Goal: Contribute content: Contribute content

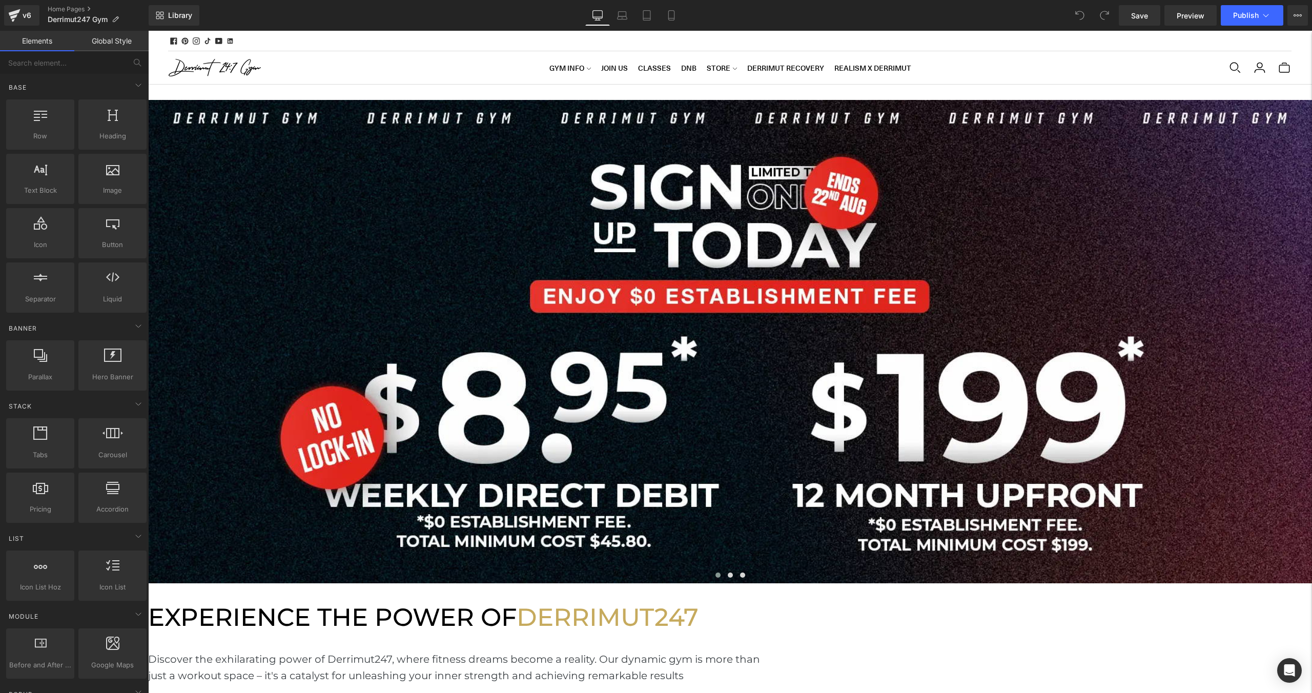
scroll to position [2931, 1164]
click at [687, 250] on div at bounding box center [730, 341] width 1164 height 483
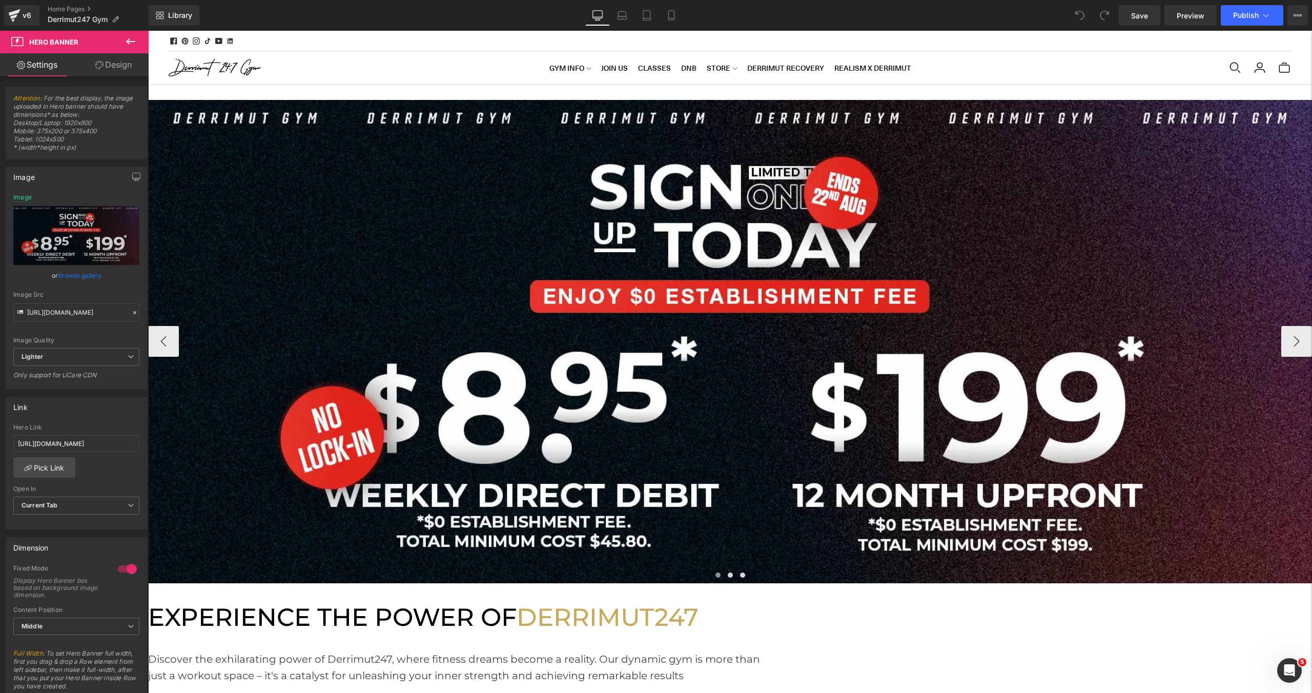
scroll to position [0, 0]
click at [148, 31] on span "Hero Banner" at bounding box center [148, 31] width 0 height 0
click at [82, 273] on link "Browse gallery" at bounding box center [80, 276] width 44 height 18
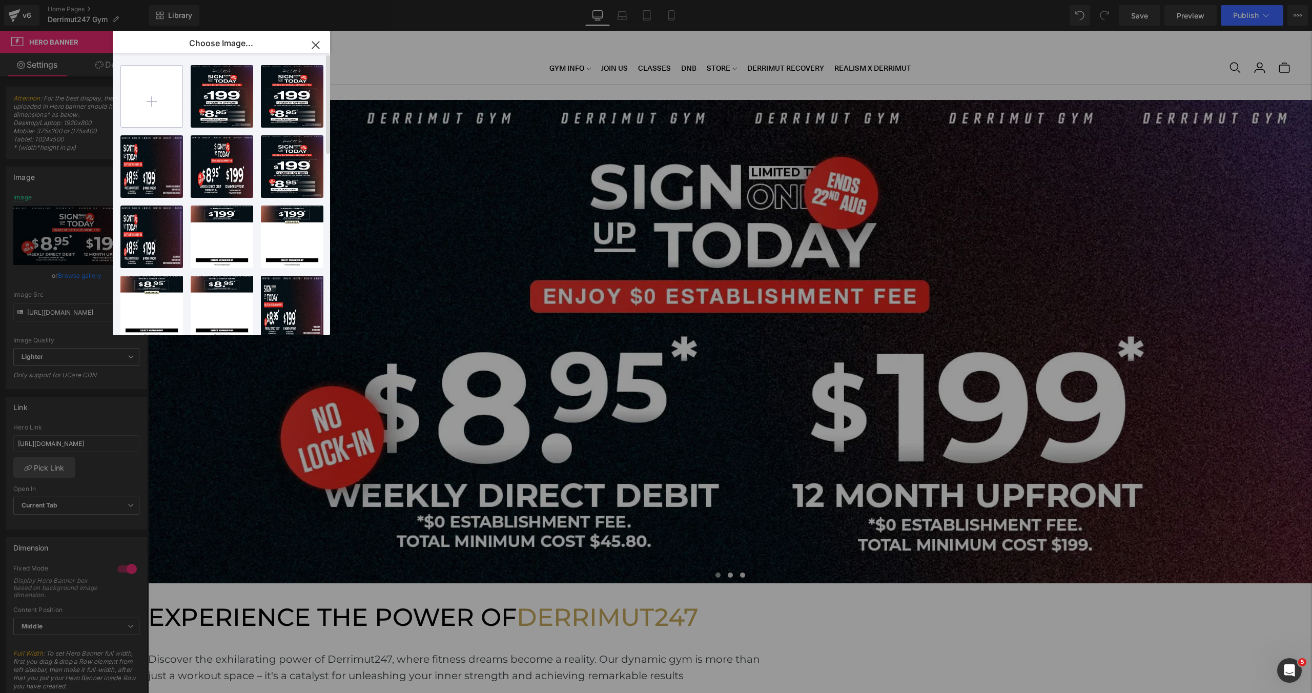
click at [152, 104] on input "file" at bounding box center [152, 97] width 62 height 62
type input "C:\fakepath\[WB] NO EST-2 copy.webp"
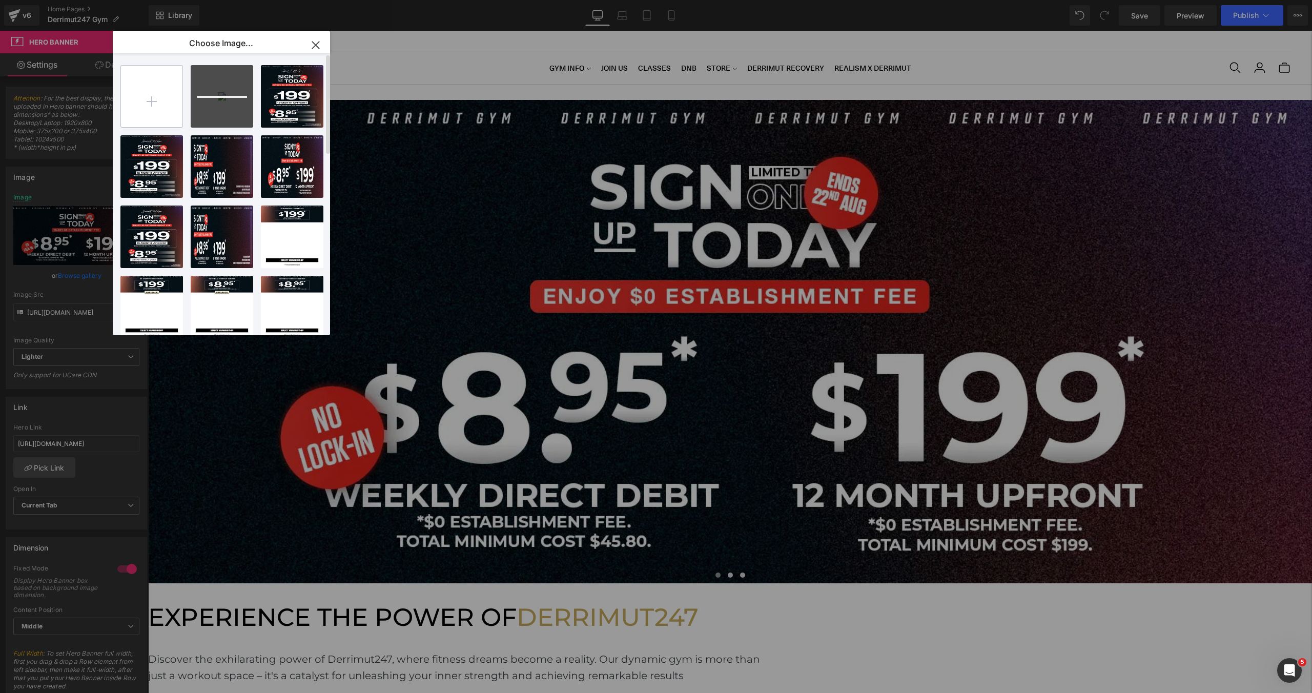
click at [168, 90] on input "file" at bounding box center [152, 97] width 62 height 62
type input "C:\fakepath\[MB] NO EST-2 copy.webp"
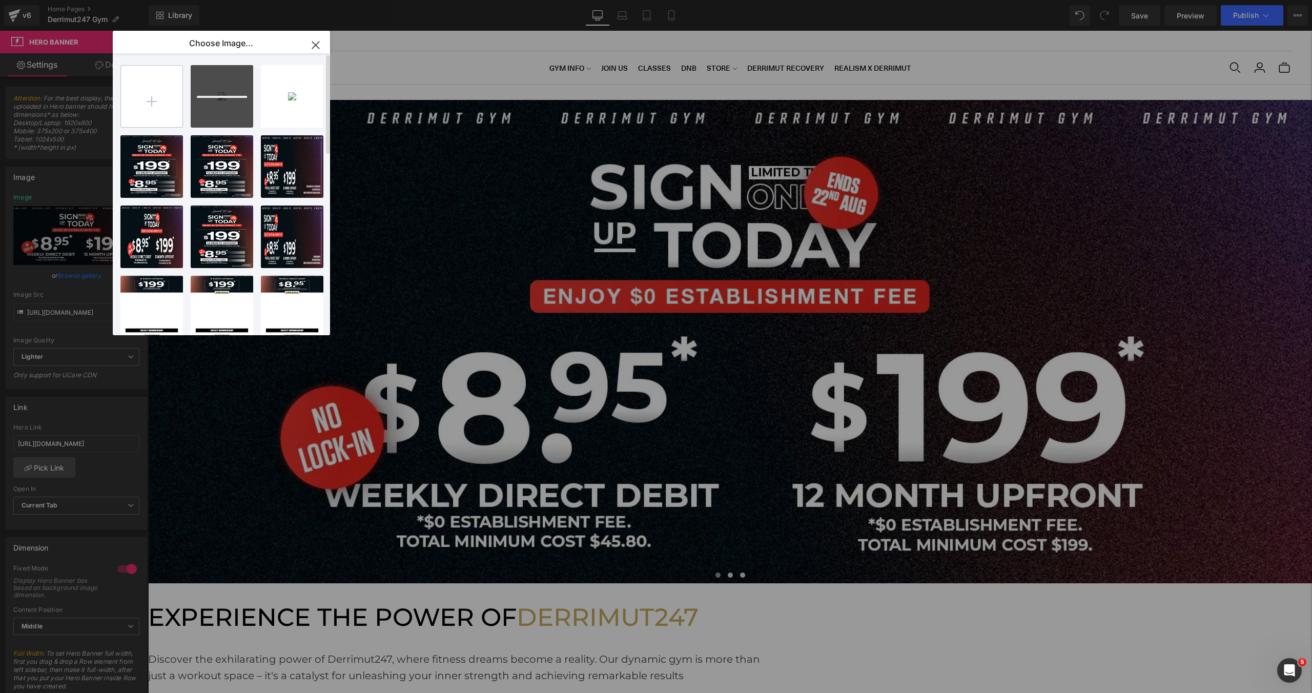
click at [158, 106] on input "file" at bounding box center [152, 97] width 62 height 62
type input "C:\fakepath\[WB2] NO EST-2 copy.webp"
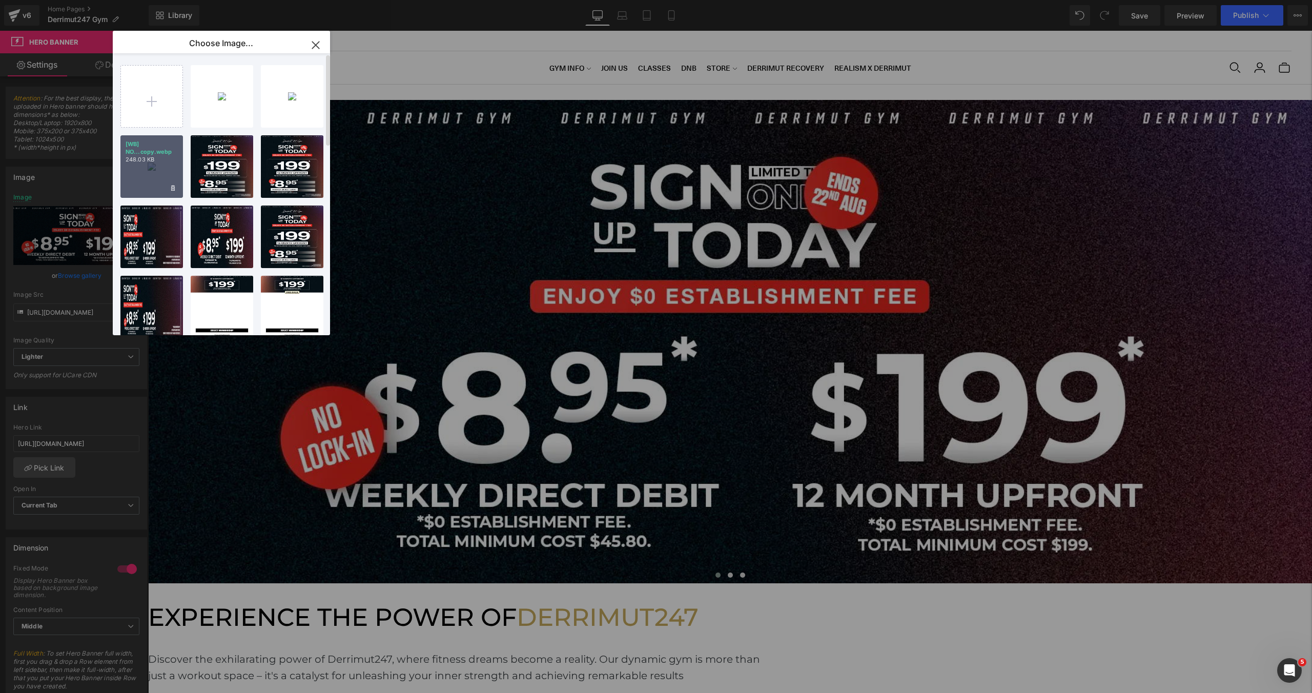
click at [157, 179] on div "[WB] NO...copy.webp 248.03 KB" at bounding box center [151, 166] width 63 height 63
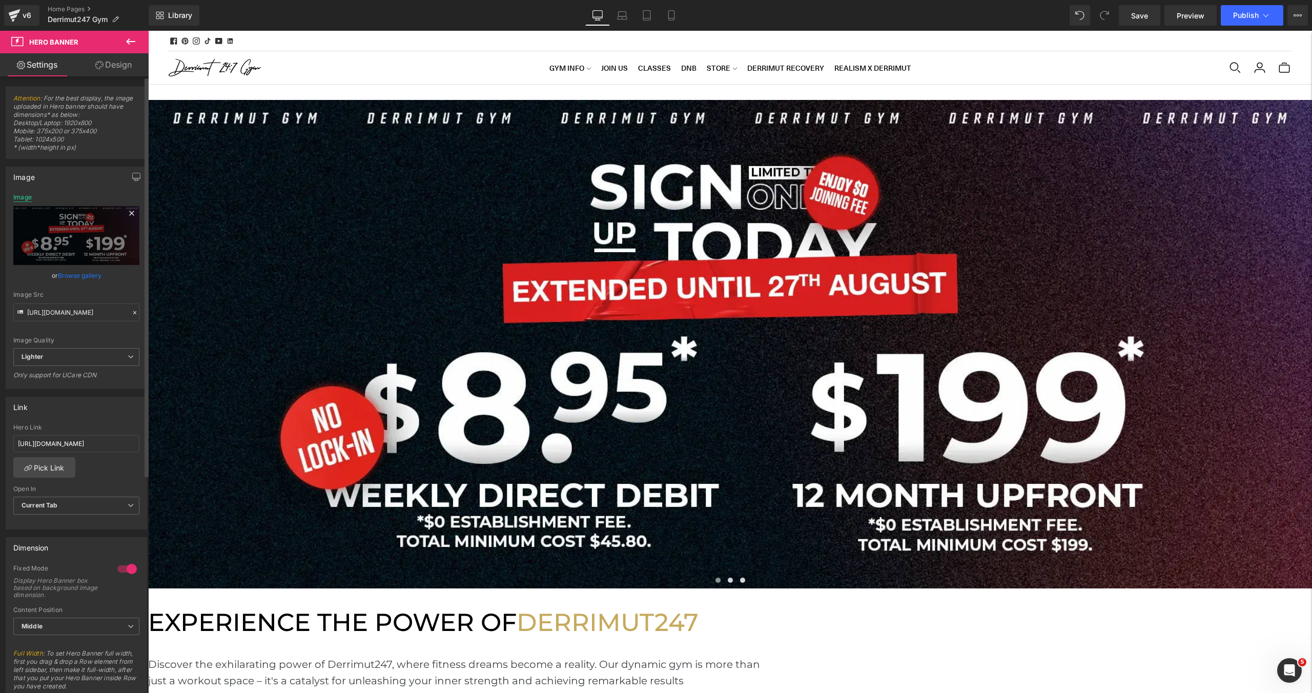
click at [28, 196] on div "Image" at bounding box center [22, 197] width 18 height 7
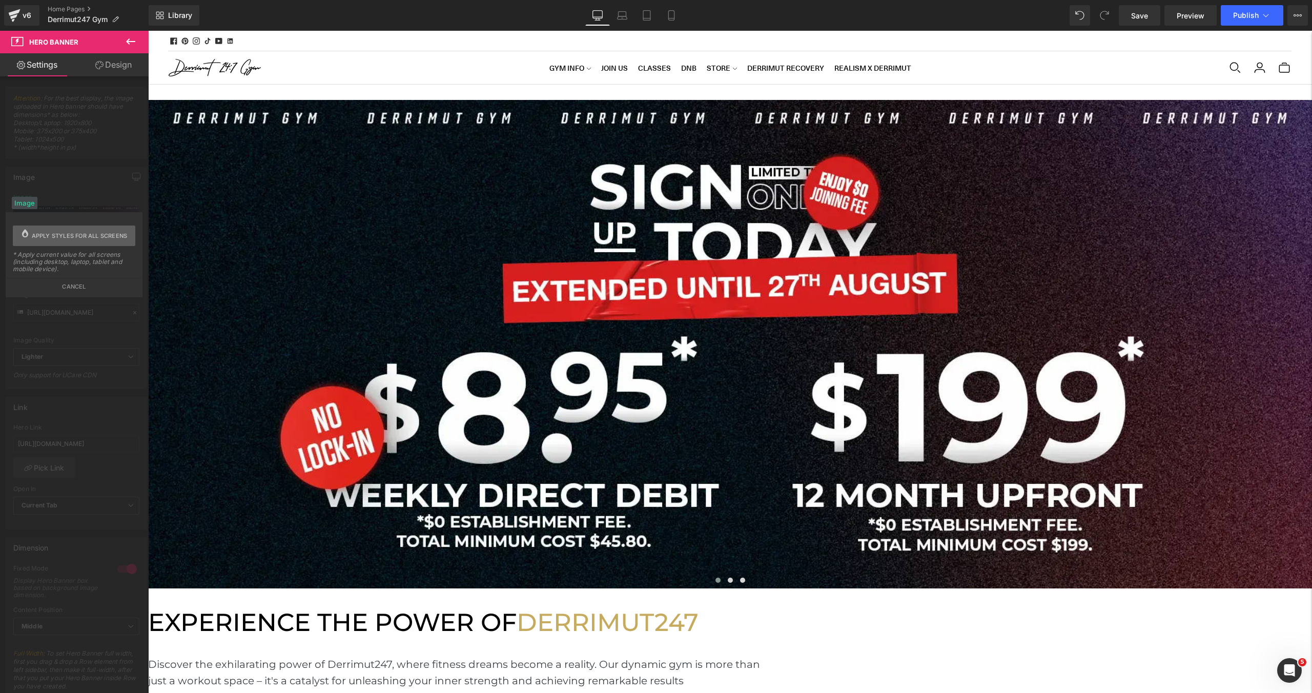
click at [49, 242] on span "Apply styles for all screens" at bounding box center [80, 236] width 96 height 21
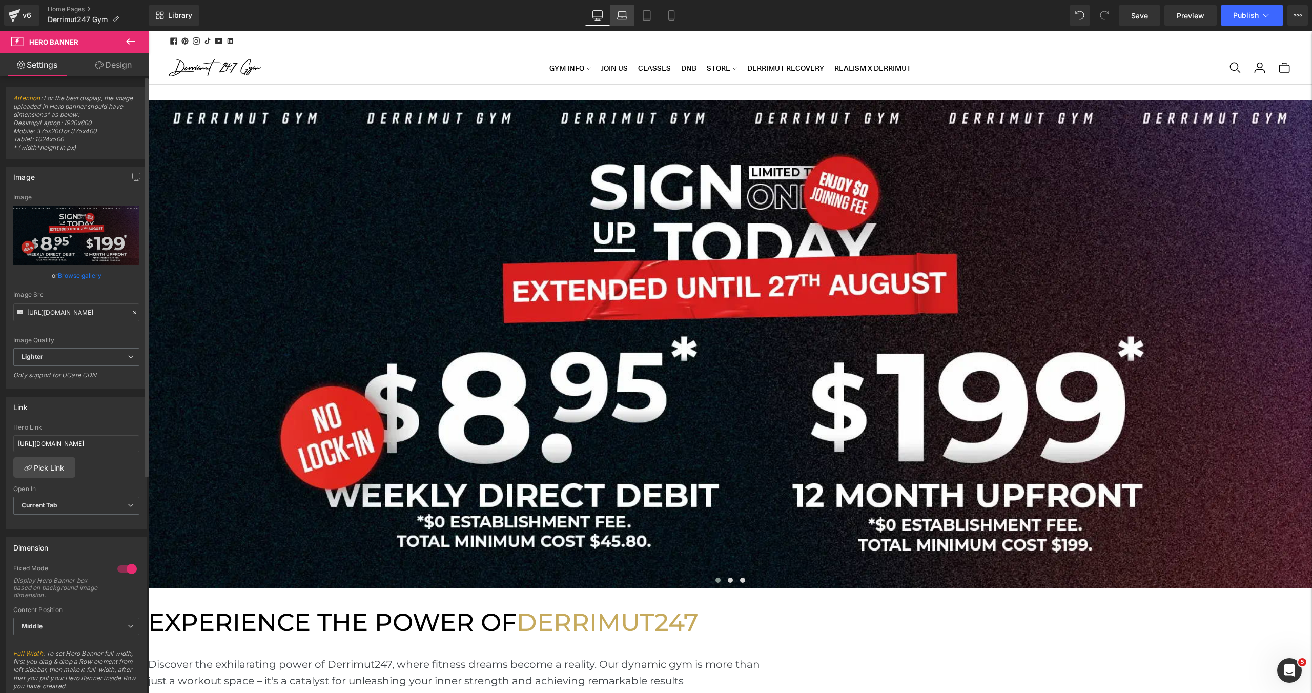
click at [628, 15] on link "Laptop" at bounding box center [622, 15] width 25 height 21
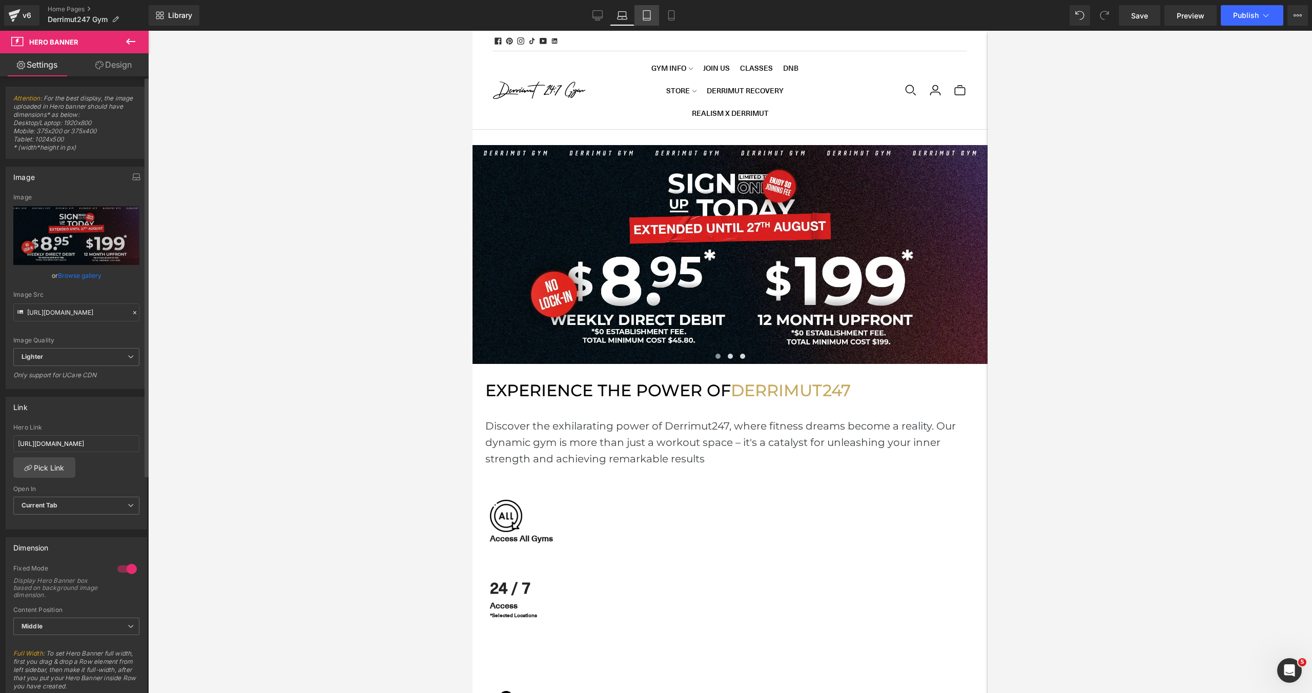
scroll to position [5, 5]
click at [648, 19] on icon at bounding box center [647, 15] width 10 height 10
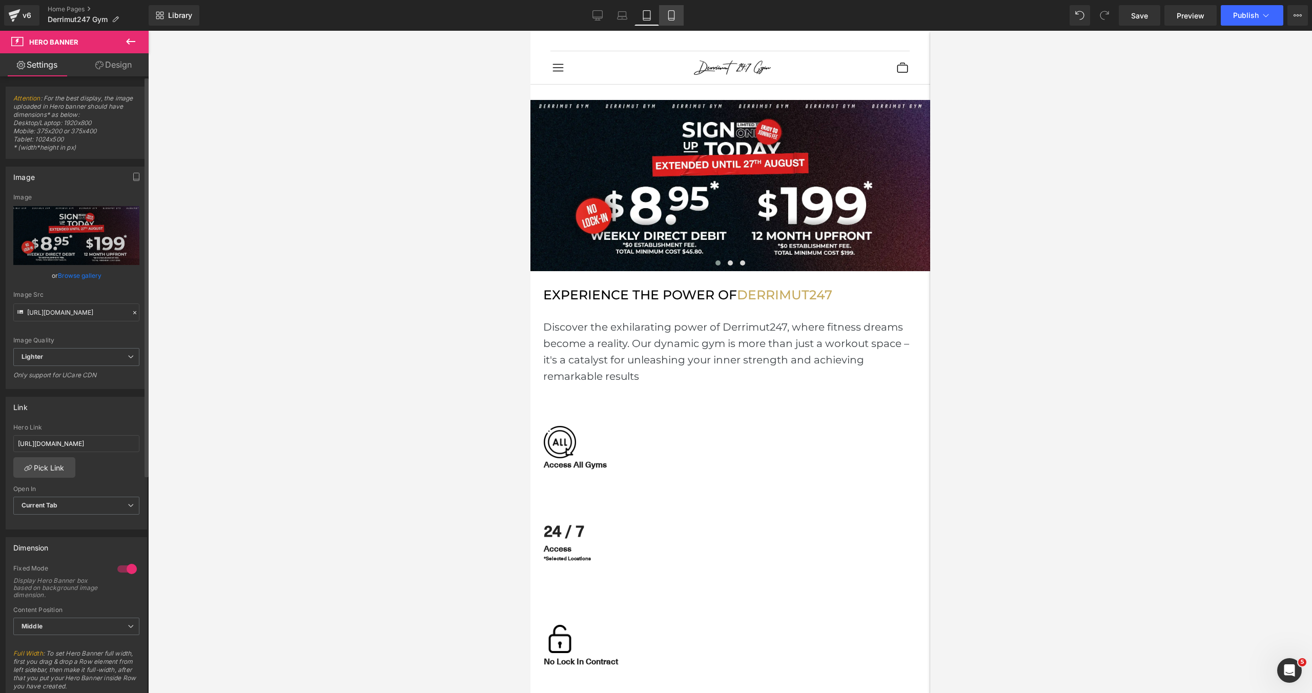
scroll to position [2697, 400]
click at [672, 18] on icon at bounding box center [671, 18] width 6 height 0
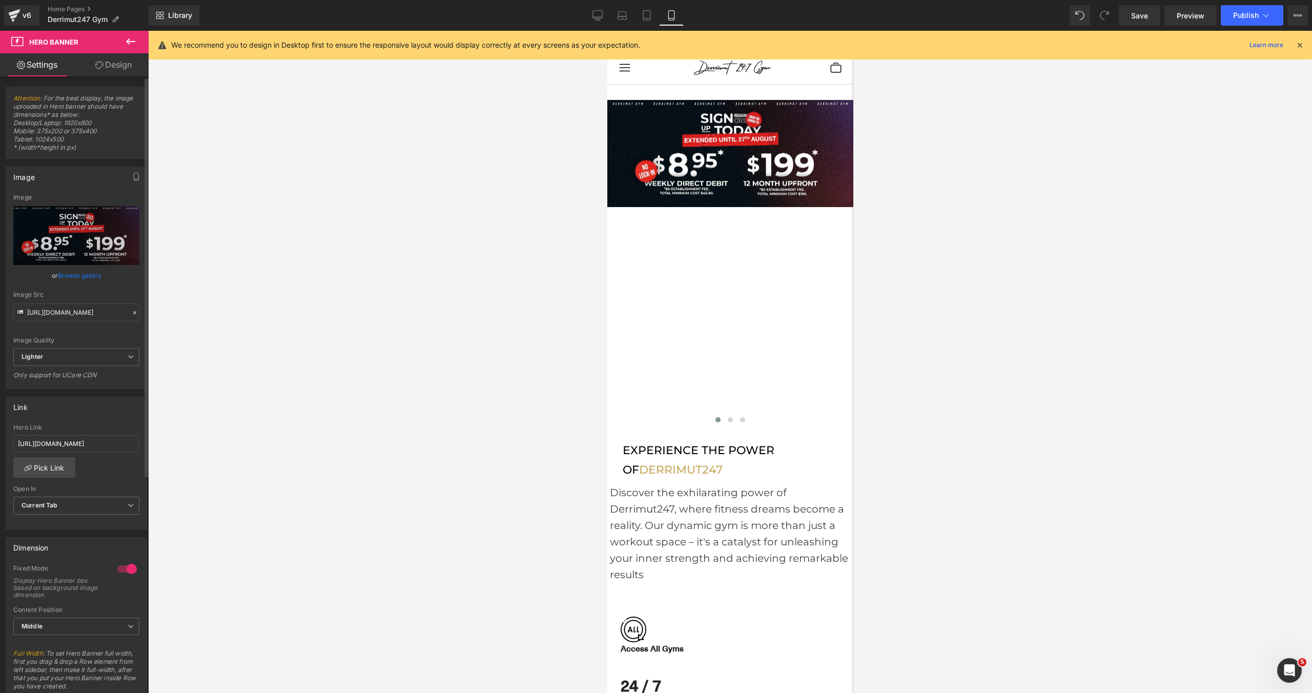
scroll to position [3775, 246]
click at [607, 31] on span "Hero Banner" at bounding box center [607, 31] width 0 height 0
click at [83, 276] on link "Browse gallery" at bounding box center [80, 276] width 44 height 18
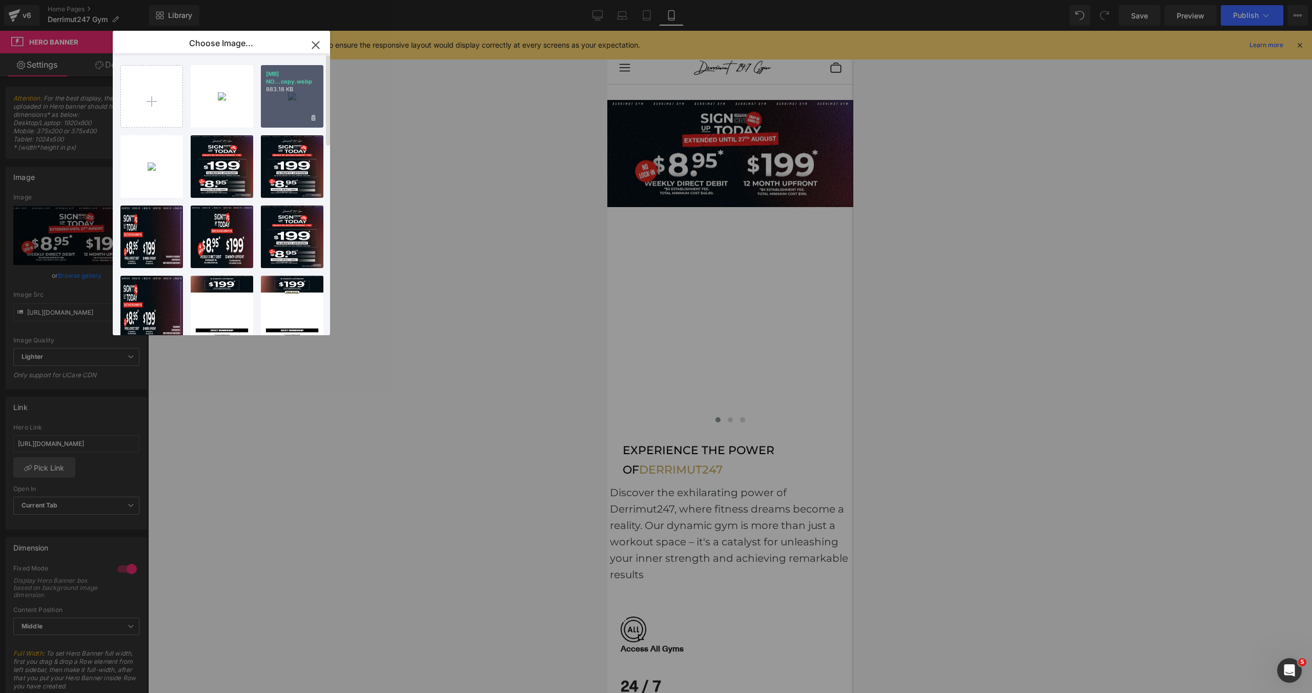
click at [294, 92] on p "883.18 KB" at bounding box center [292, 90] width 52 height 8
type input "[URL][DOMAIN_NAME]"
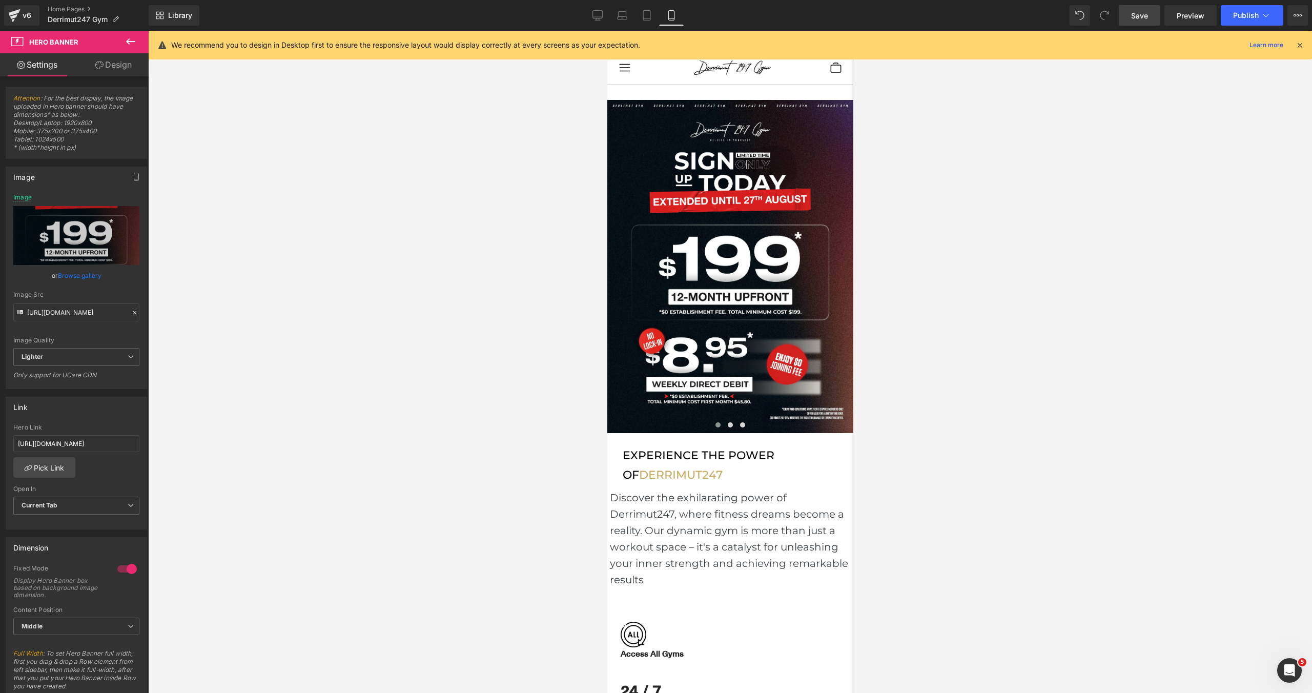
click at [1140, 18] on span "Save" at bounding box center [1139, 15] width 17 height 11
click at [1301, 16] on icon at bounding box center [1298, 15] width 8 height 8
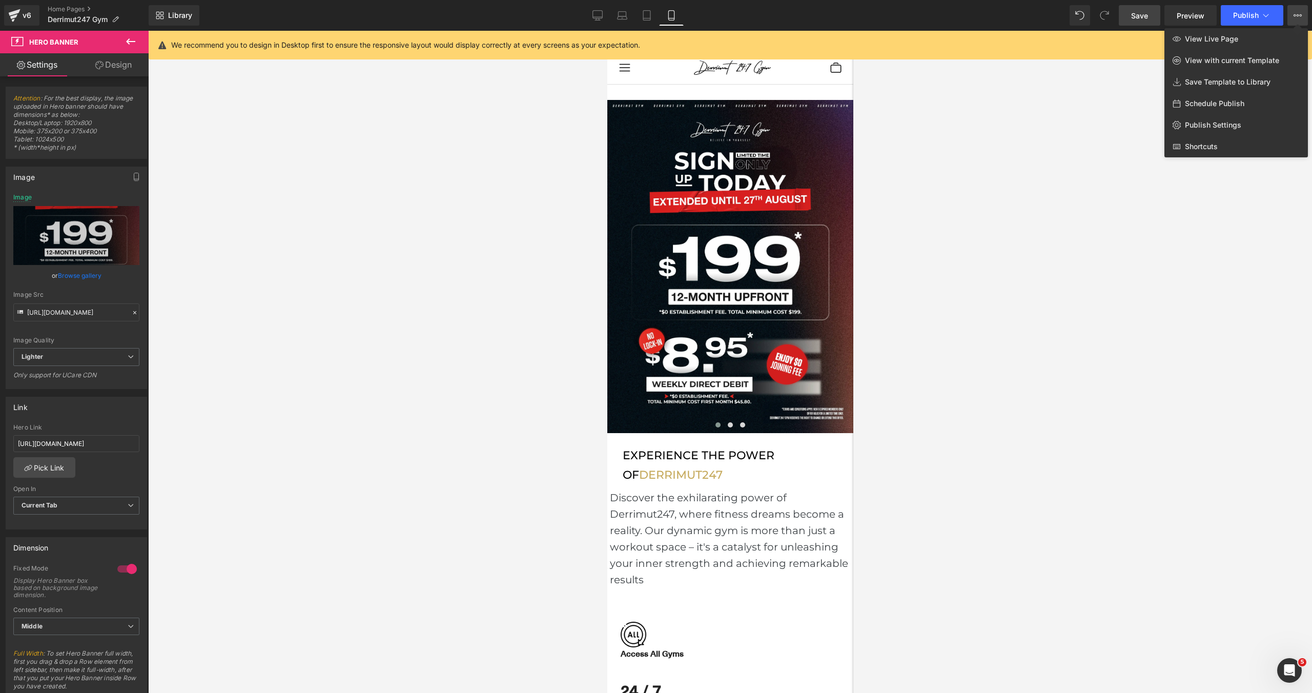
click at [1230, 104] on span "Schedule Publish" at bounding box center [1214, 103] width 59 height 9
select select
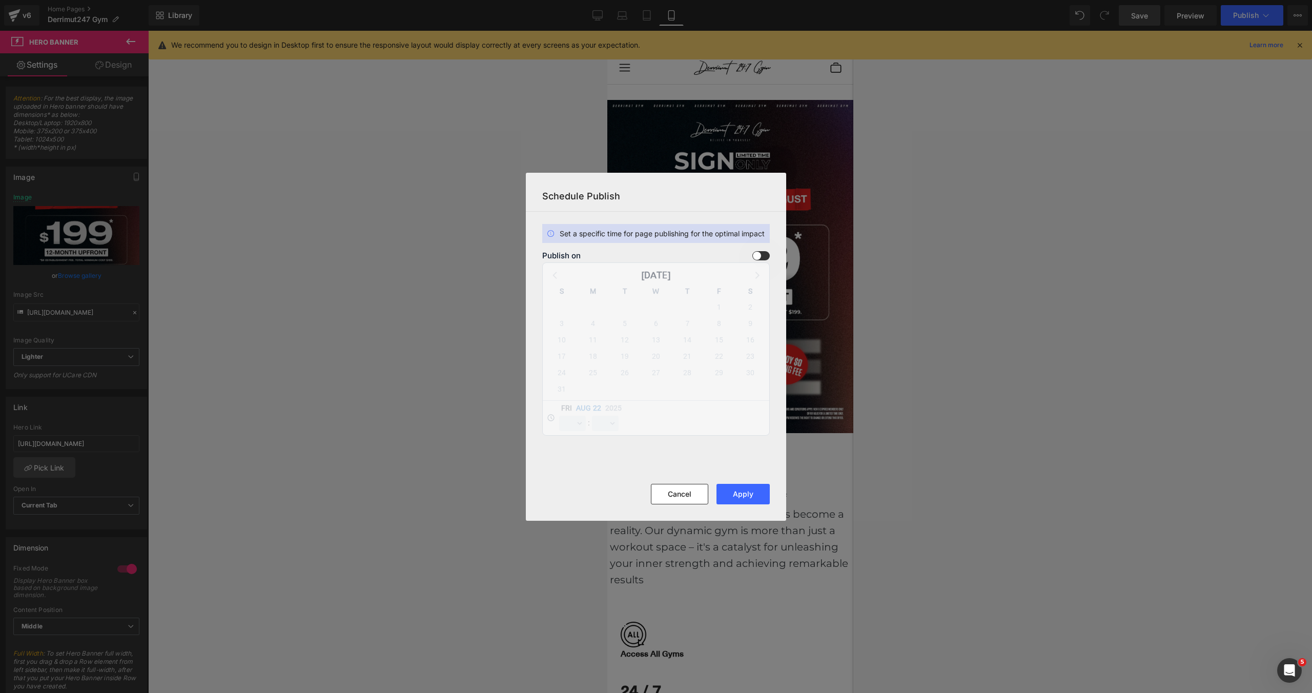
click at [762, 255] on span at bounding box center [761, 255] width 17 height 9
click at [0, 0] on input "checkbox" at bounding box center [0, 0] width 0 height 0
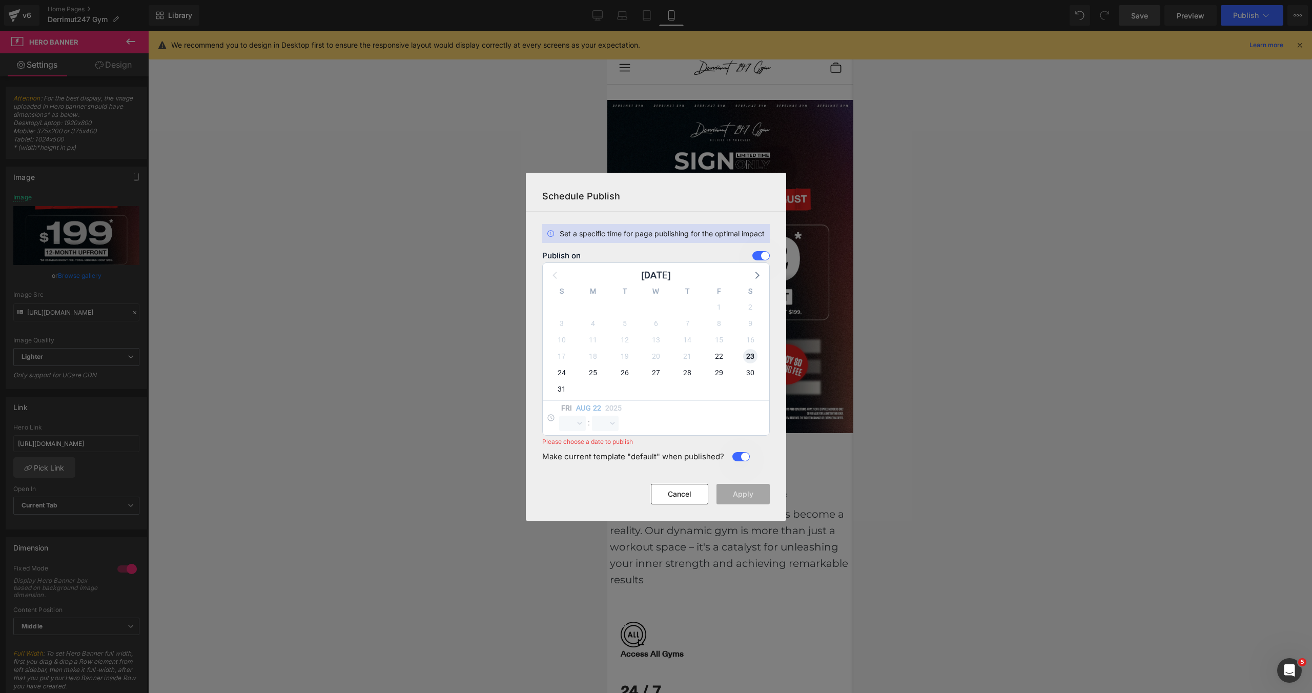
click at [753, 358] on span "23" at bounding box center [750, 356] width 14 height 14
select select "11"
select select "16"
click at [569, 425] on select "00 01 02 03 04 05 06 07 08 09 10 11 12 13 14 15 16 17 18 19 20 21 22 23" at bounding box center [572, 423] width 27 height 15
click at [559, 416] on select "00 01 02 03 04 05 06 07 08 09 10 11 12 13 14 15 16 17 18 19 20 21 22 23" at bounding box center [572, 423] width 27 height 15
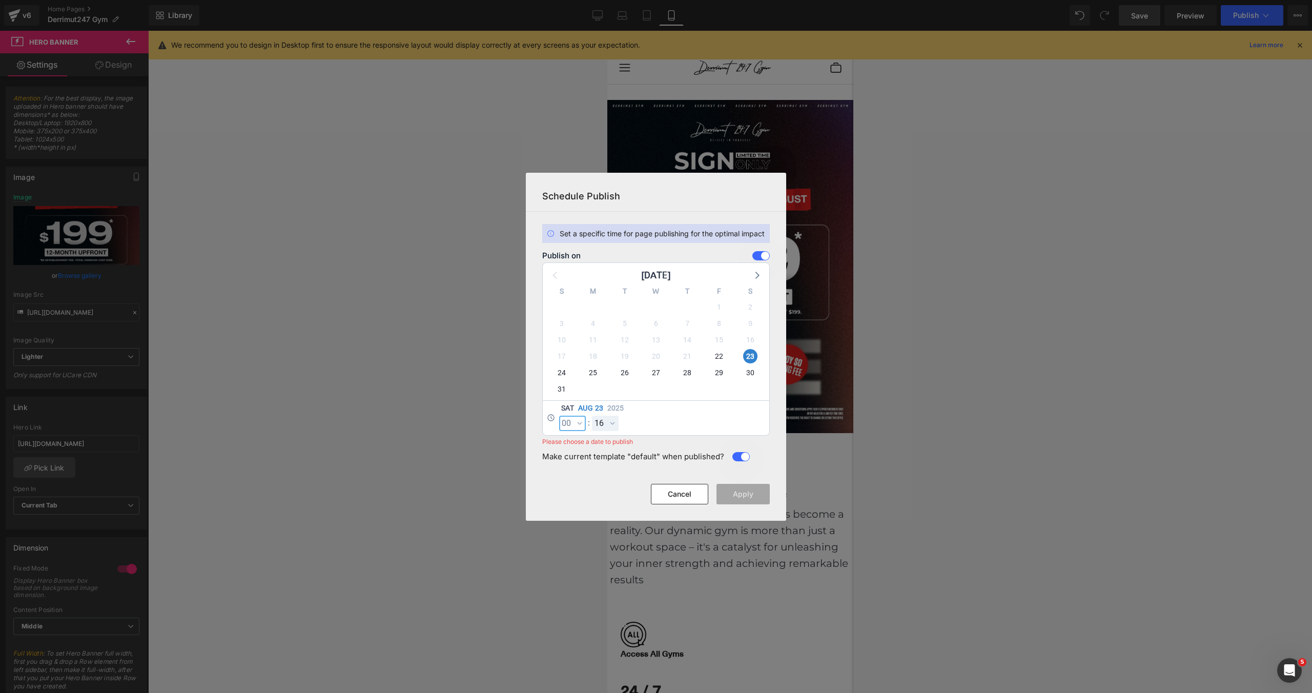
select select "0"
click at [602, 429] on select "00 01 02 03 04 05 06 07 08 09 10 11 12 13 14 15 16 17 18 19 20 21 22 23 24 25 2…" at bounding box center [605, 423] width 27 height 15
click at [592, 416] on select "00 01 02 03 04 05 06 07 08 09 10 11 12 13 14 15 16 17 18 19 20 21 22 23 24 25 2…" at bounding box center [605, 423] width 27 height 15
select select "0"
click at [756, 495] on button "Apply" at bounding box center [743, 494] width 53 height 21
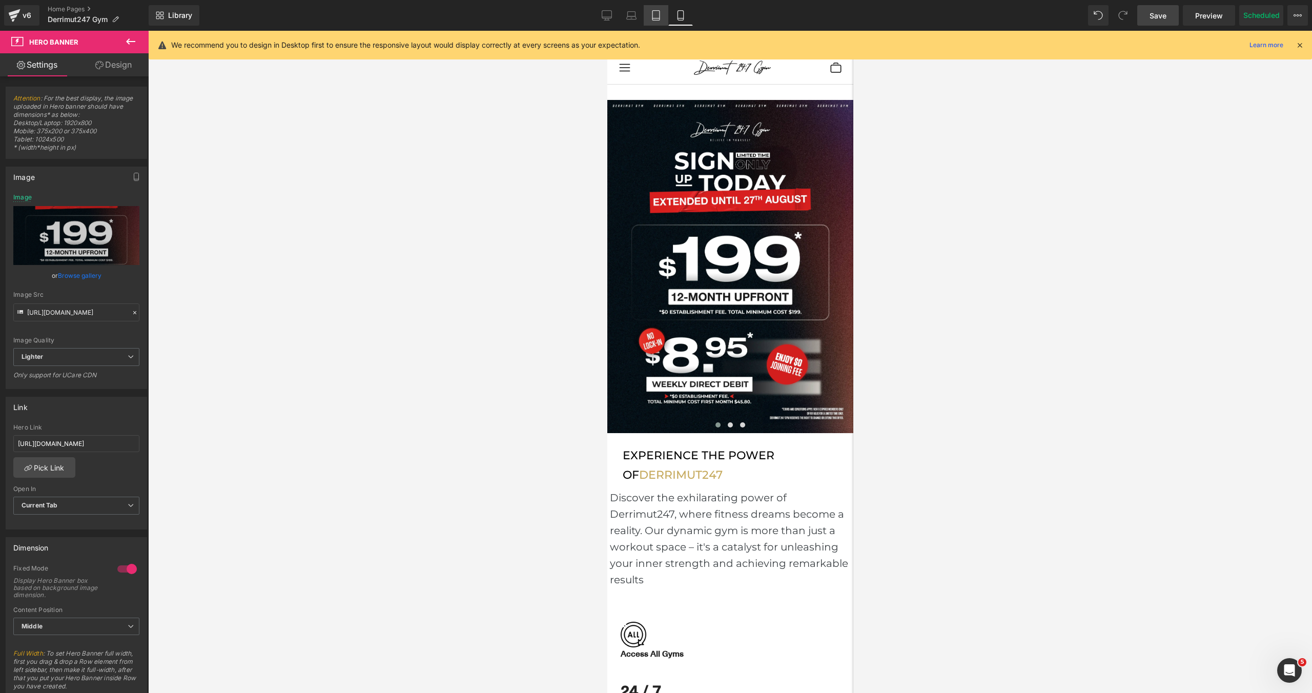
click at [658, 19] on icon at bounding box center [656, 15] width 10 height 10
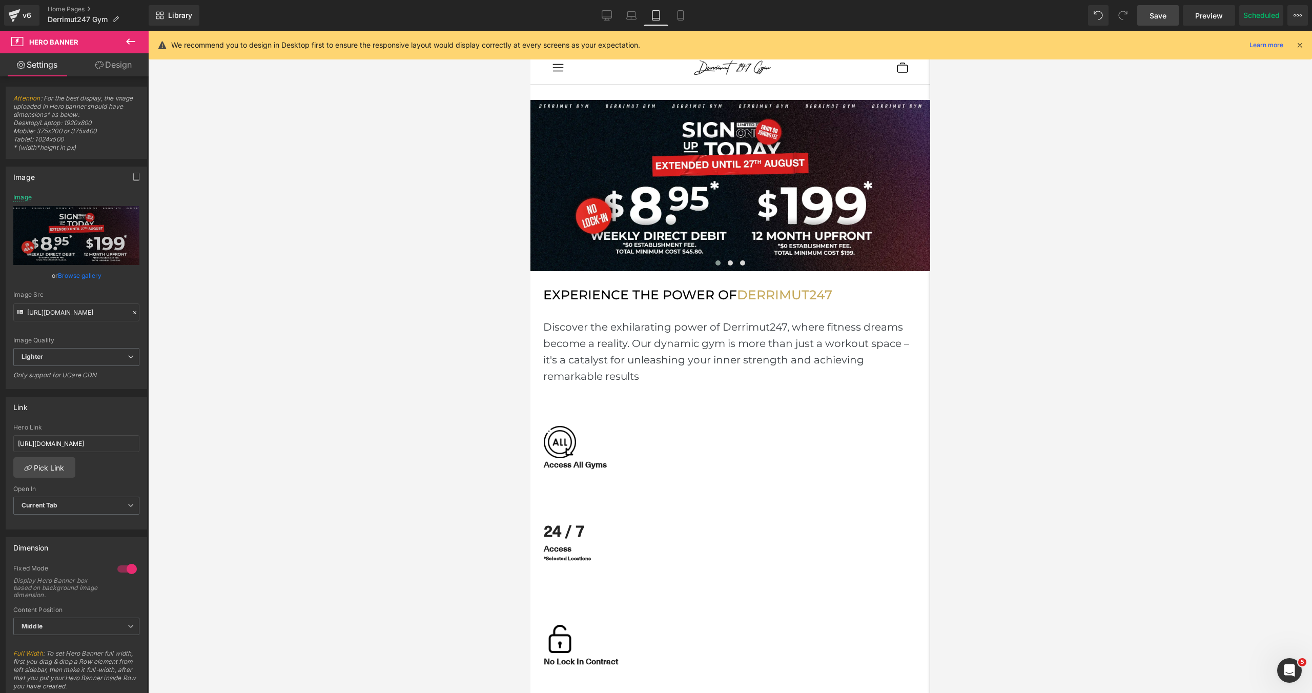
scroll to position [5, 5]
click at [635, 18] on icon at bounding box center [631, 15] width 10 height 10
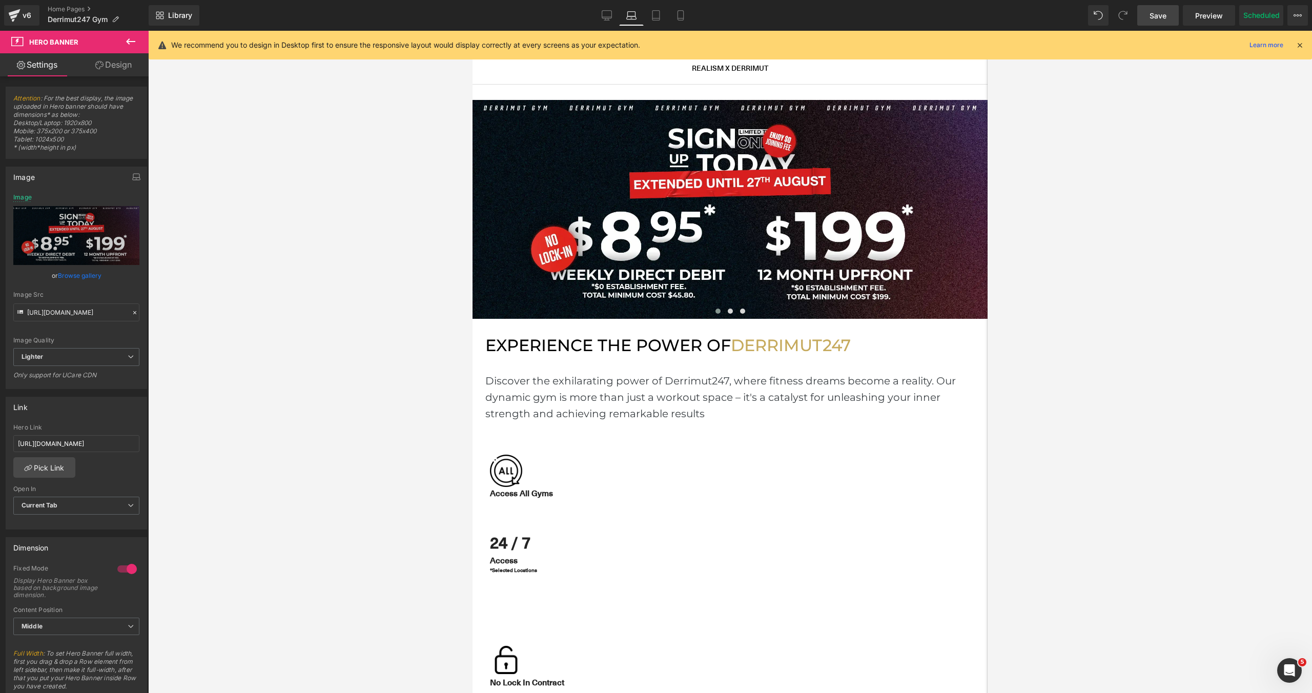
scroll to position [3027, 515]
click at [610, 18] on icon at bounding box center [607, 15] width 10 height 10
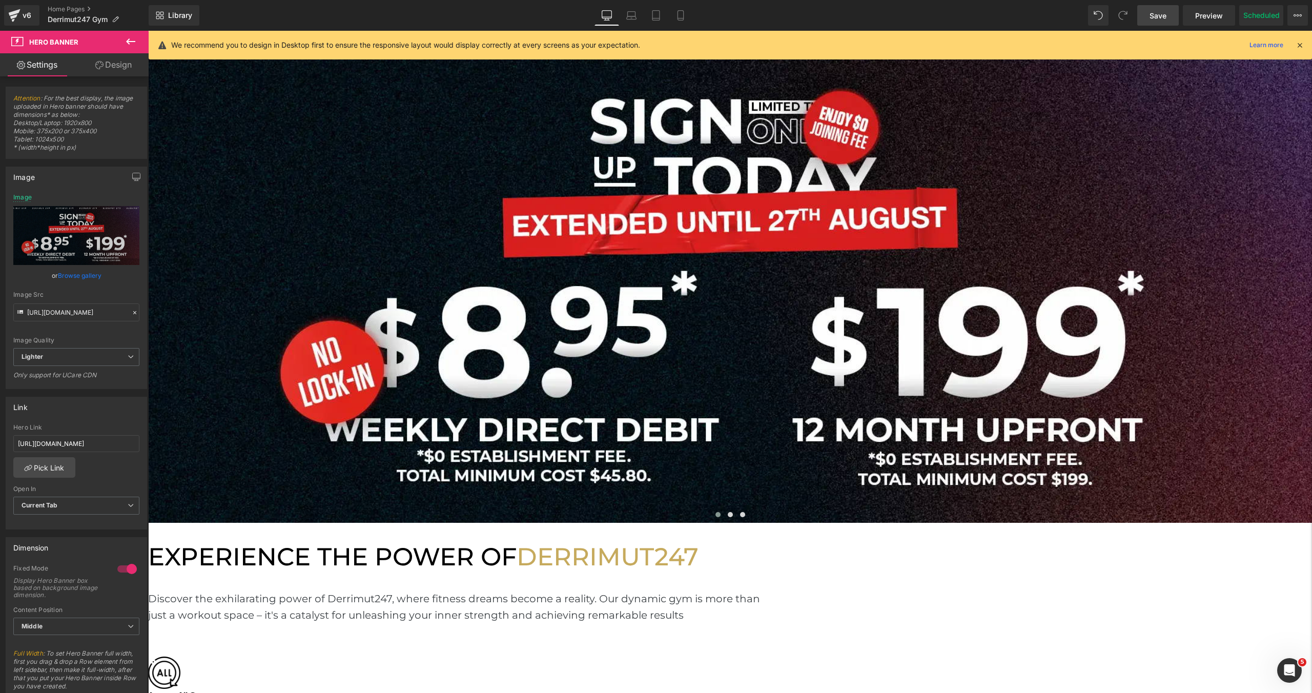
scroll to position [0, 0]
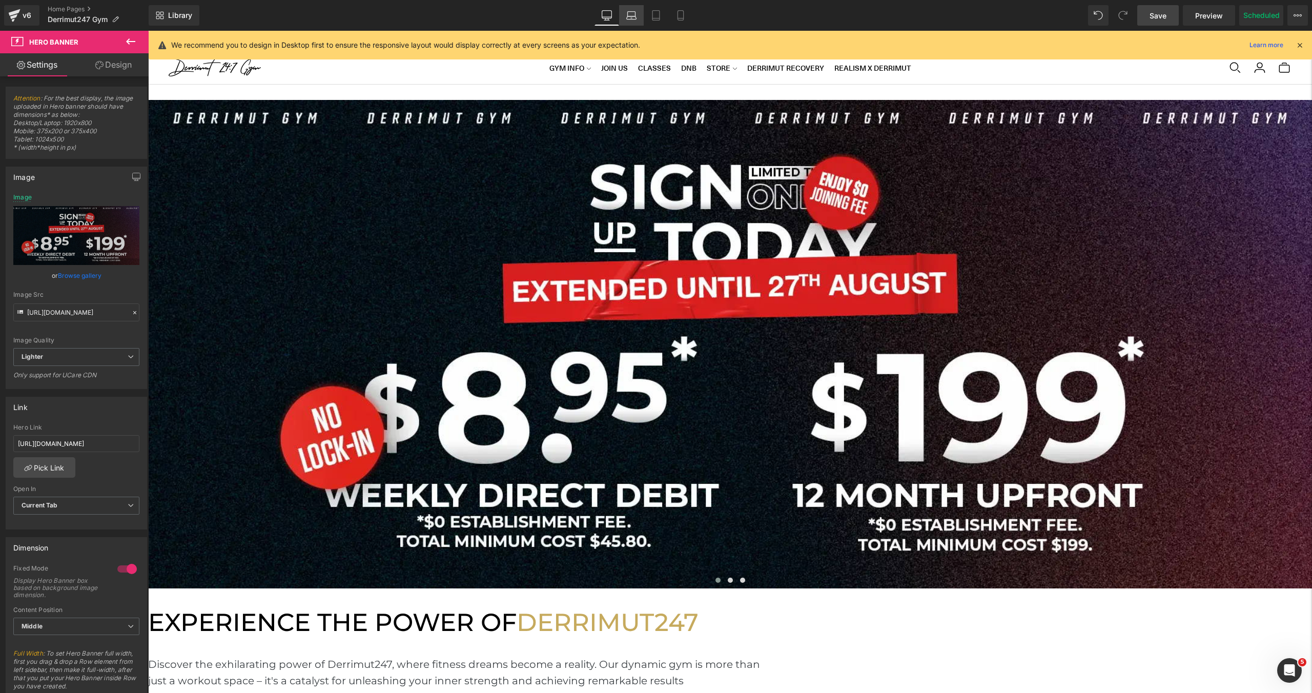
click at [630, 18] on icon at bounding box center [631, 15] width 10 height 10
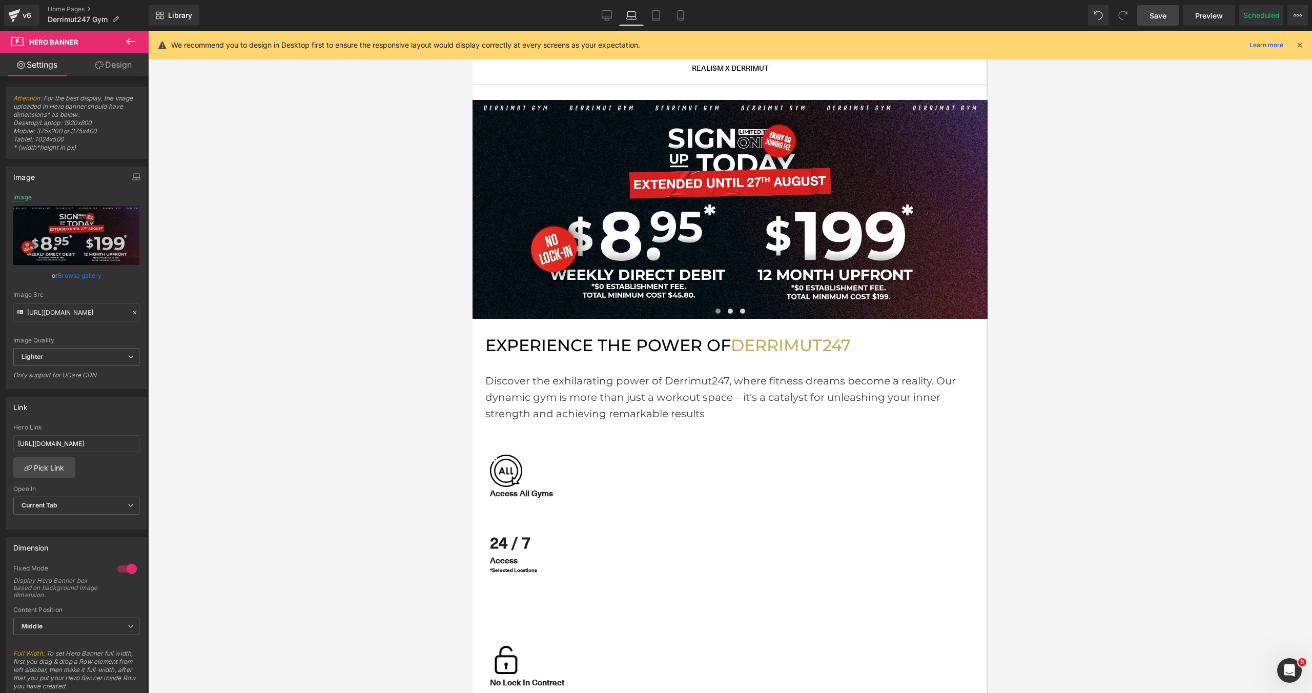
scroll to position [3027, 515]
click at [657, 21] on link "Tablet" at bounding box center [656, 15] width 25 height 21
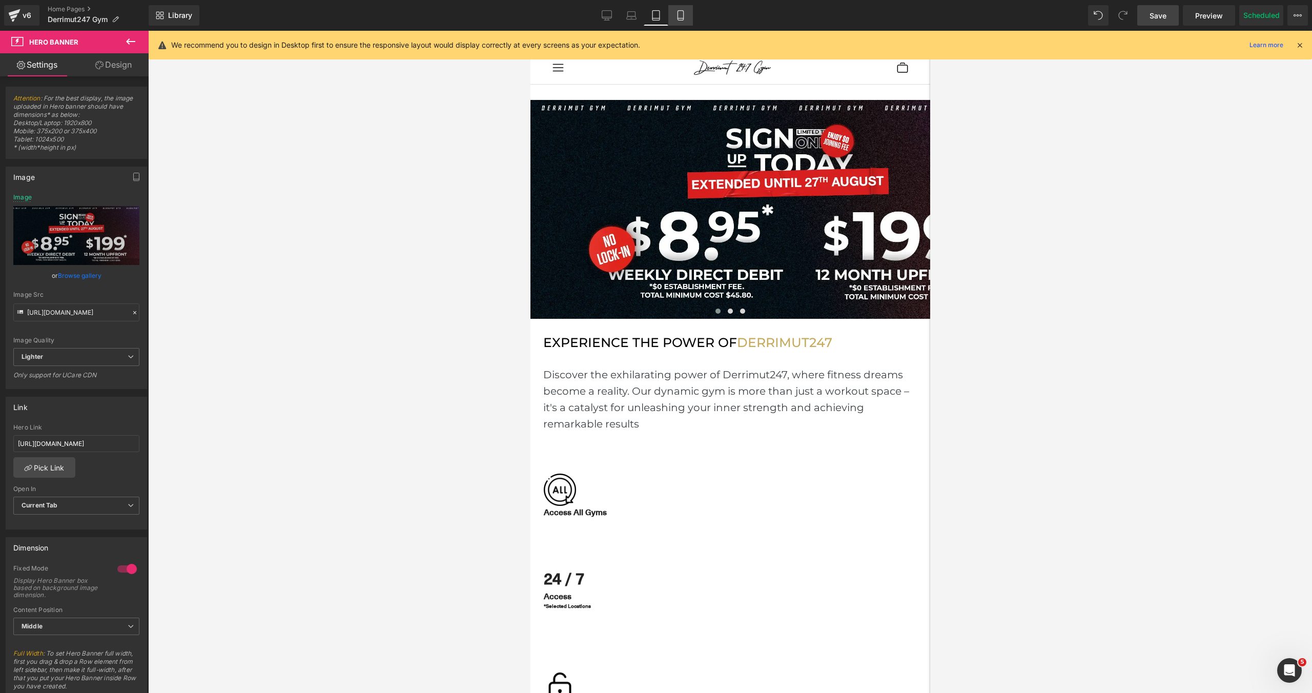
scroll to position [0, 0]
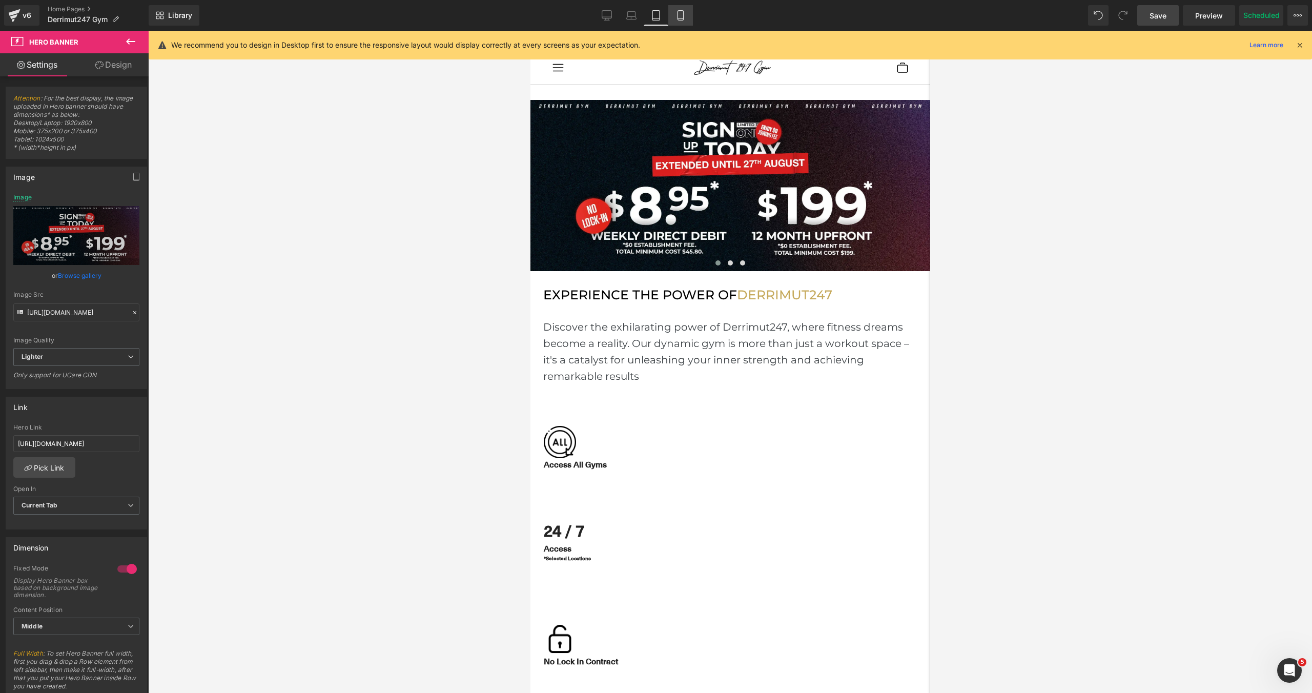
click at [679, 22] on link "Mobile" at bounding box center [680, 15] width 25 height 21
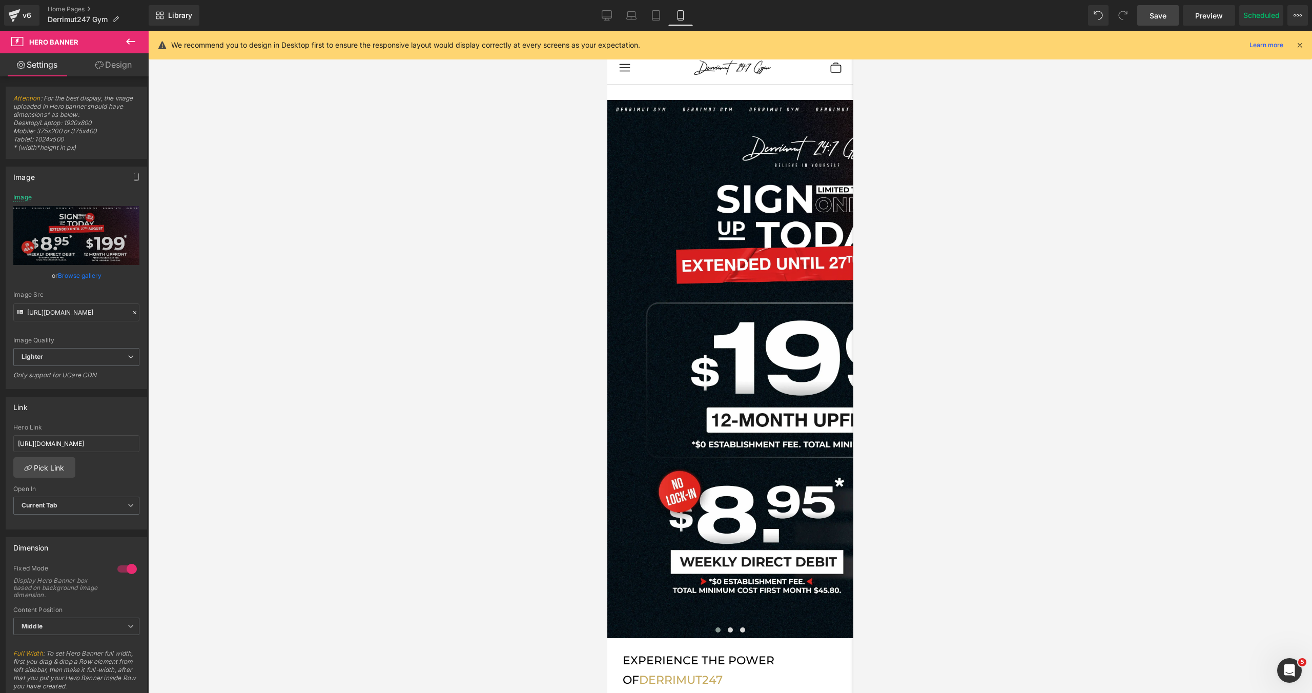
type input "[URL][DOMAIN_NAME]"
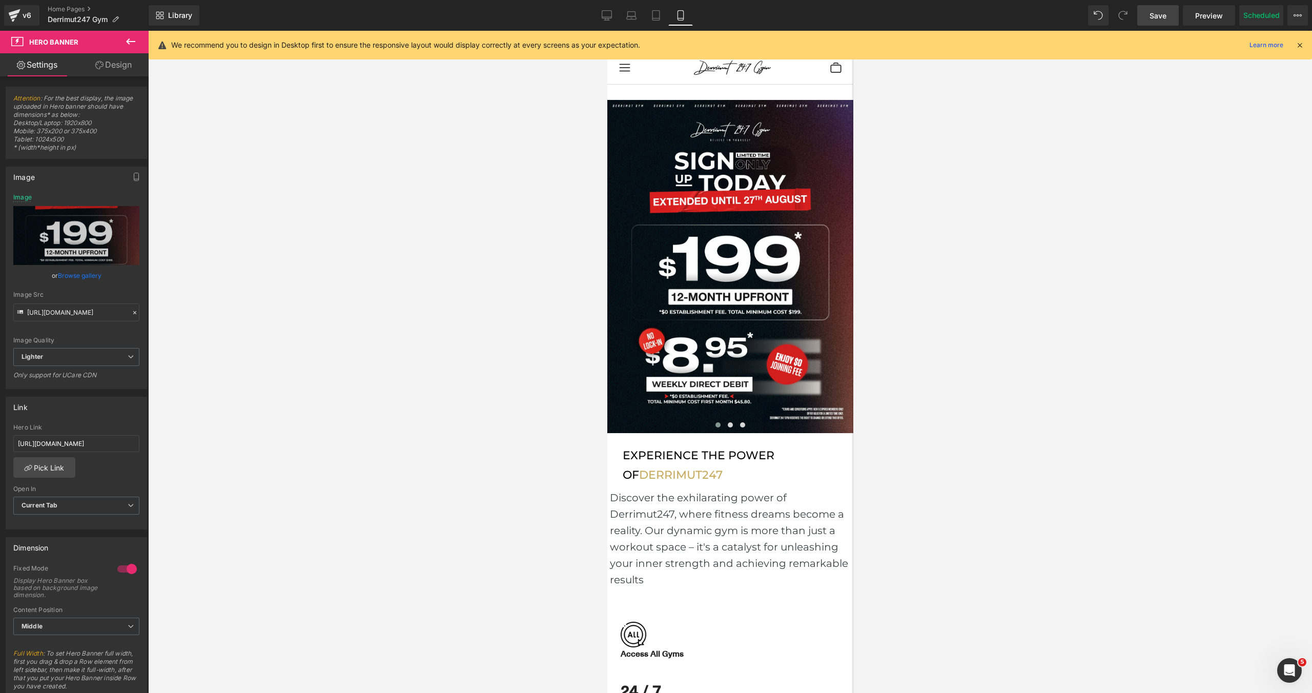
click at [1159, 19] on span "Save" at bounding box center [1158, 15] width 17 height 11
click at [1123, 385] on div at bounding box center [730, 362] width 1164 height 662
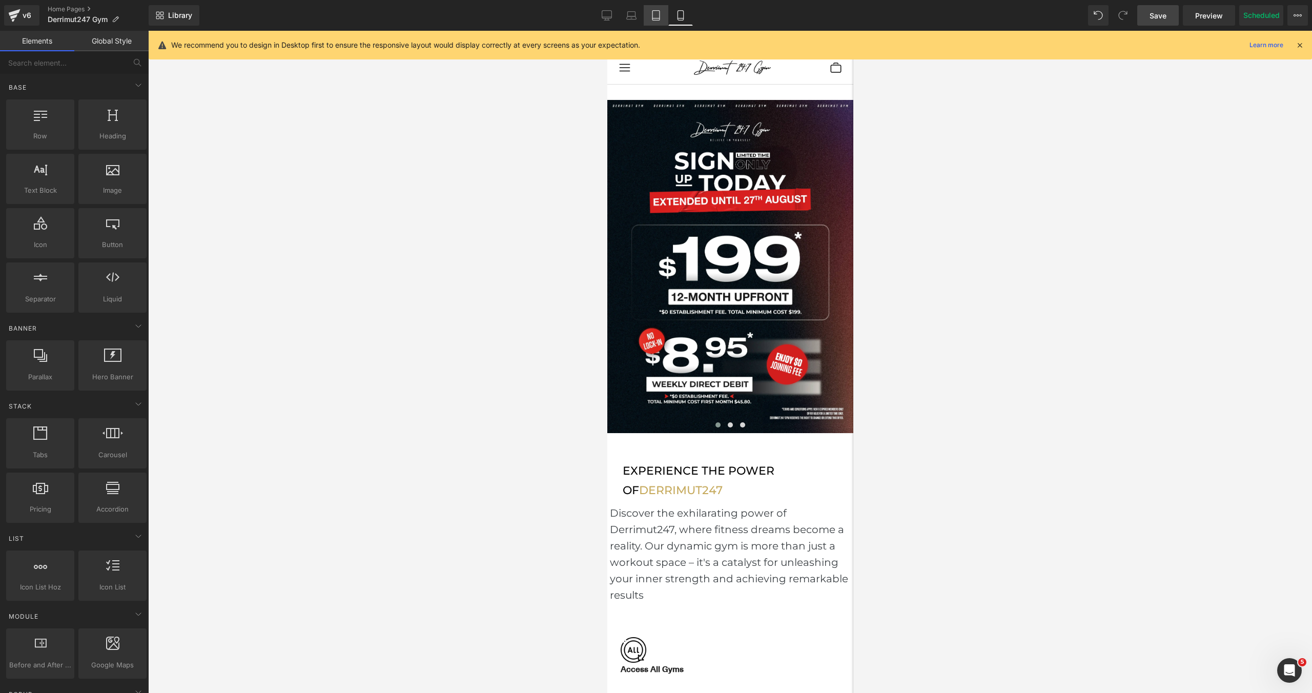
click at [655, 19] on icon at bounding box center [656, 15] width 10 height 10
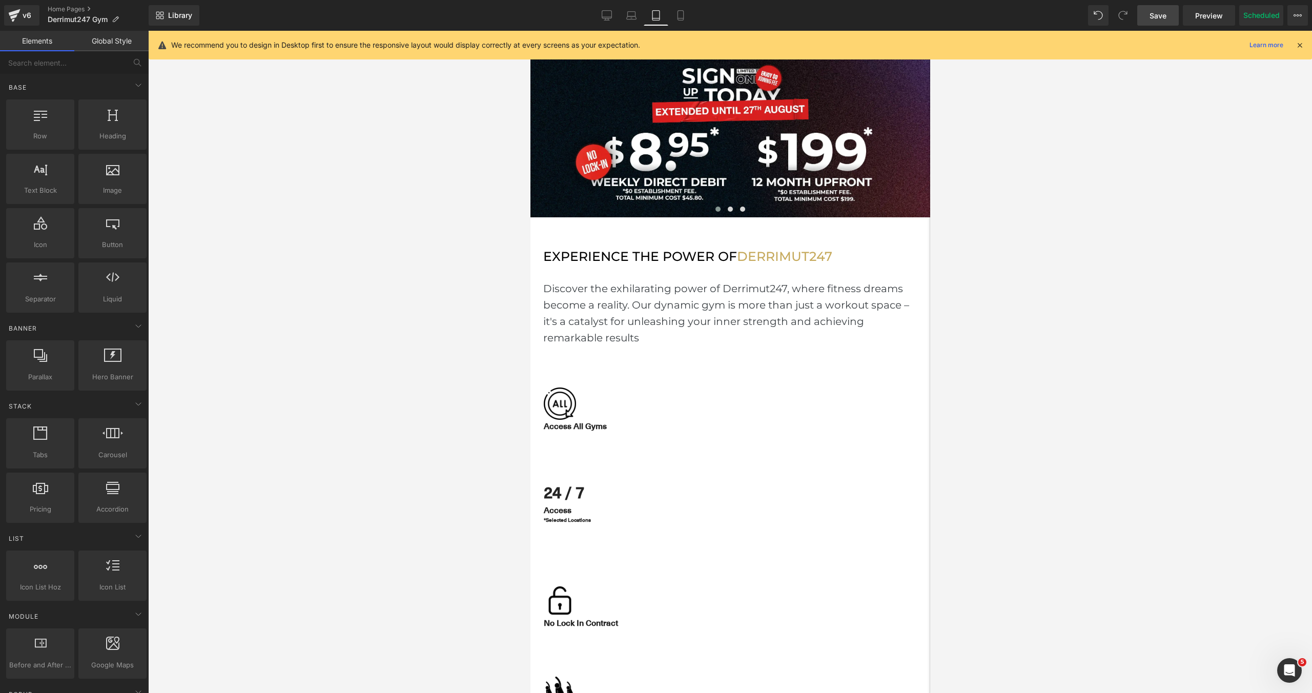
scroll to position [5, 5]
click at [635, 23] on link "Laptop" at bounding box center [631, 15] width 25 height 21
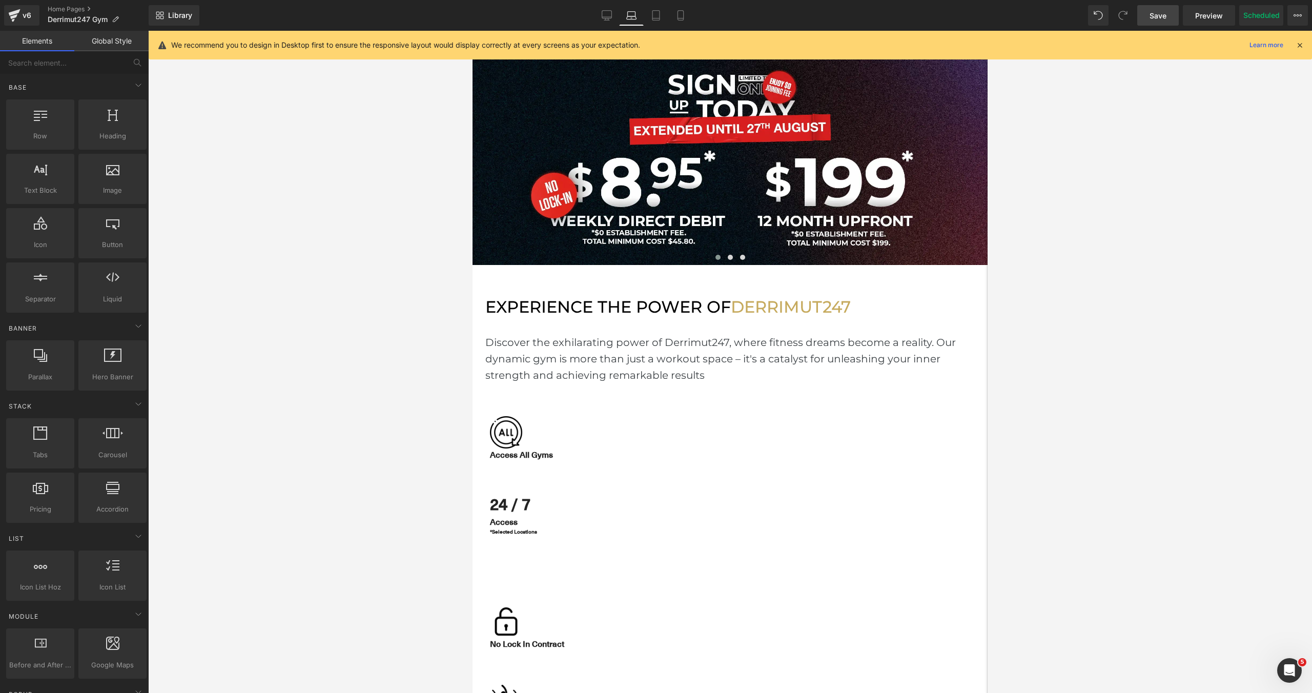
scroll to position [3027, 515]
click at [613, 19] on link "Desktop" at bounding box center [607, 15] width 25 height 21
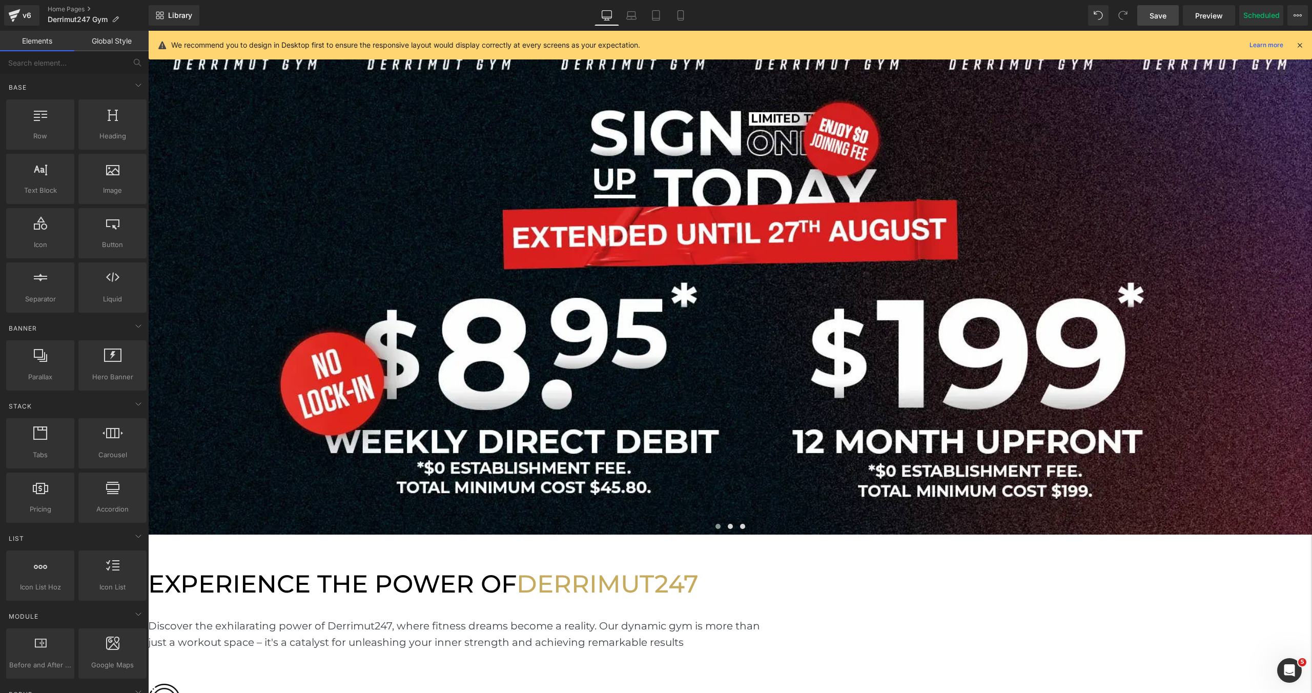
scroll to position [3279, 1164]
click at [733, 521] on button at bounding box center [730, 526] width 12 height 10
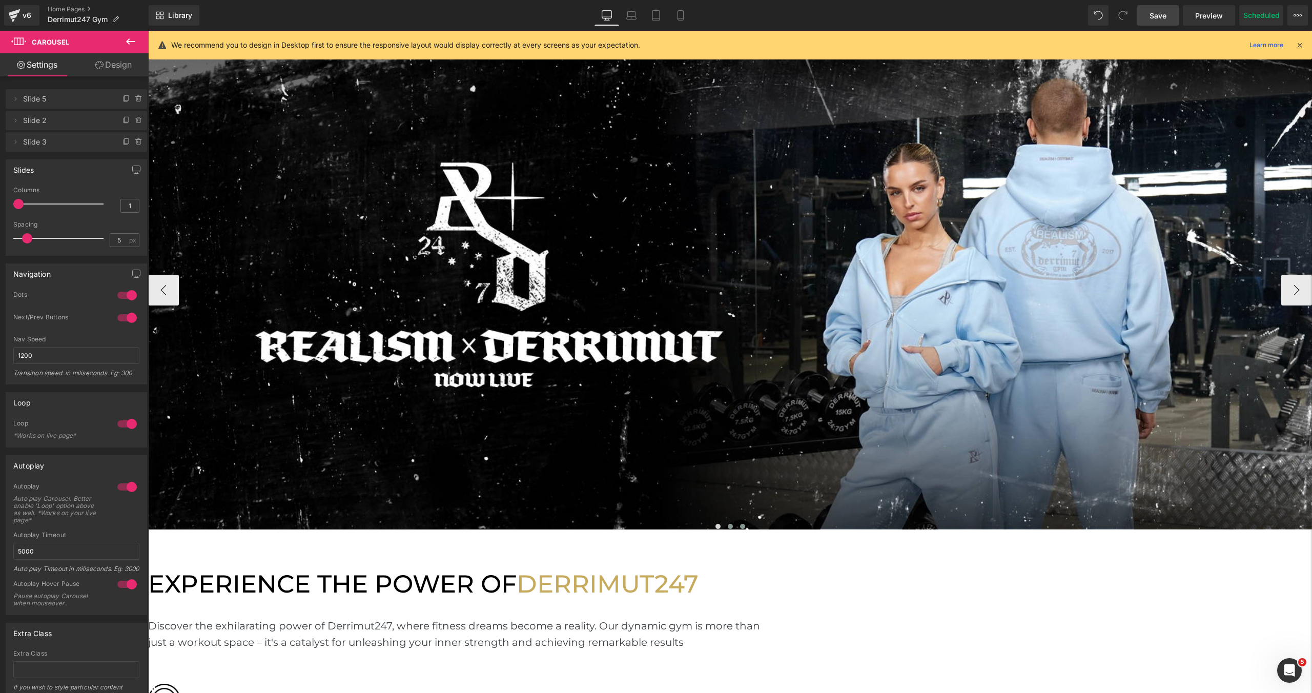
click at [746, 521] on button at bounding box center [743, 526] width 12 height 10
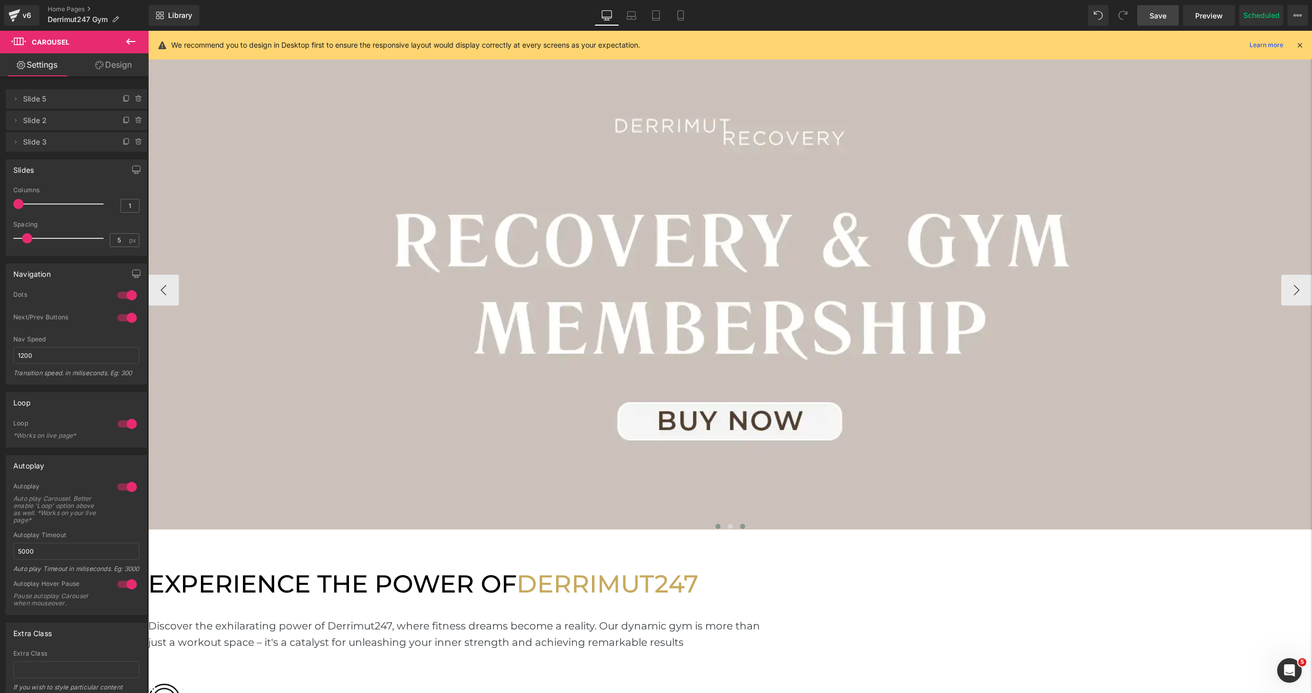
click at [720, 524] on span at bounding box center [718, 526] width 5 height 5
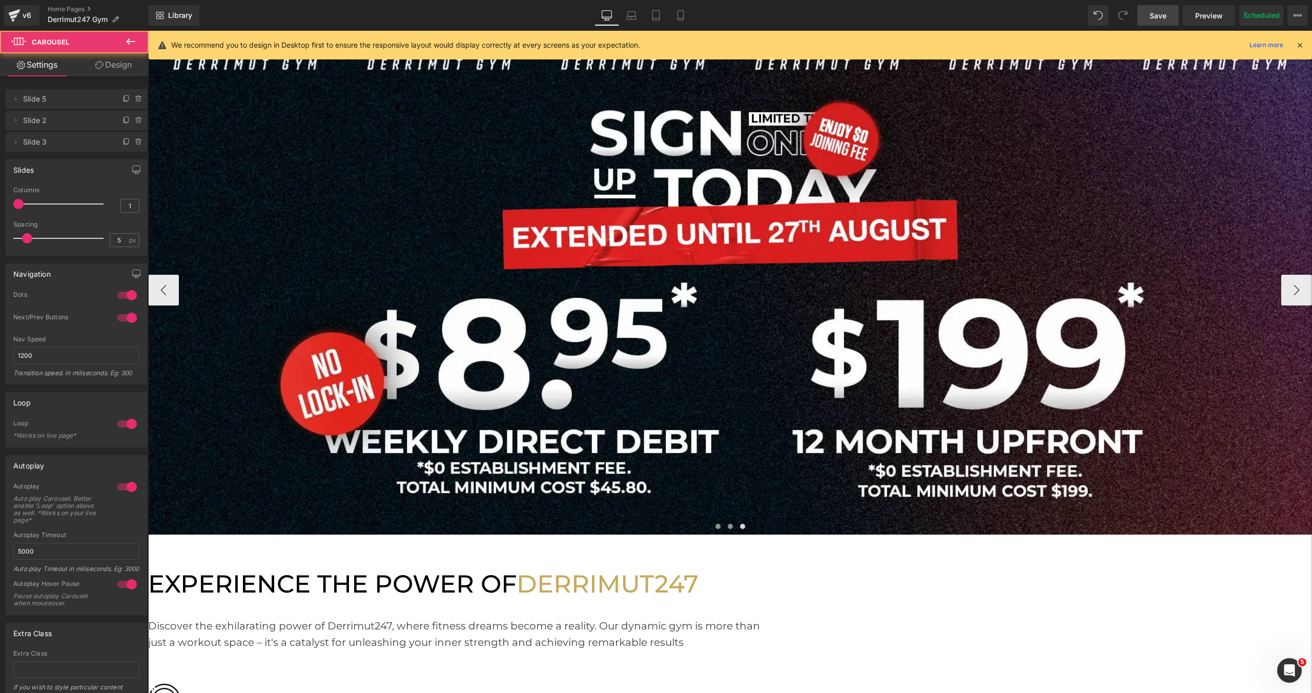
click at [729, 524] on span at bounding box center [730, 526] width 5 height 5
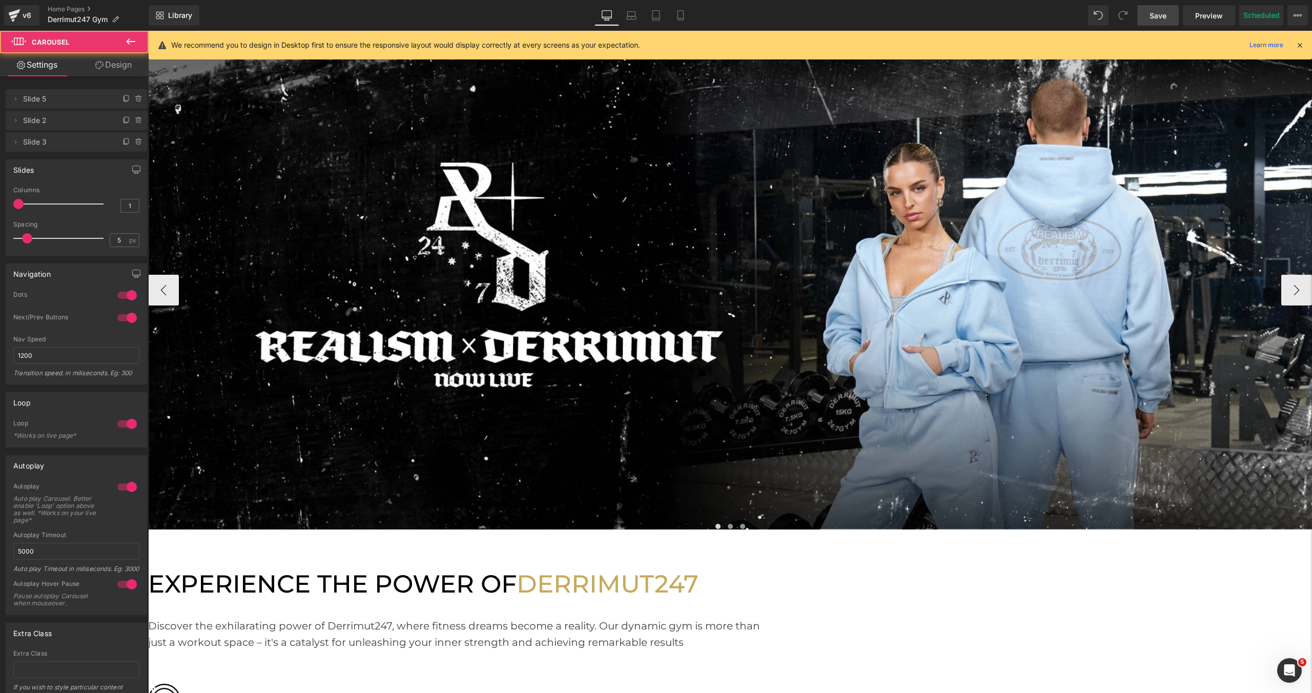
click at [740, 523] on button at bounding box center [743, 526] width 12 height 10
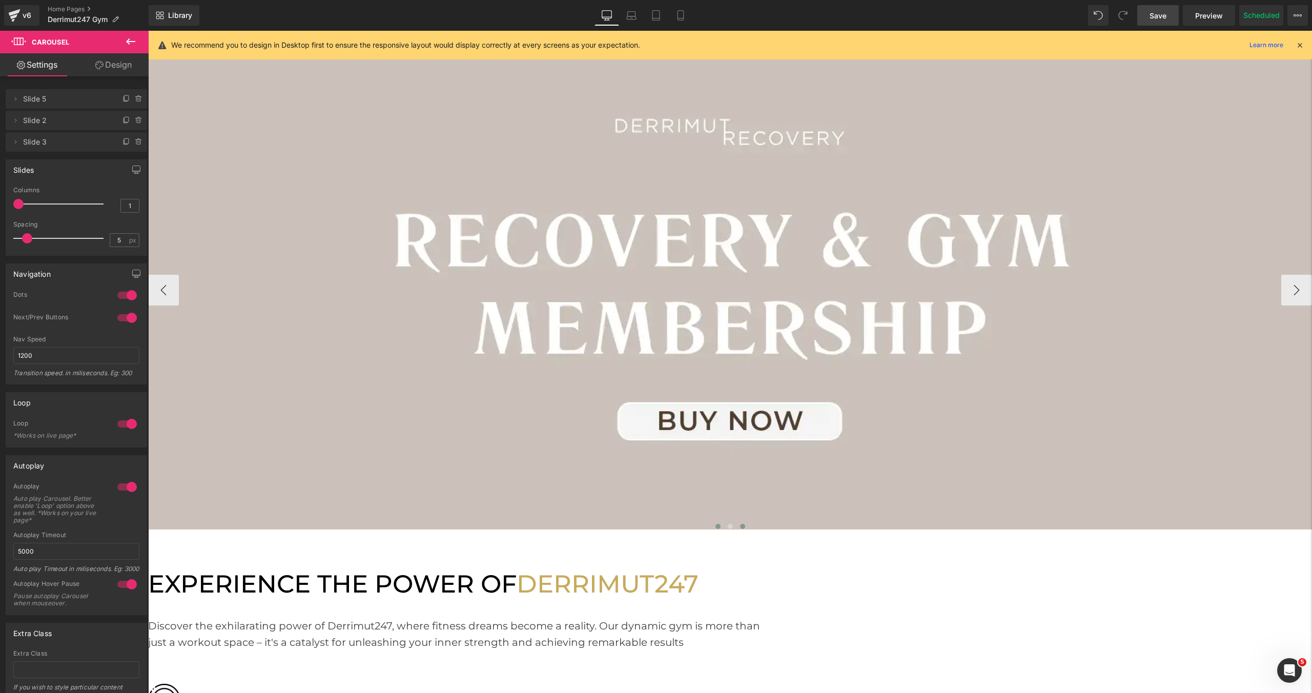
click at [718, 524] on span at bounding box center [718, 526] width 5 height 5
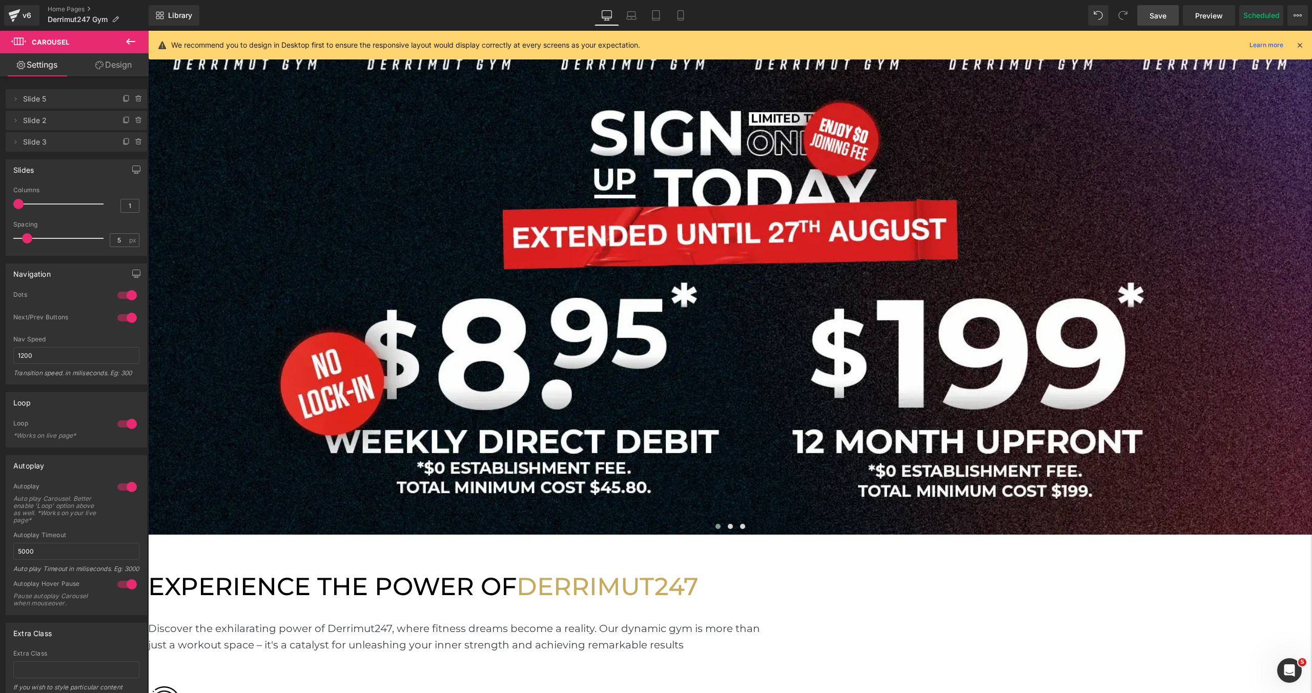
click at [699, 565] on h1 "EXPERIENCE THE POWER OF DERRIMUT247" at bounding box center [423, 586] width 551 height 42
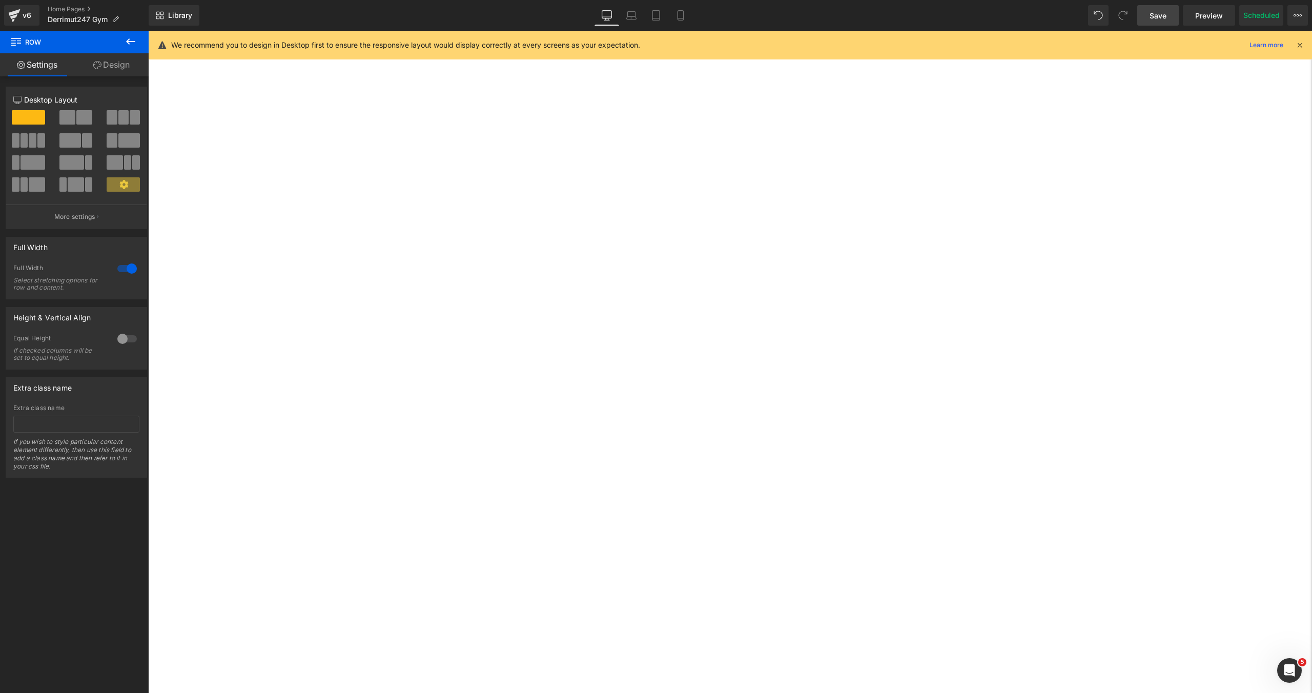
scroll to position [3259, 1164]
drag, startPoint x: 663, startPoint y: 293, endPoint x: 665, endPoint y: 272, distance: 21.1
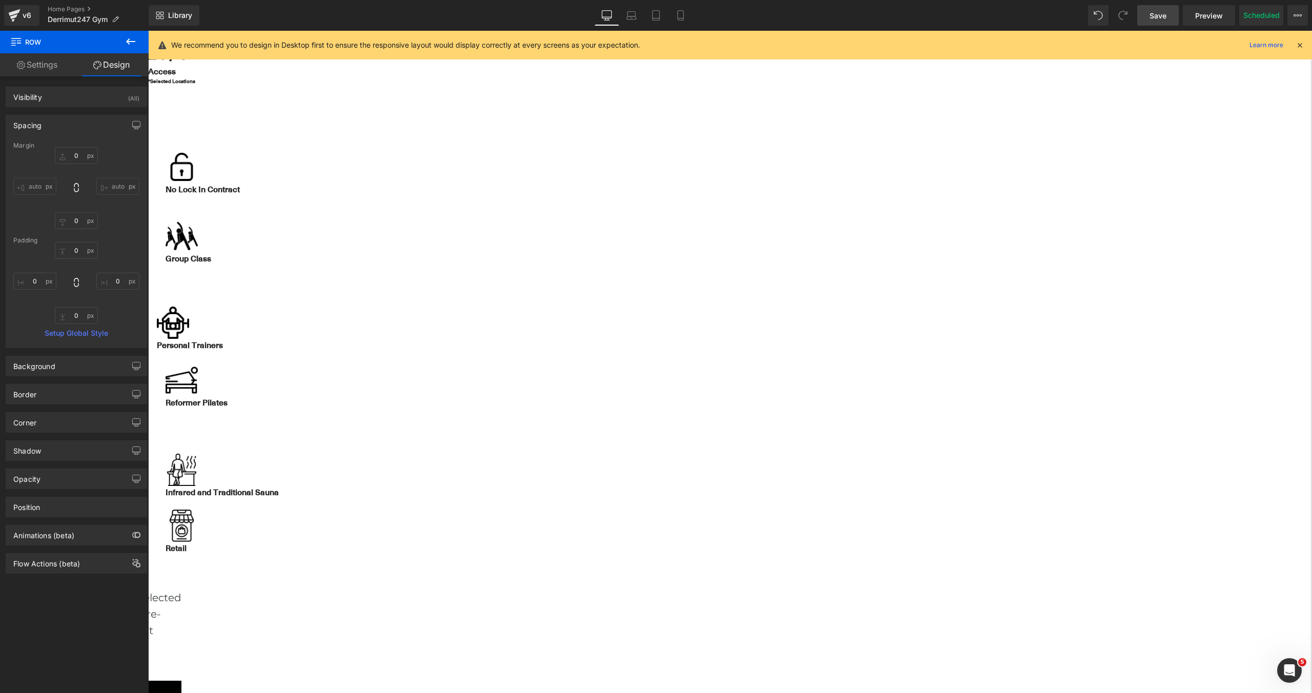
scroll to position [809, 0]
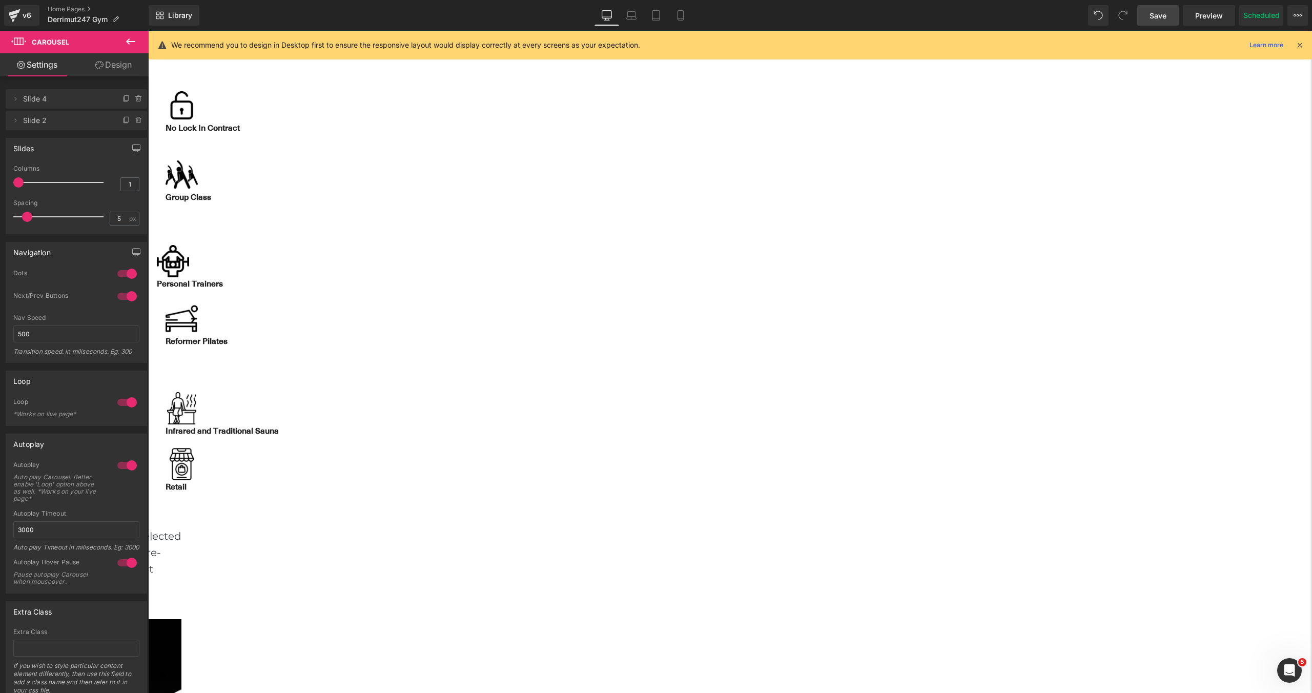
scroll to position [856, 0]
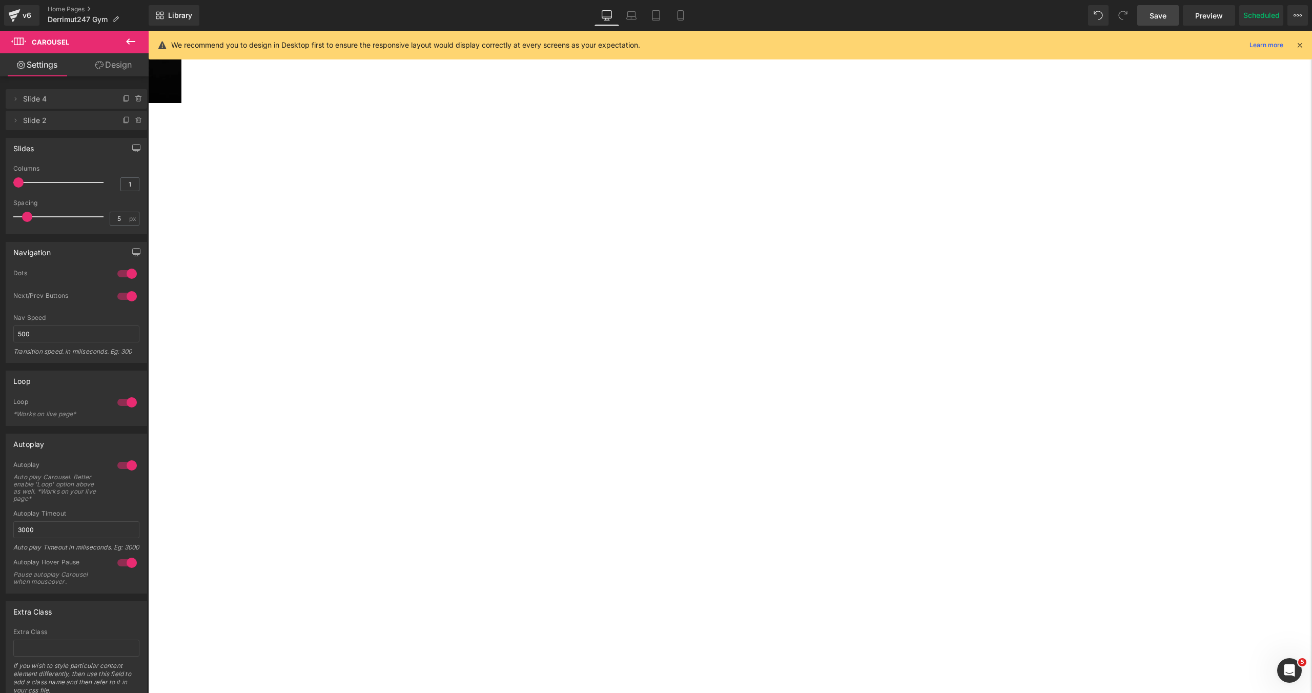
scroll to position [1733, 0]
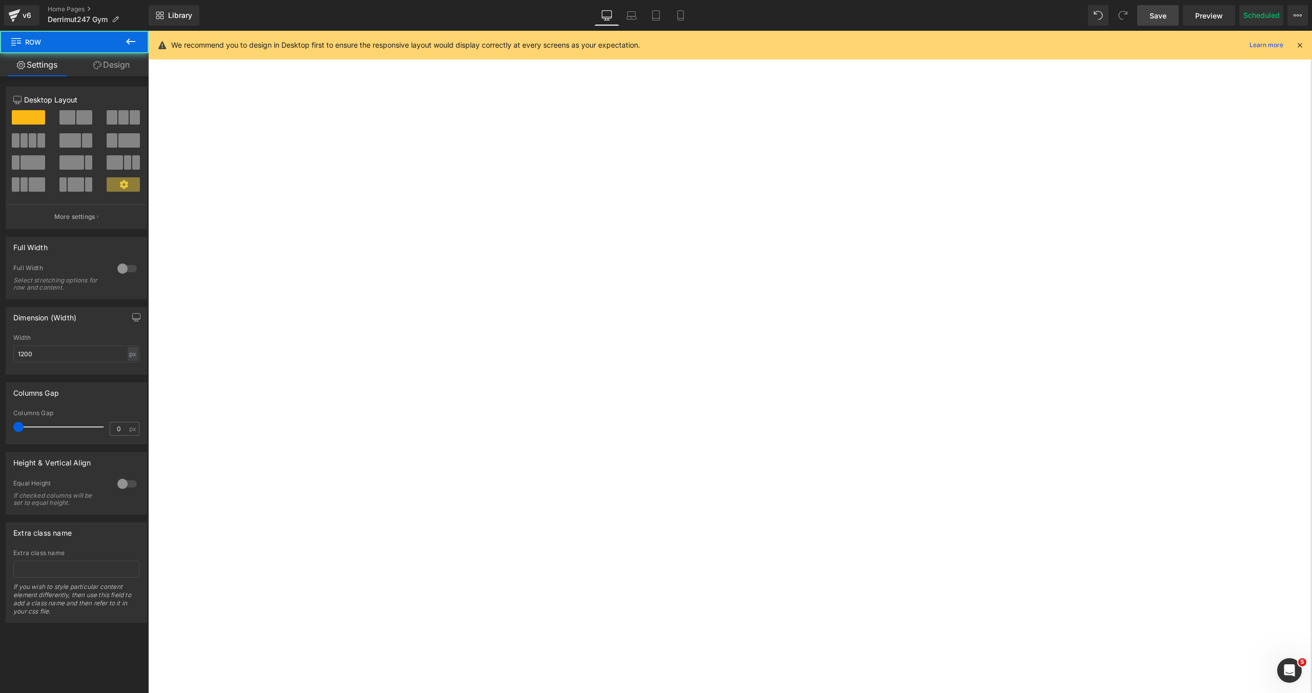
click at [716, 293] on div "Image Access All Gyms Text Block Row 24 / 7 Text Block Access Text Block *Selec…" at bounding box center [455, 157] width 615 height 2807
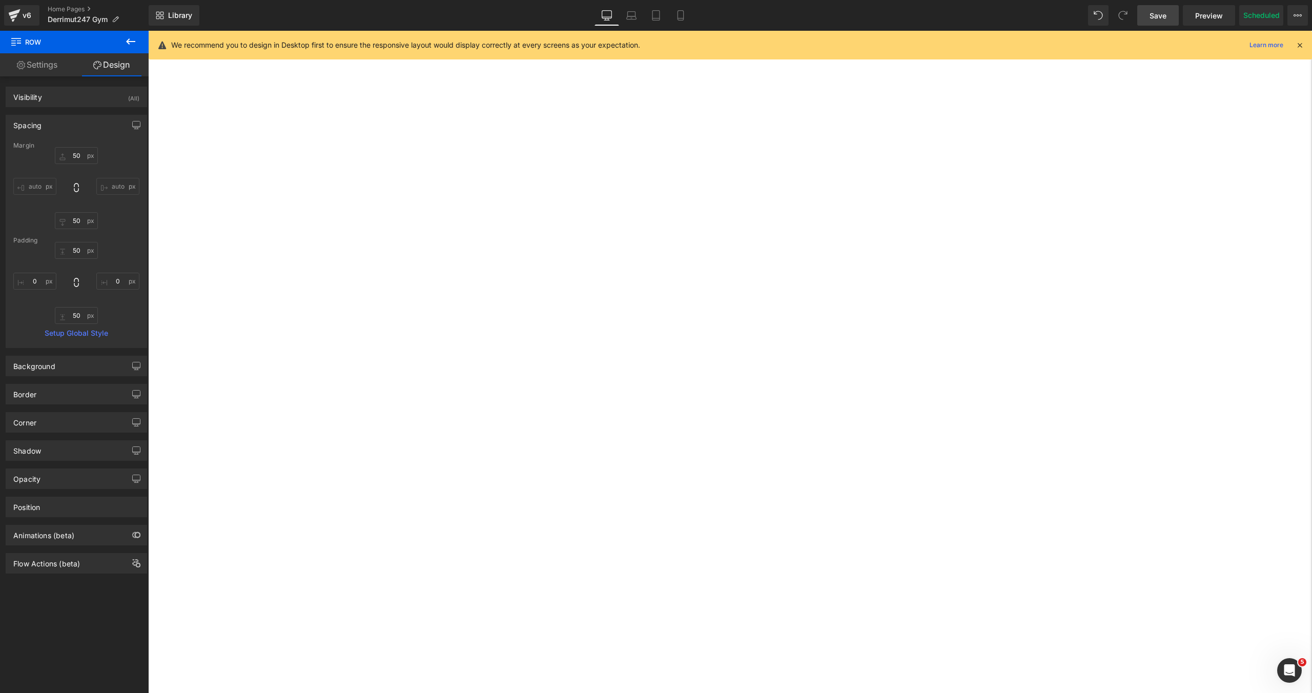
type input "50px"
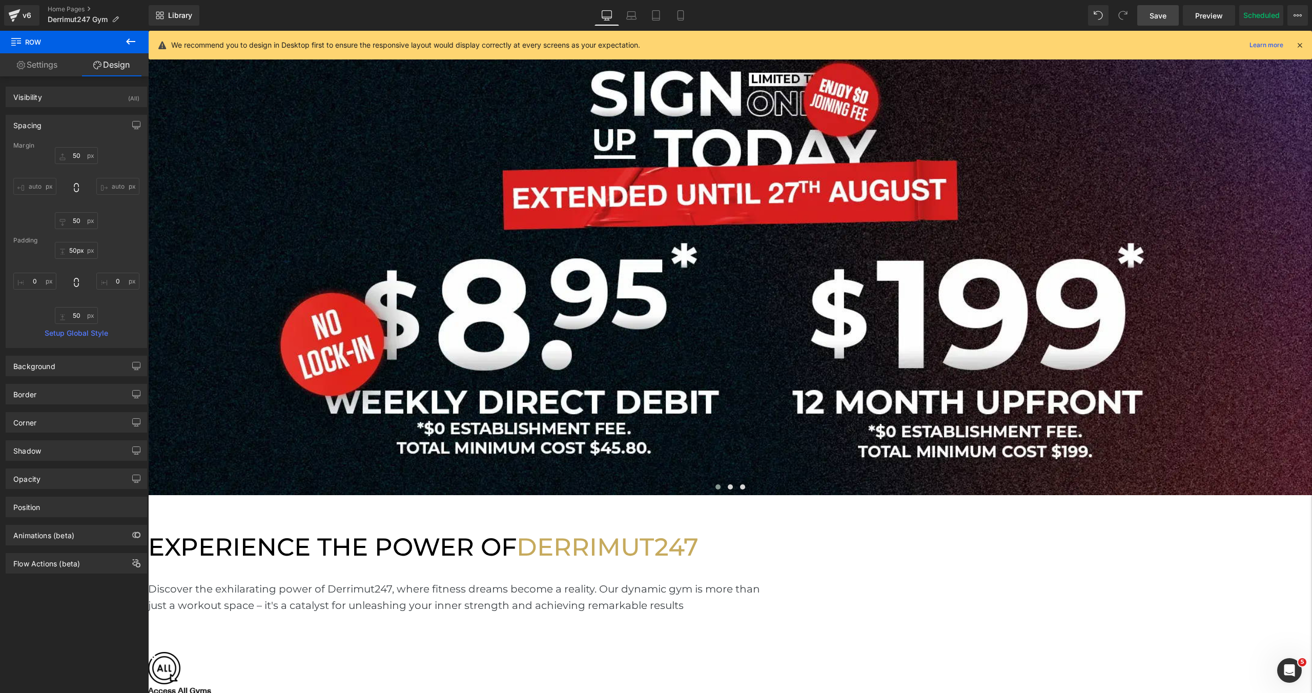
scroll to position [0, 0]
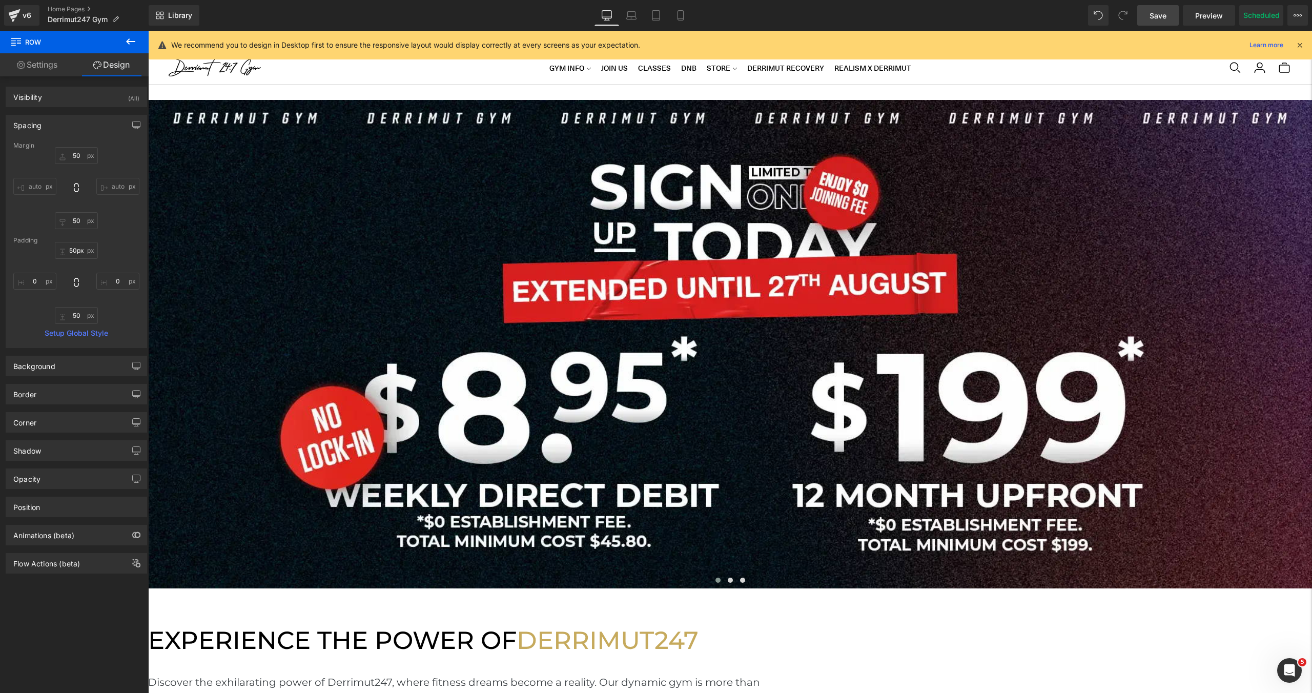
drag, startPoint x: 1159, startPoint y: 17, endPoint x: 191, endPoint y: 146, distance: 976.9
click at [1159, 17] on span "Save" at bounding box center [1158, 15] width 17 height 11
click at [30, 17] on div "v6" at bounding box center [27, 15] width 13 height 13
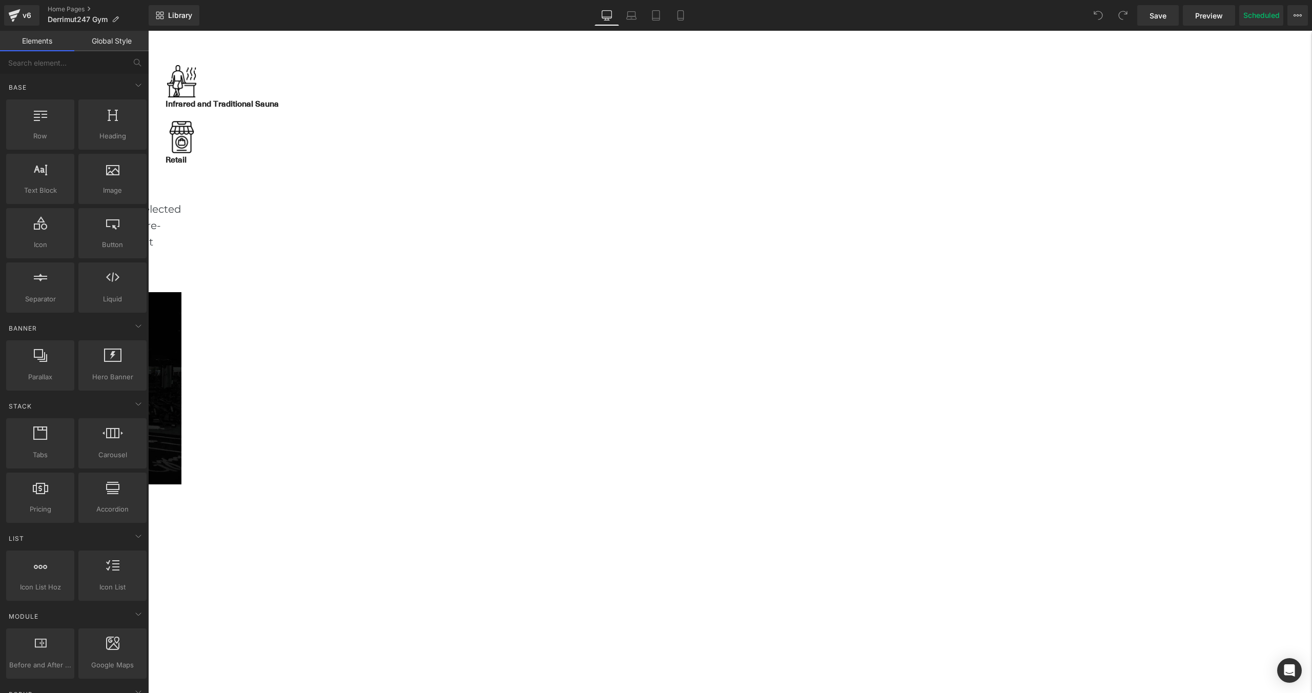
scroll to position [1139, 0]
click at [628, 17] on icon at bounding box center [631, 15] width 10 height 10
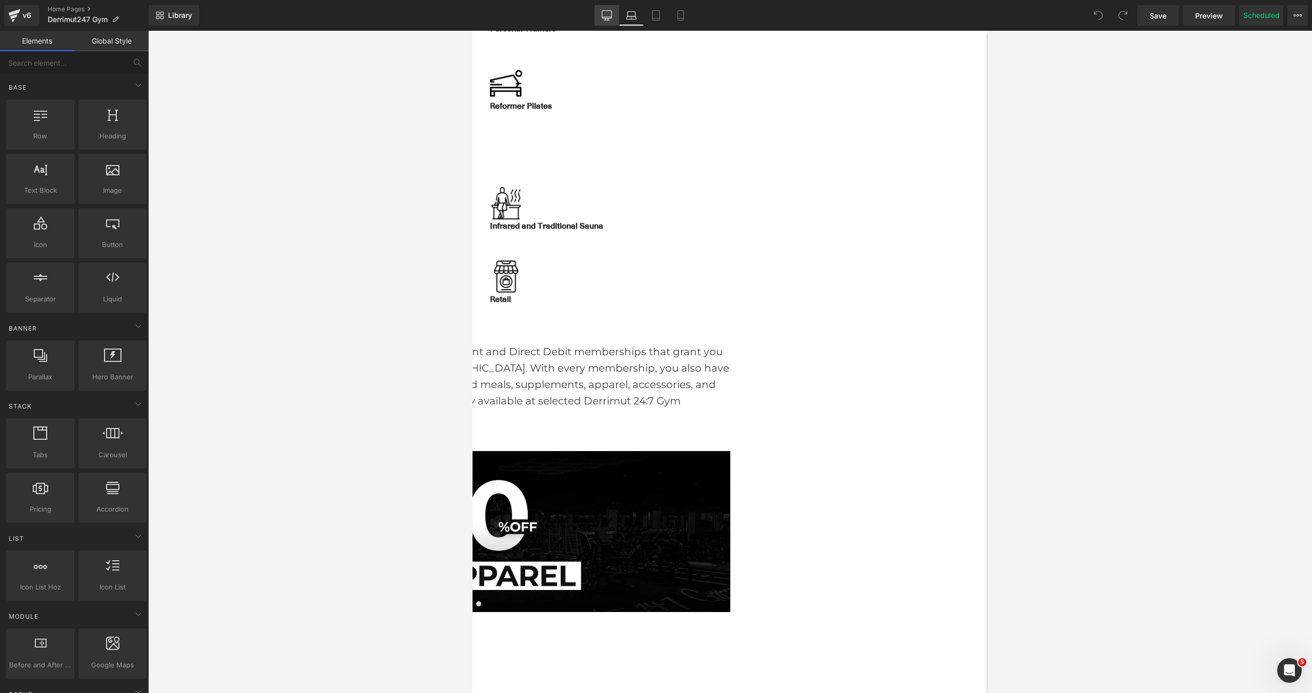
scroll to position [3016, 515]
click at [612, 15] on link "Desktop" at bounding box center [607, 15] width 25 height 21
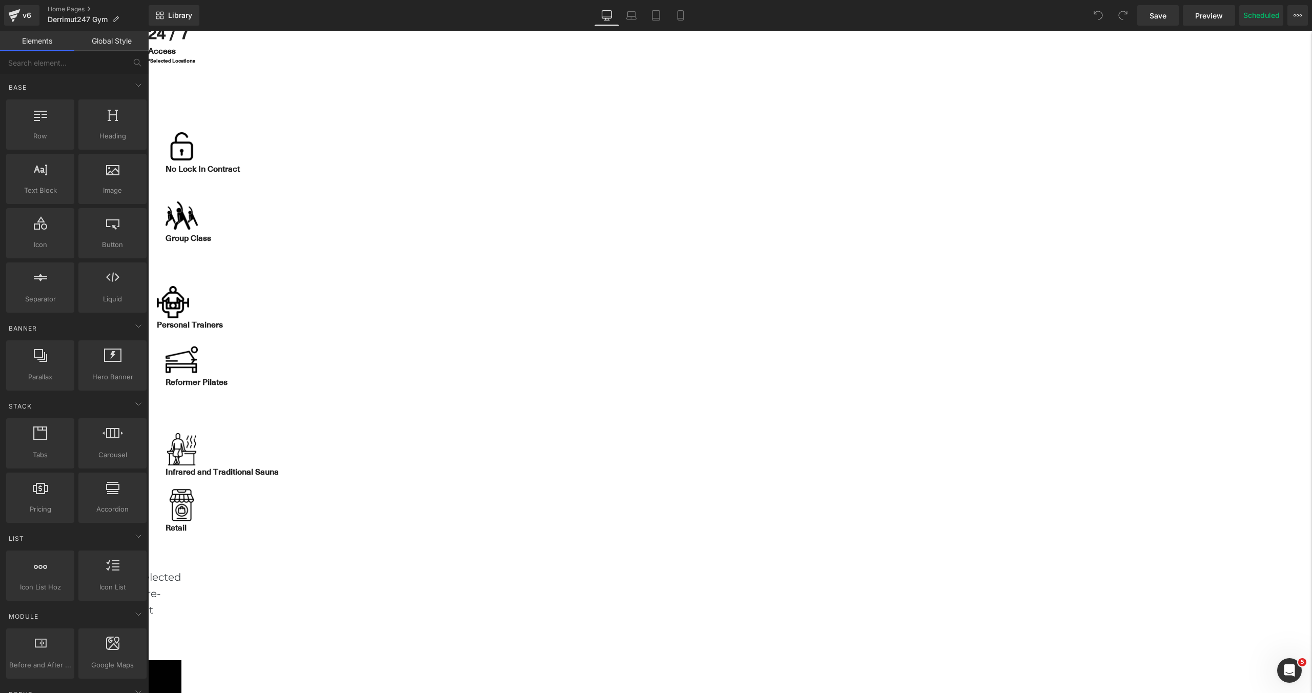
scroll to position [802, 0]
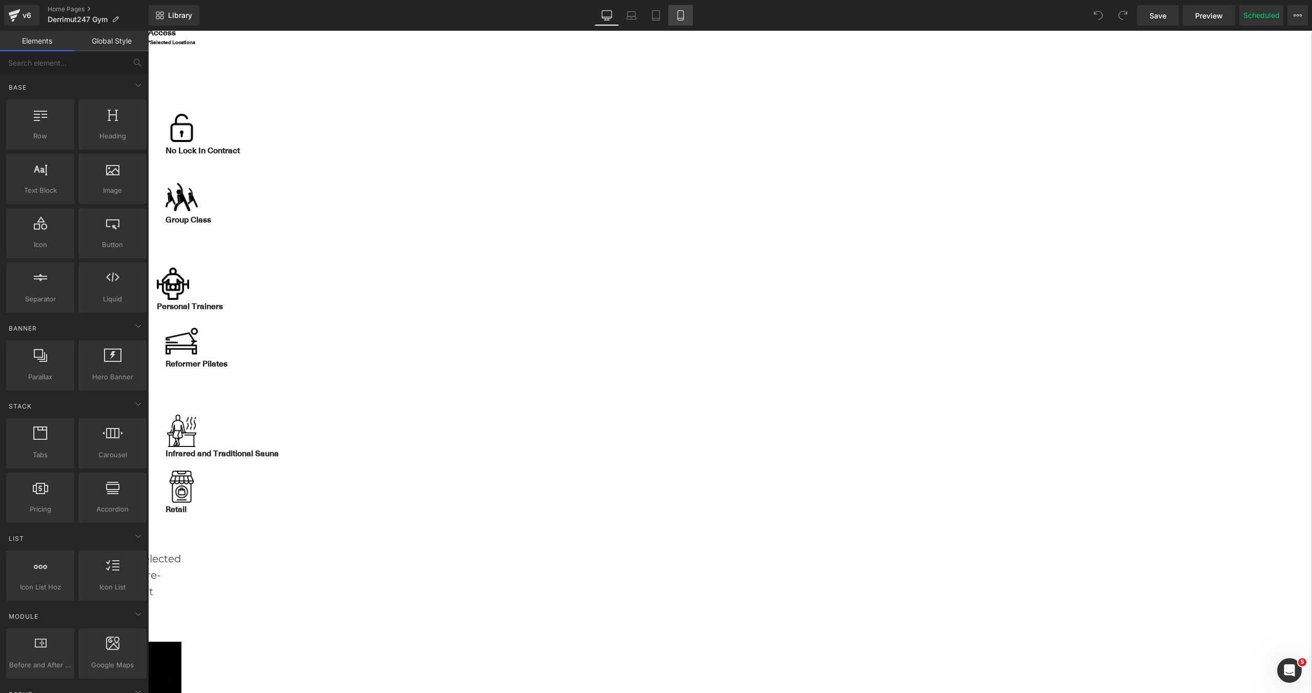
click at [678, 18] on icon at bounding box center [681, 18] width 6 height 0
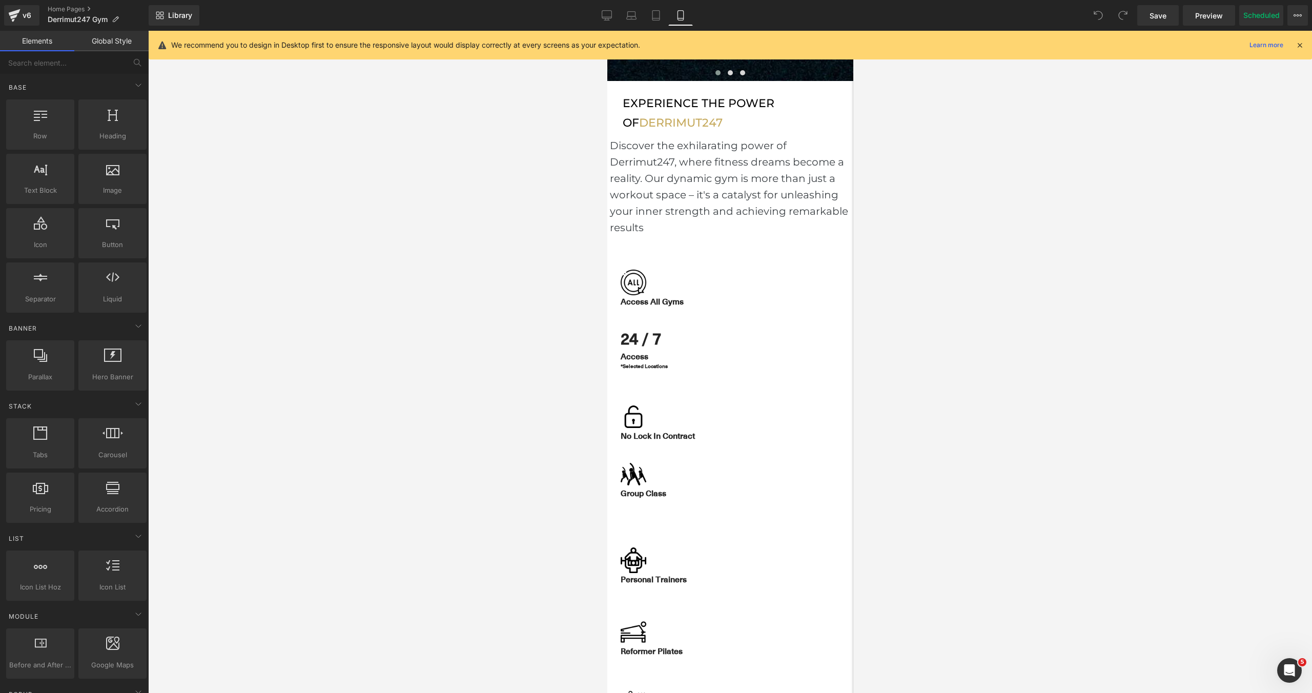
scroll to position [3779, 246]
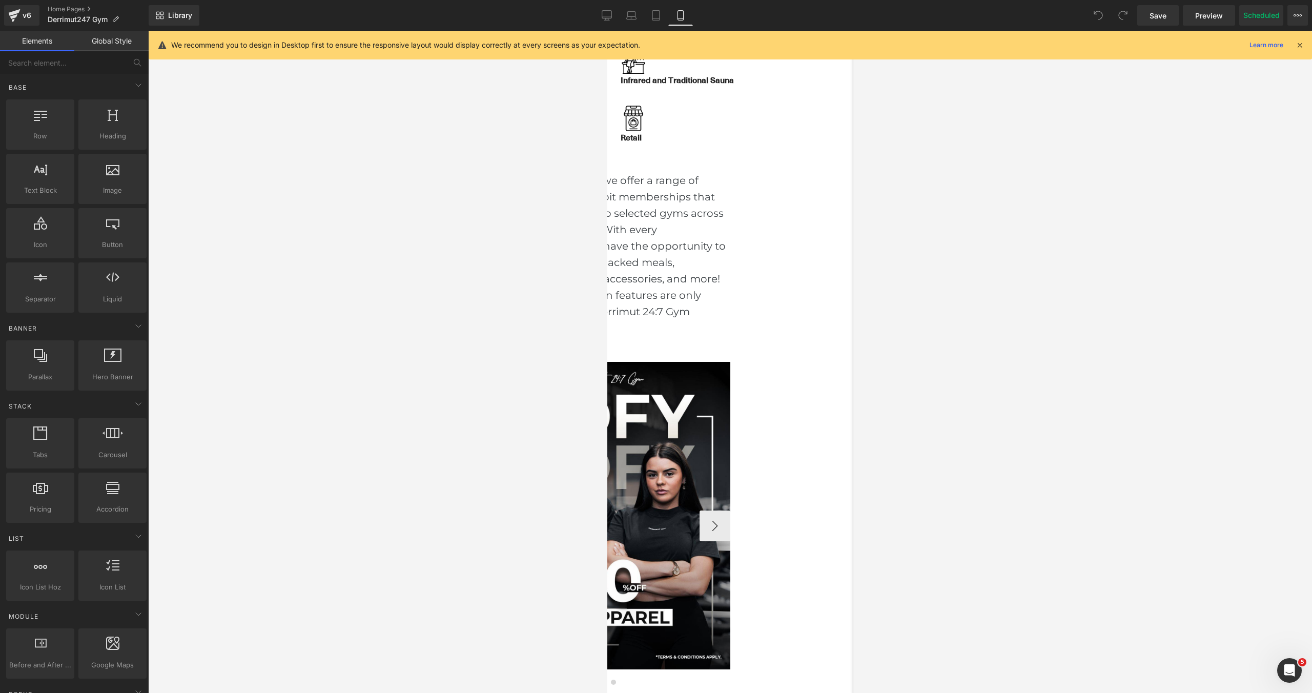
click at [719, 362] on div at bounding box center [607, 516] width 246 height 308
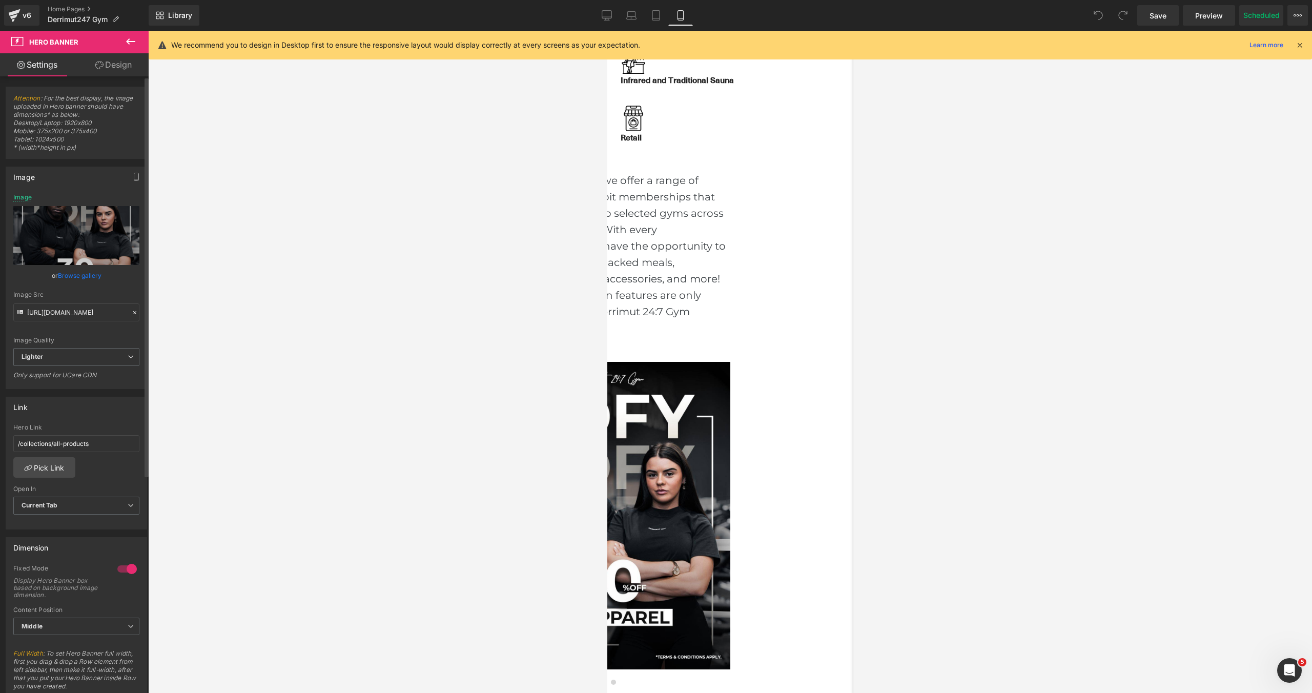
click at [72, 271] on link "Browse gallery" at bounding box center [80, 276] width 44 height 18
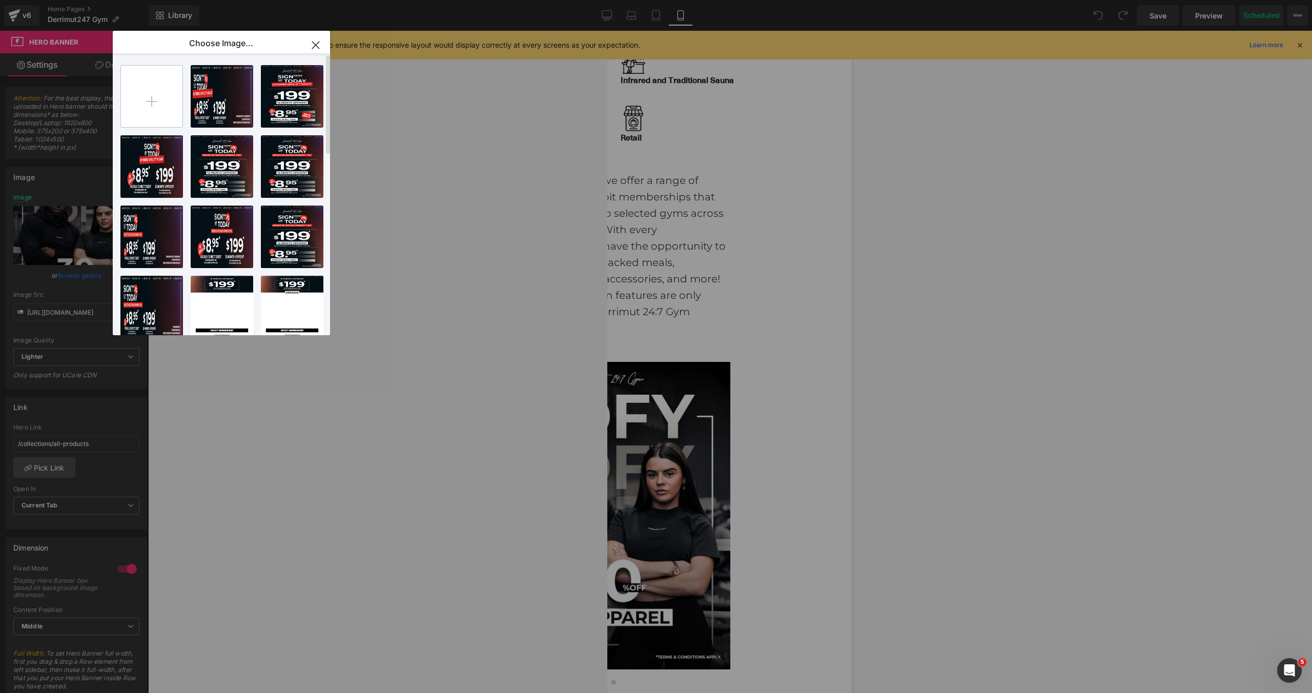
click at [159, 97] on input "file" at bounding box center [152, 97] width 62 height 62
type input "C:\fakepath\[MB] Apparel 30% (1).webp"
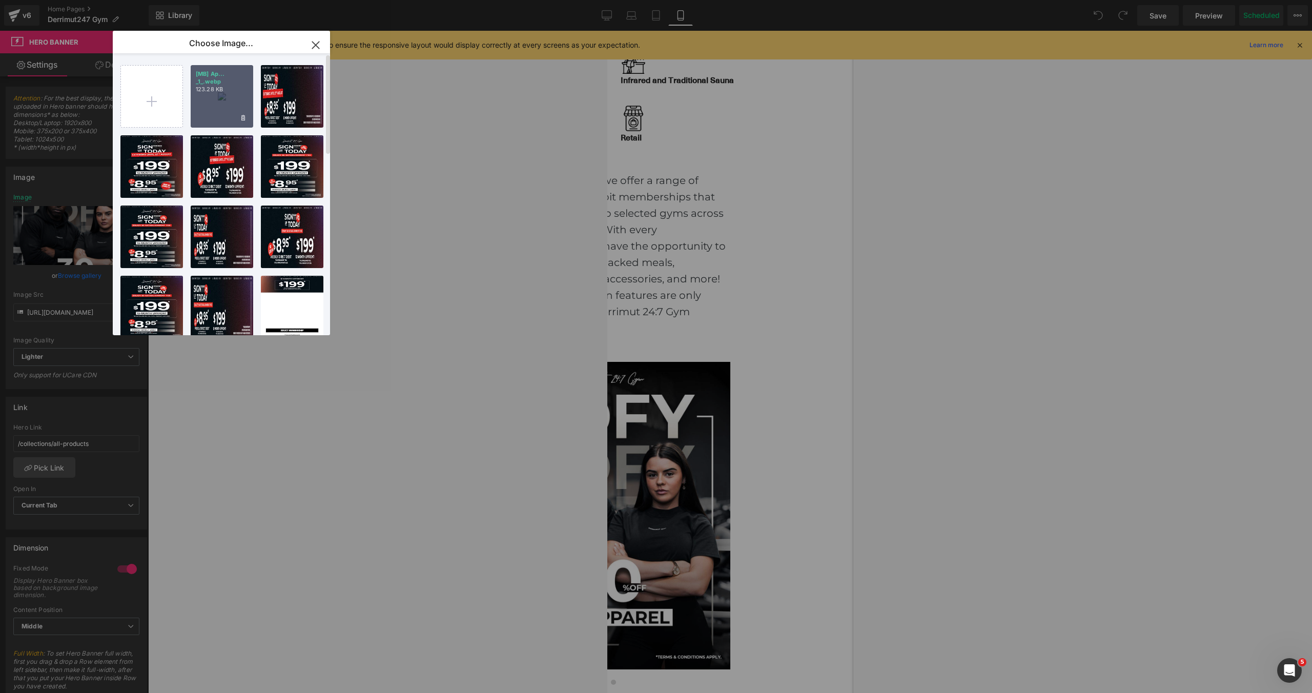
click at [230, 93] on div "[MB] Ap... _1_.webp 123.28 KB" at bounding box center [222, 96] width 63 height 63
type input "https://ucarecdn.com/3796ab7f-3ec2-4cda-9c44-8d916b2d6818/-/format/auto/-/previ…"
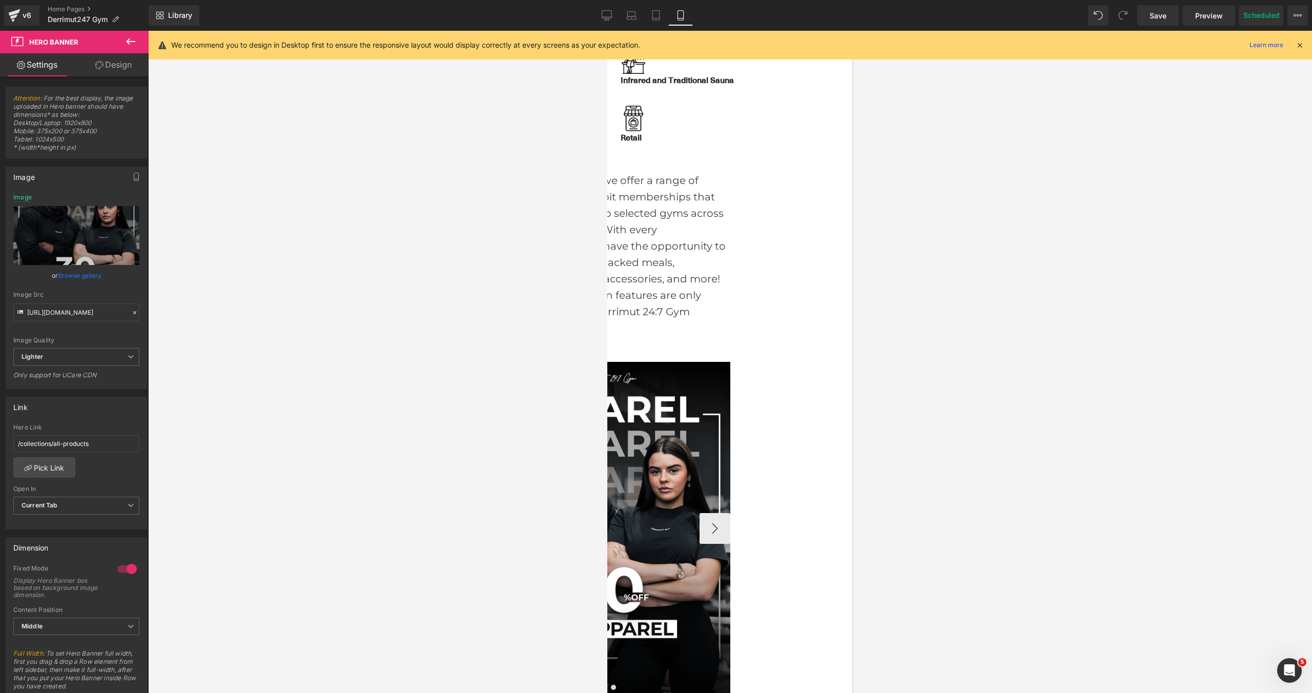
click at [603, 685] on span at bounding box center [600, 687] width 5 height 5
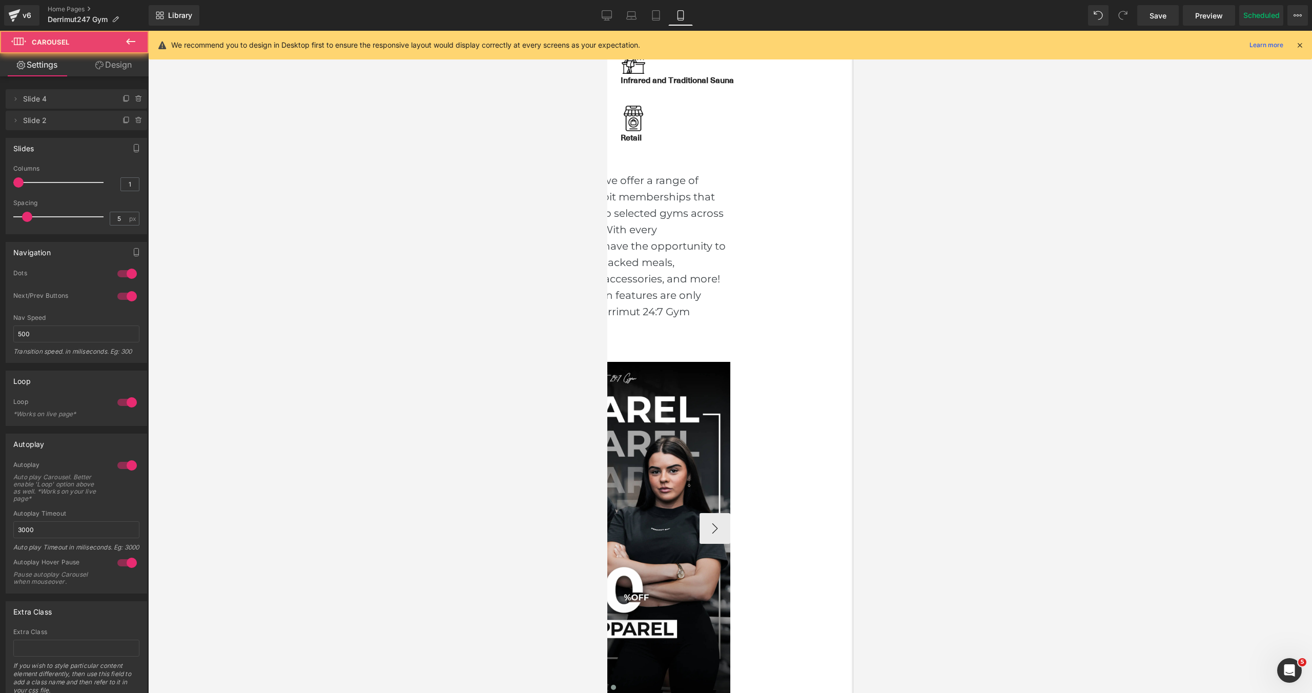
click at [619, 682] on button at bounding box center [613, 687] width 12 height 10
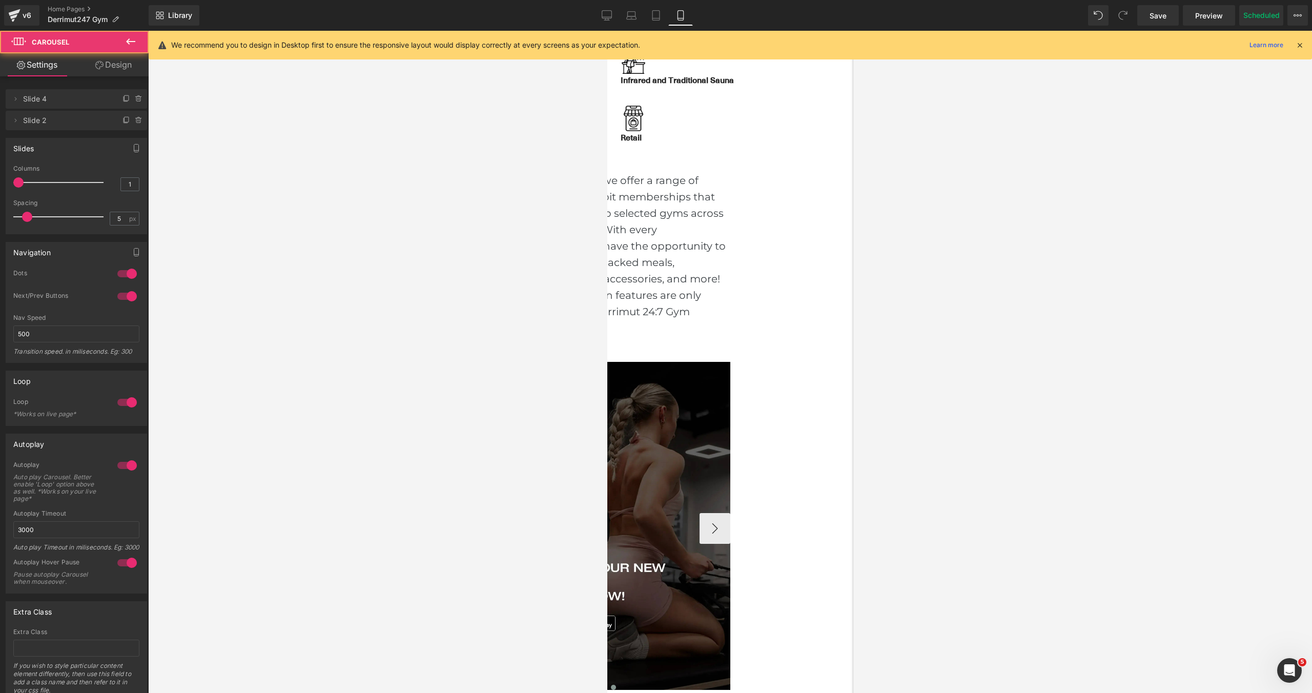
click at [603, 685] on span at bounding box center [600, 687] width 5 height 5
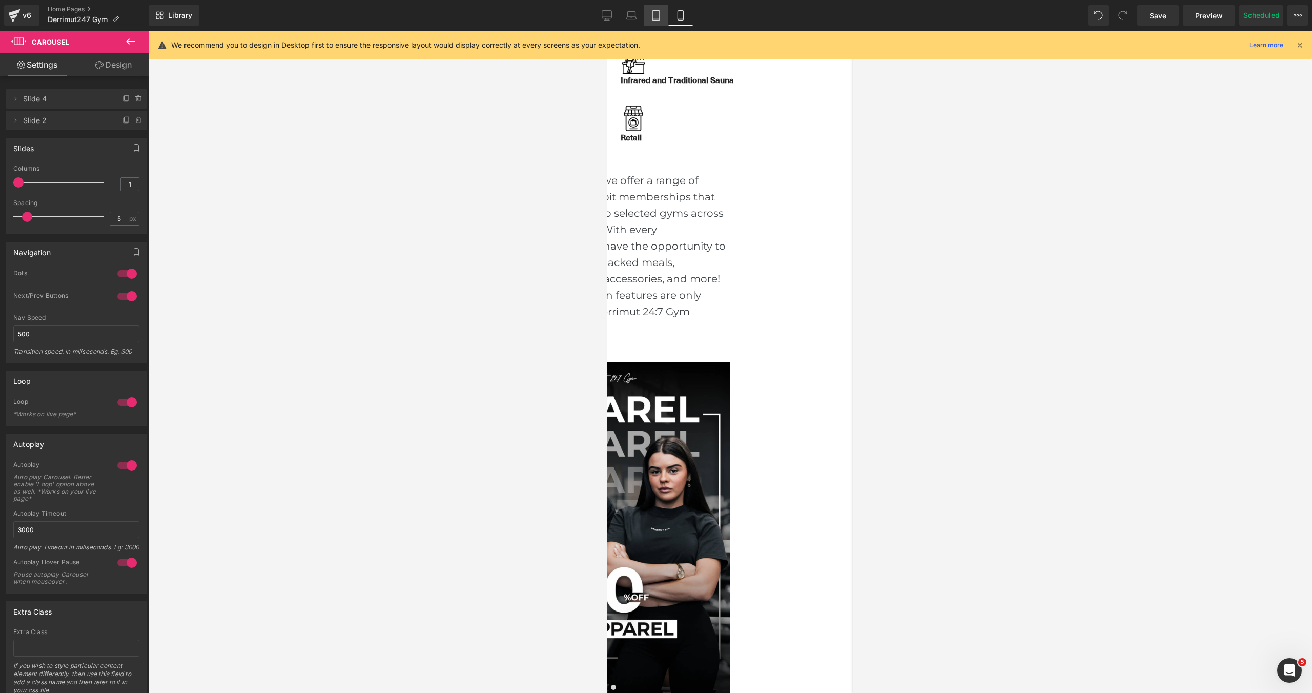
click at [666, 19] on link "Tablet" at bounding box center [656, 15] width 25 height 21
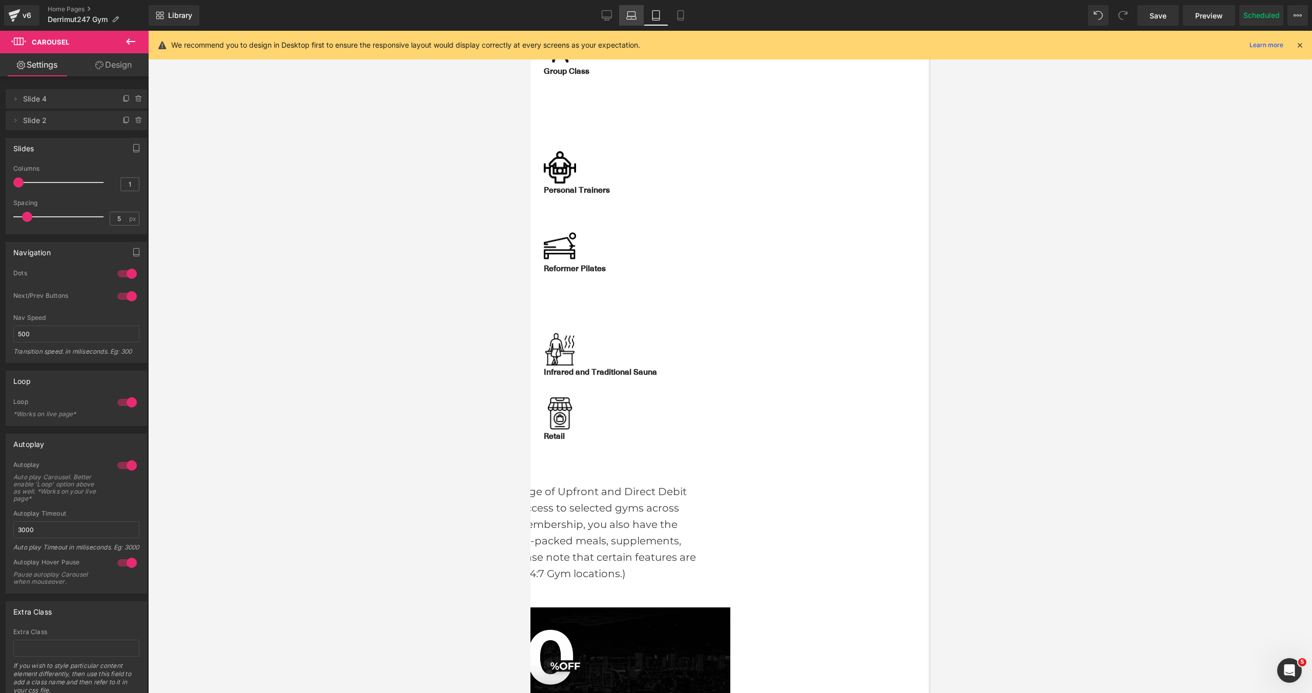
click at [632, 19] on icon at bounding box center [632, 17] width 10 height 3
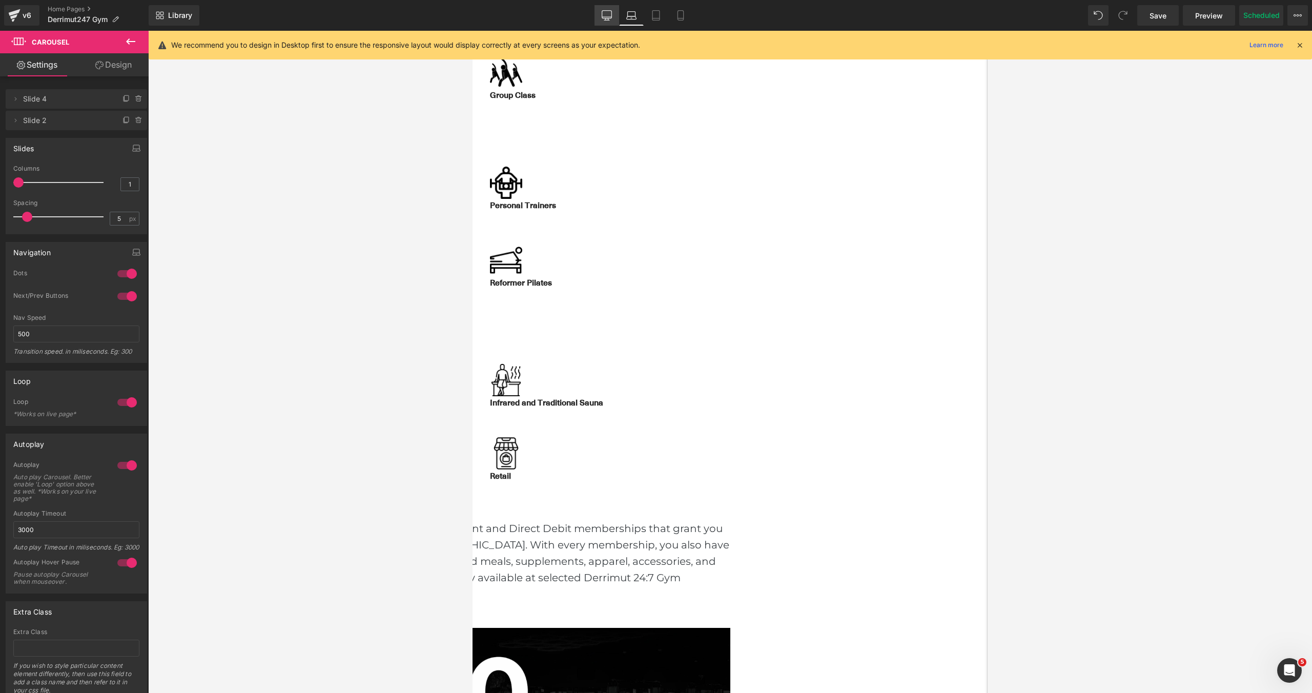
click at [612, 13] on icon at bounding box center [607, 15] width 10 height 8
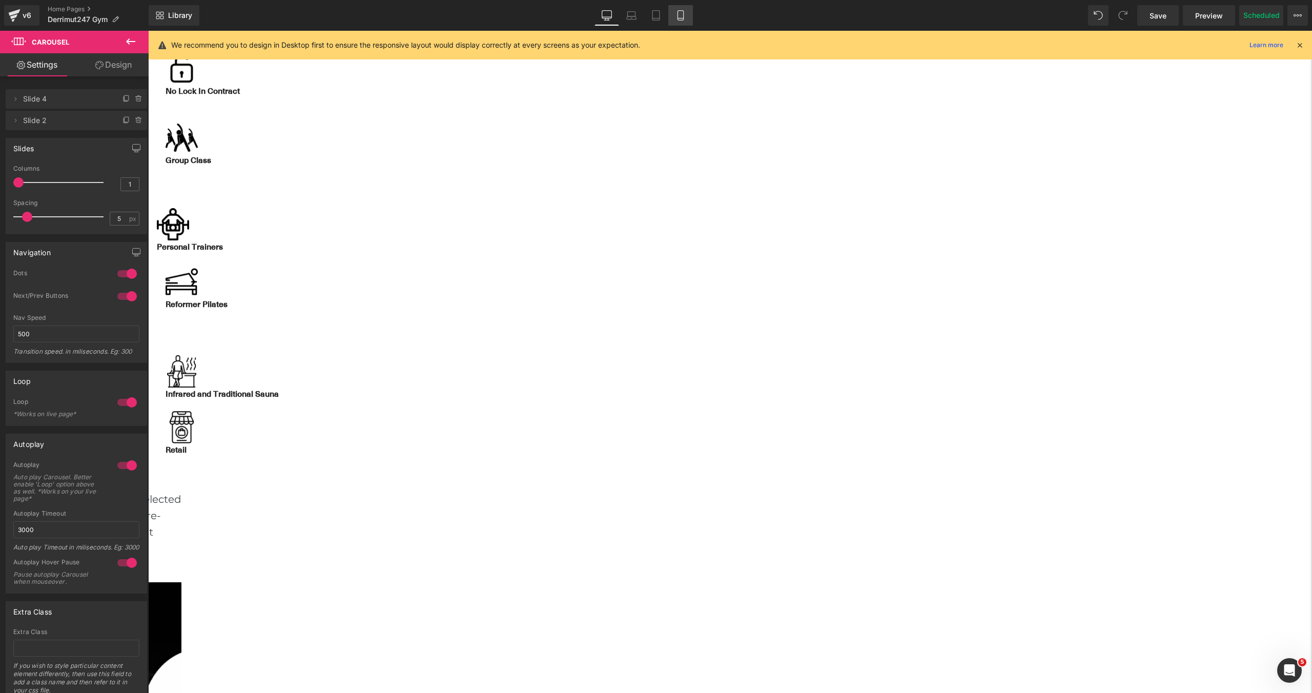
click at [678, 24] on link "Mobile" at bounding box center [680, 15] width 25 height 21
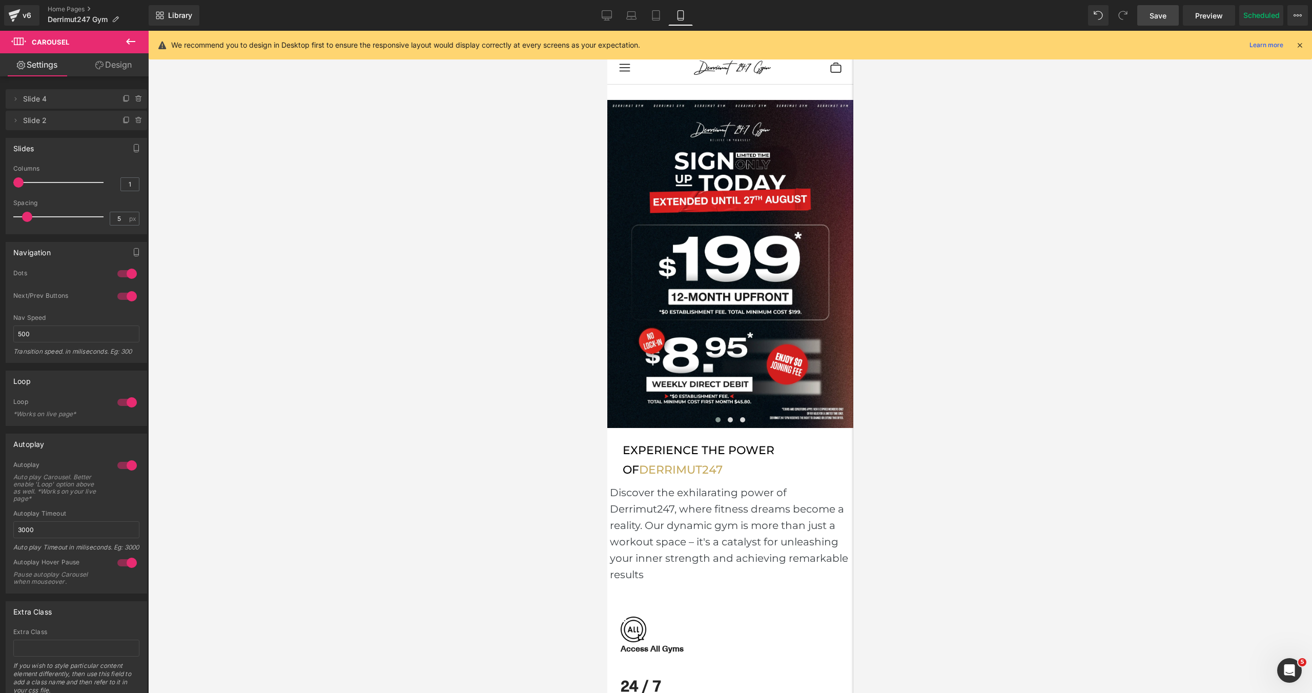
click at [1166, 18] on span "Save" at bounding box center [1158, 15] width 17 height 11
click at [966, 213] on div at bounding box center [730, 362] width 1164 height 662
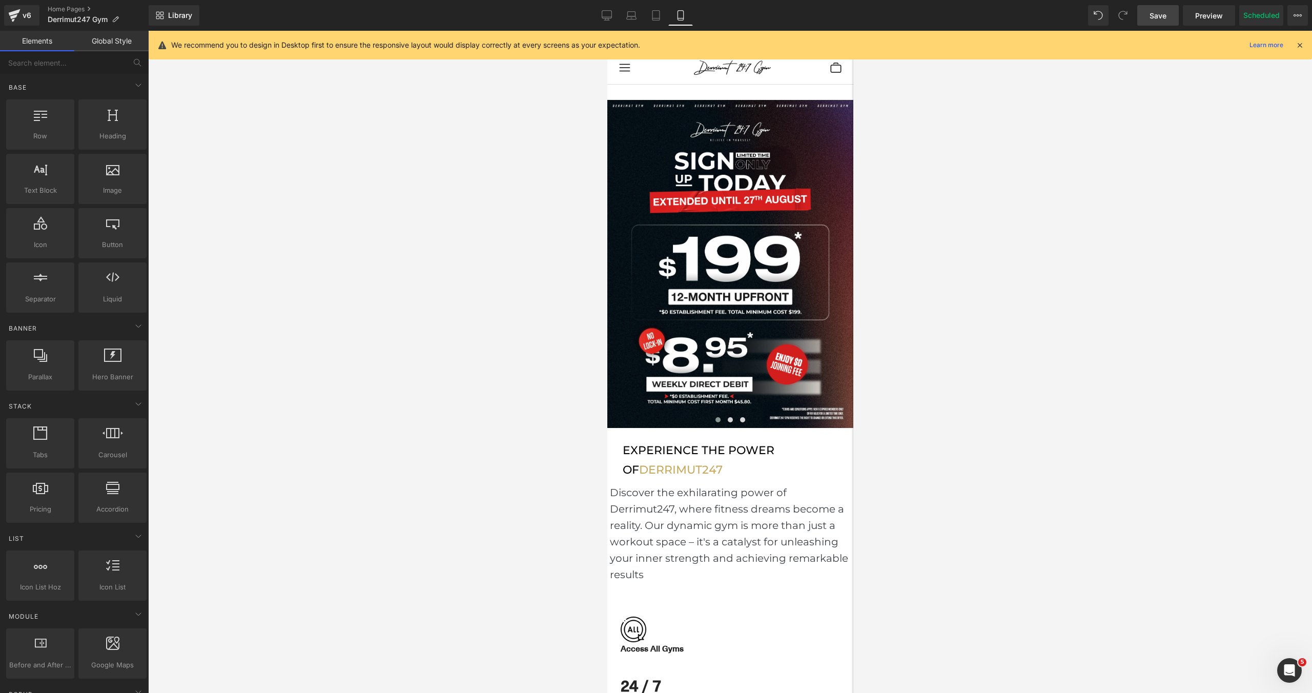
click at [563, 225] on div at bounding box center [730, 362] width 1164 height 662
click at [329, 196] on div at bounding box center [730, 362] width 1164 height 662
click at [1006, 444] on div at bounding box center [730, 362] width 1164 height 662
click at [366, 297] on div at bounding box center [730, 362] width 1164 height 662
click at [36, 24] on link "v6" at bounding box center [21, 15] width 35 height 21
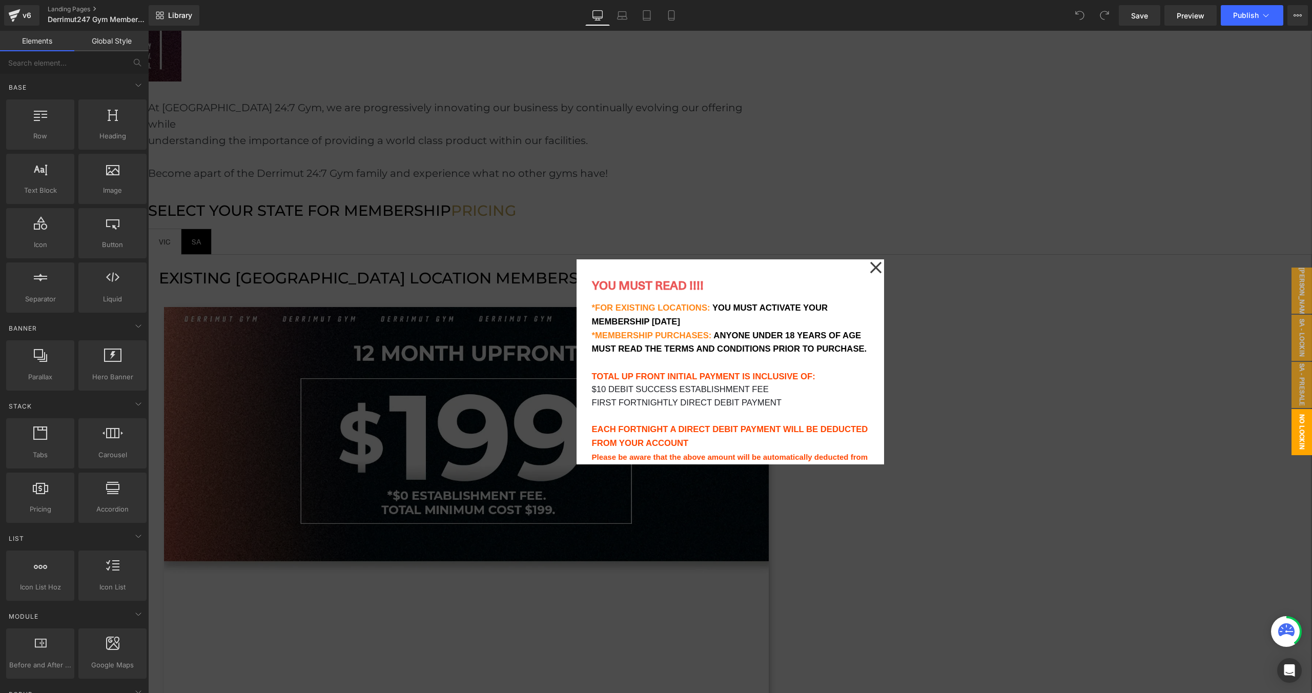
click at [874, 272] on icon at bounding box center [876, 267] width 12 height 51
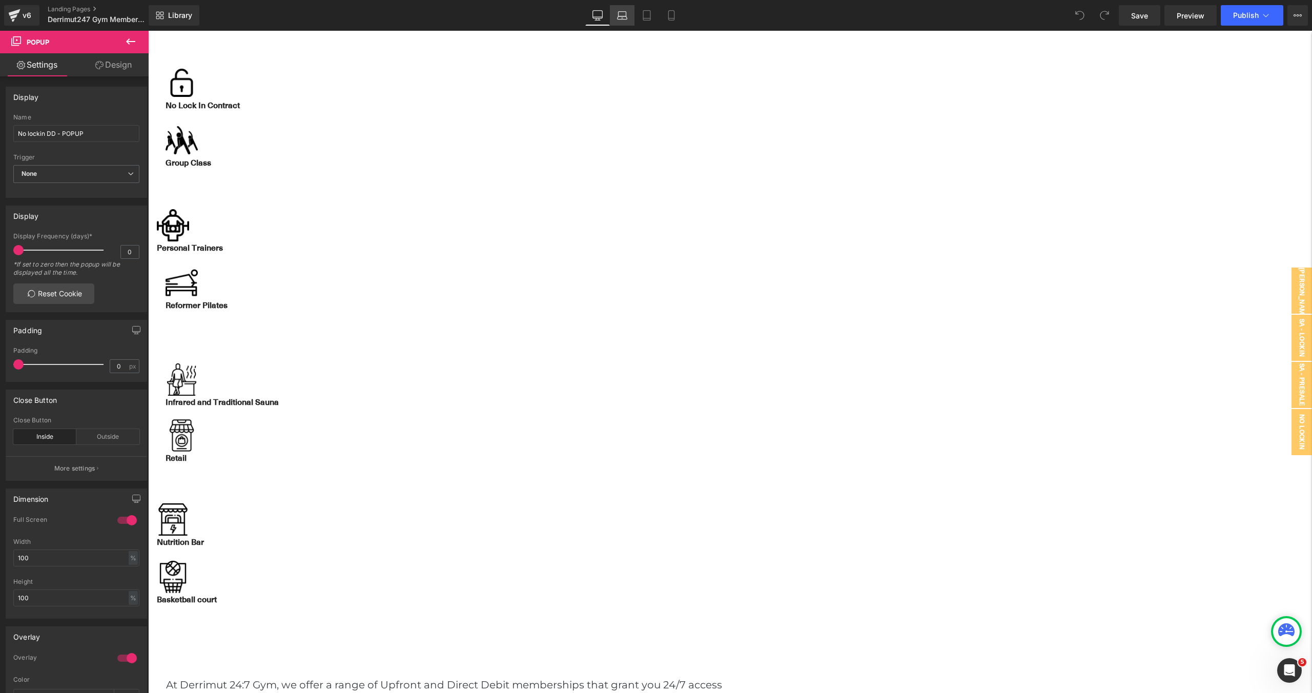
click at [624, 25] on link "Laptop" at bounding box center [622, 15] width 25 height 21
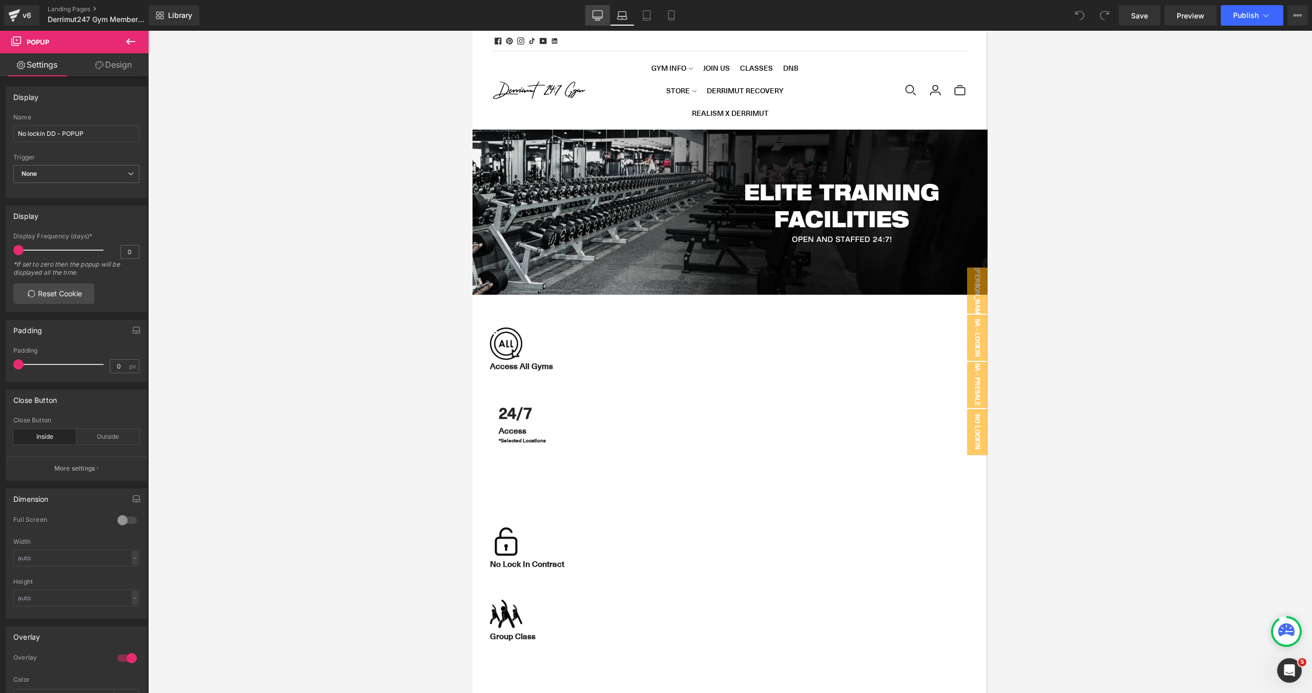
click at [603, 21] on link "Desktop" at bounding box center [597, 15] width 25 height 21
type input "100"
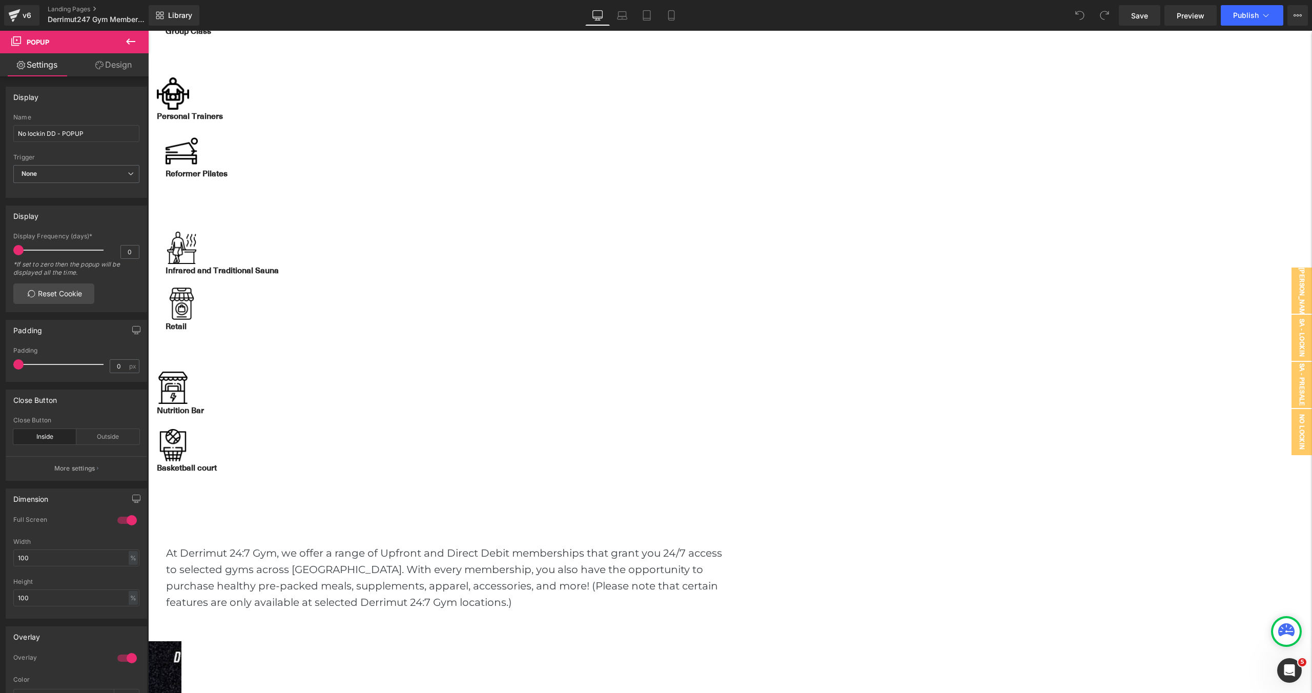
scroll to position [808, 0]
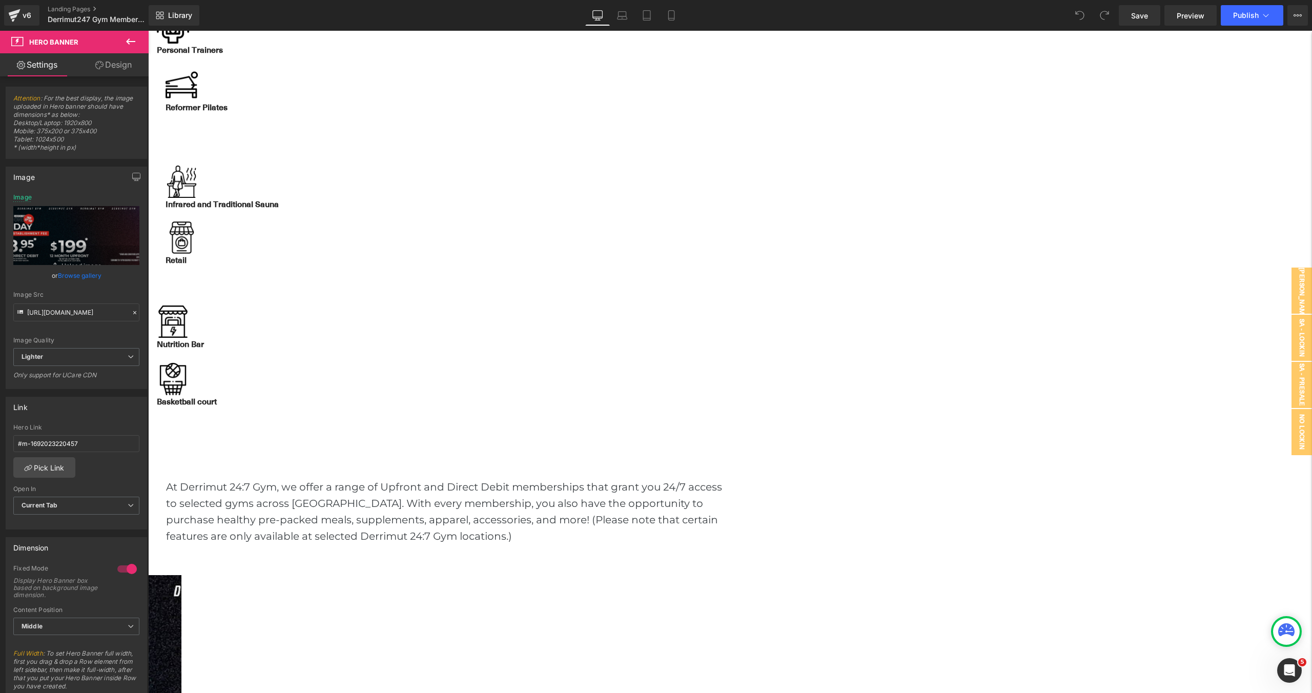
click at [148, 31] on span "Hero Banner" at bounding box center [148, 31] width 0 height 0
click at [92, 274] on link "Browse gallery" at bounding box center [80, 276] width 44 height 18
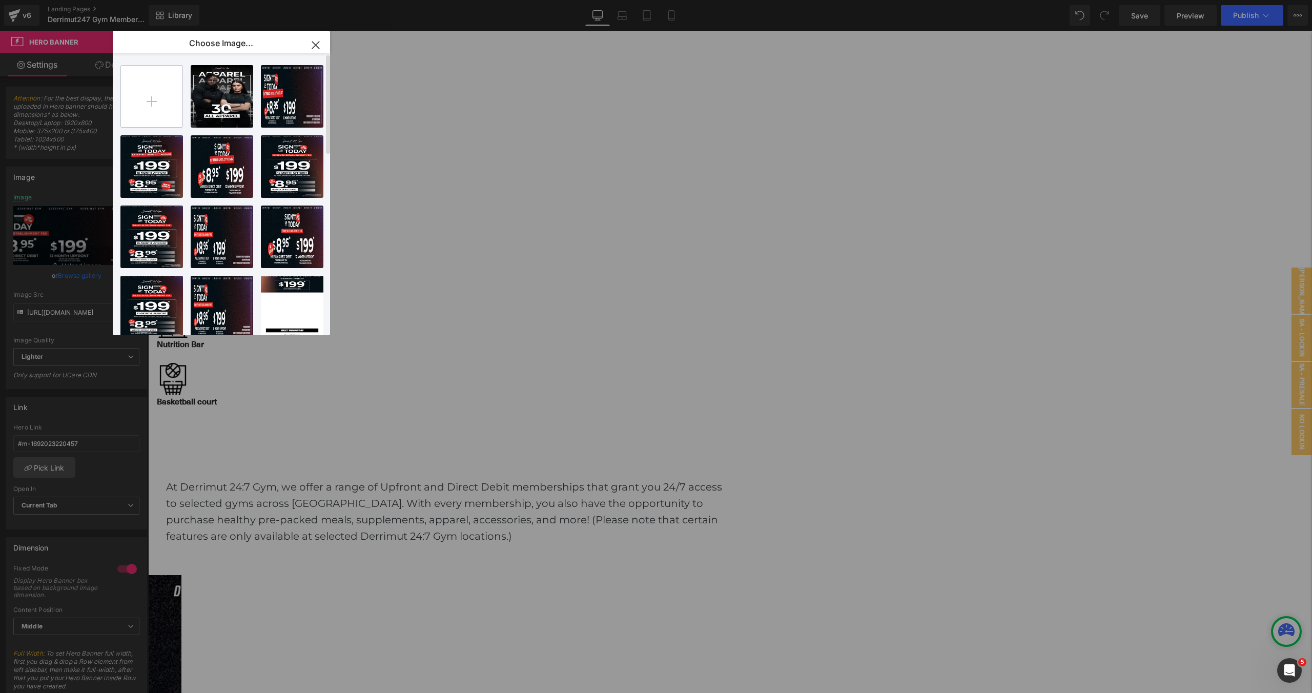
click at [154, 105] on input "file" at bounding box center [152, 97] width 62 height 62
click at [303, 109] on div "[WB2] N...copy.webp 788.69 KB" at bounding box center [292, 96] width 63 height 63
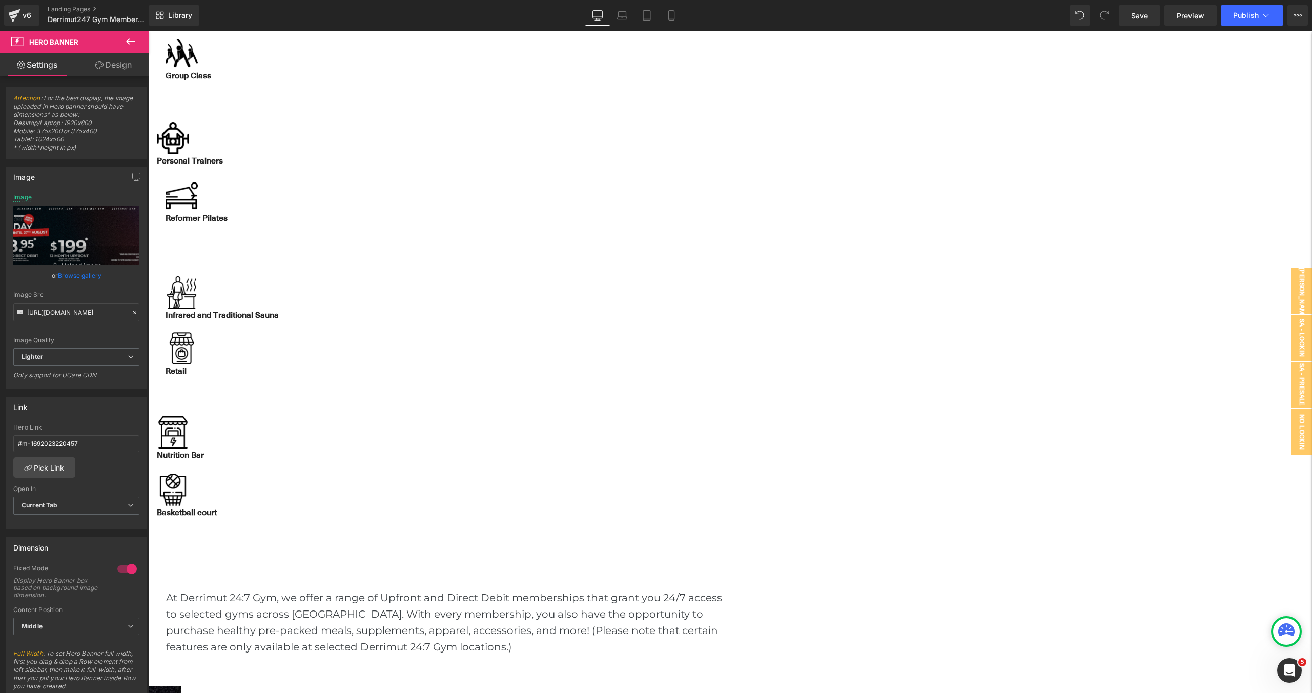
scroll to position [707, 0]
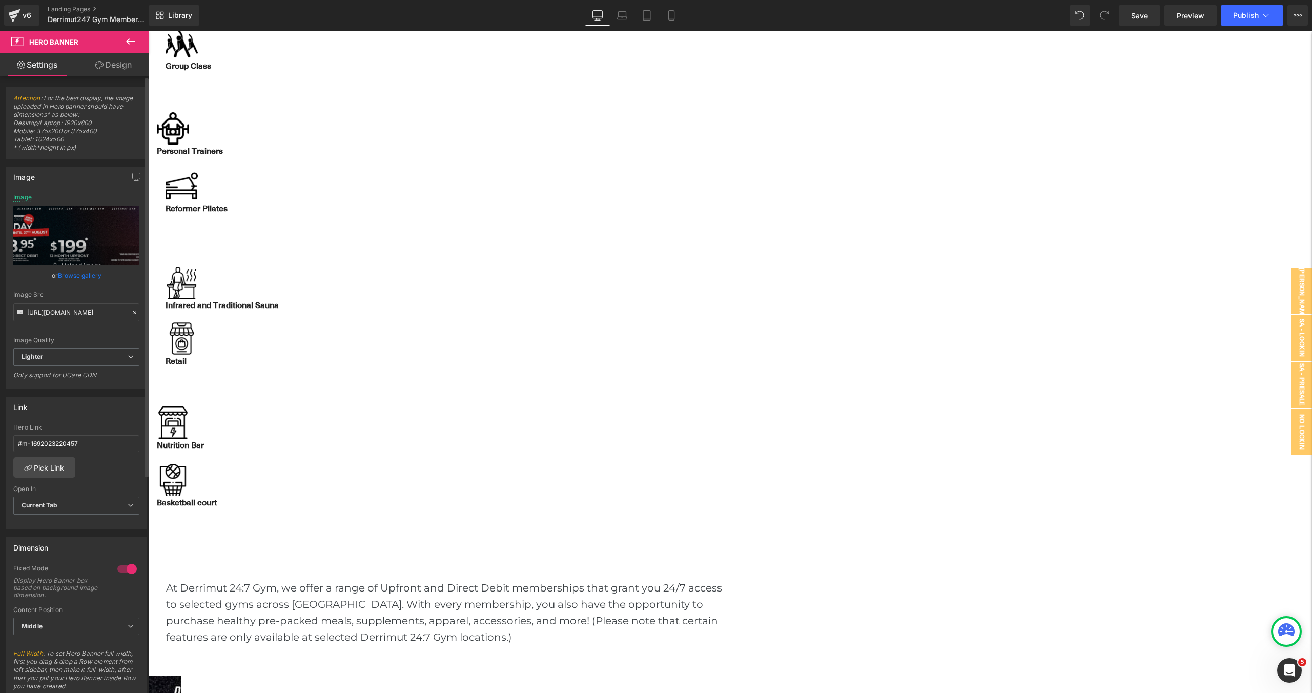
click at [22, 190] on div "Image [URL][DOMAIN_NAME] Image Replace Image Upload image or Browse gallery Ima…" at bounding box center [76, 278] width 141 height 222
click at [23, 196] on div "Image" at bounding box center [22, 197] width 18 height 7
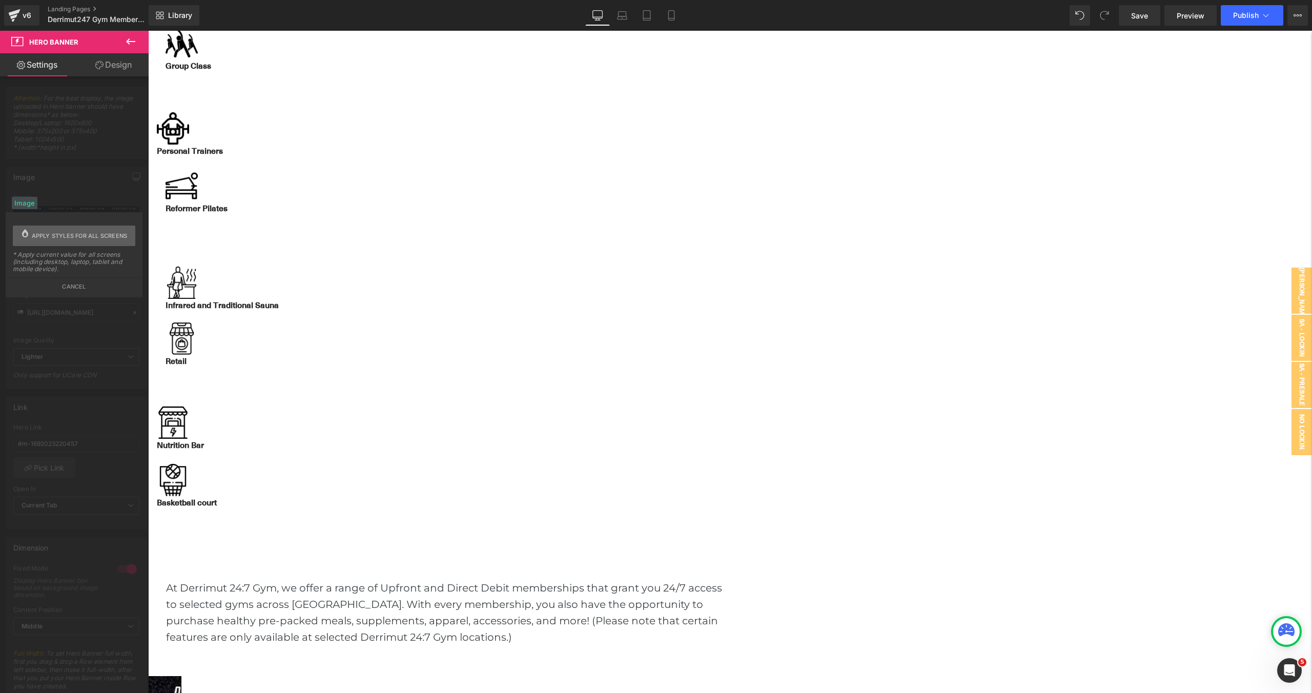
click at [55, 227] on span "Apply styles for all screens" at bounding box center [80, 236] width 96 height 21
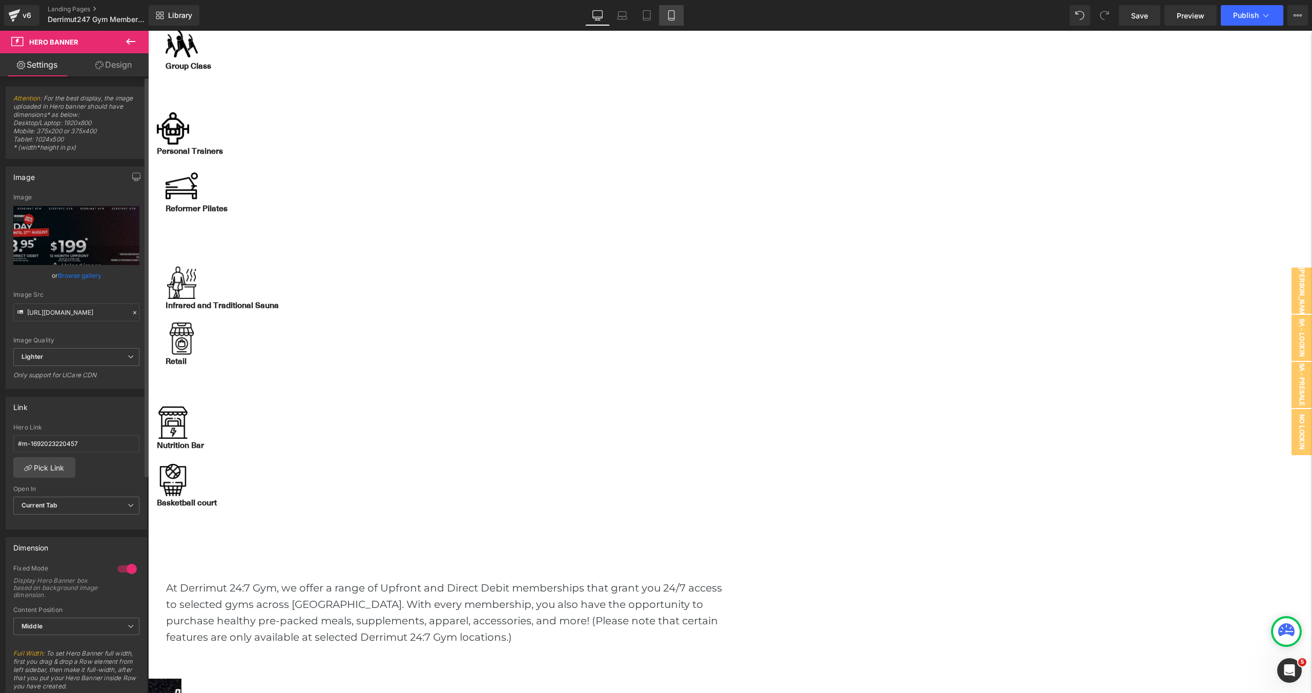
click at [672, 16] on icon at bounding box center [671, 15] width 10 height 10
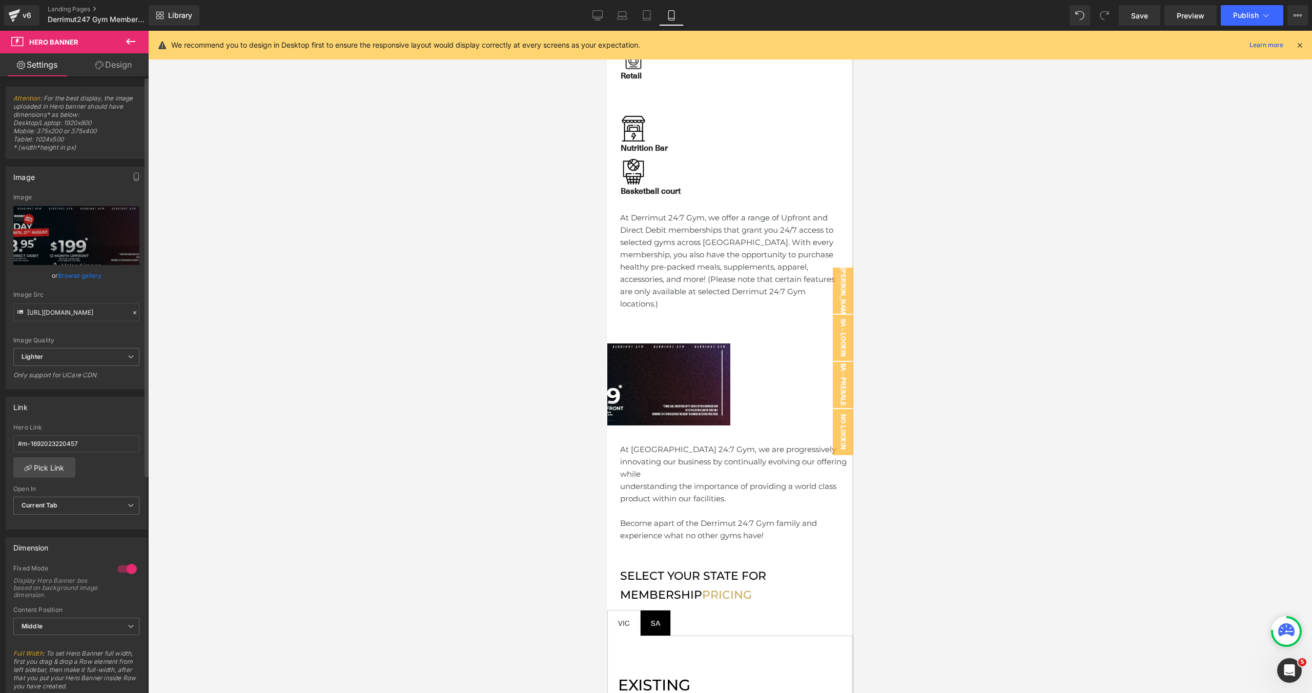
scroll to position [701, 0]
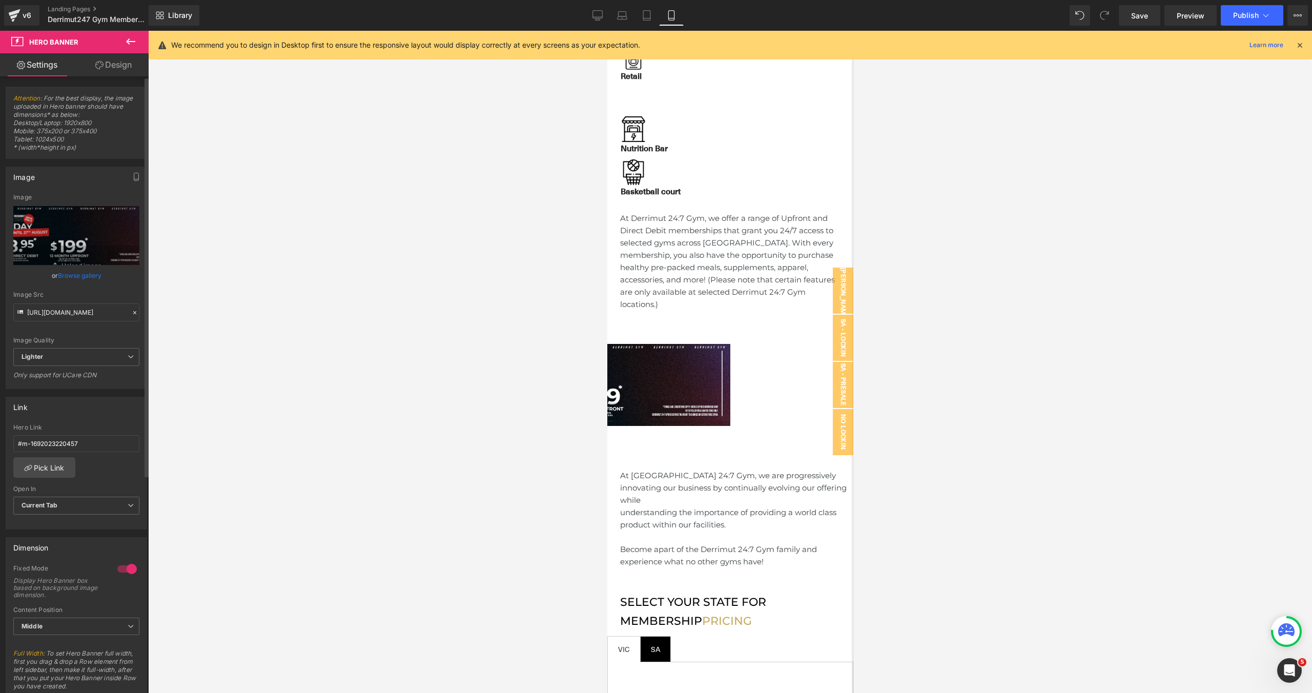
click at [607, 31] on span "Hero Banner" at bounding box center [607, 31] width 0 height 0
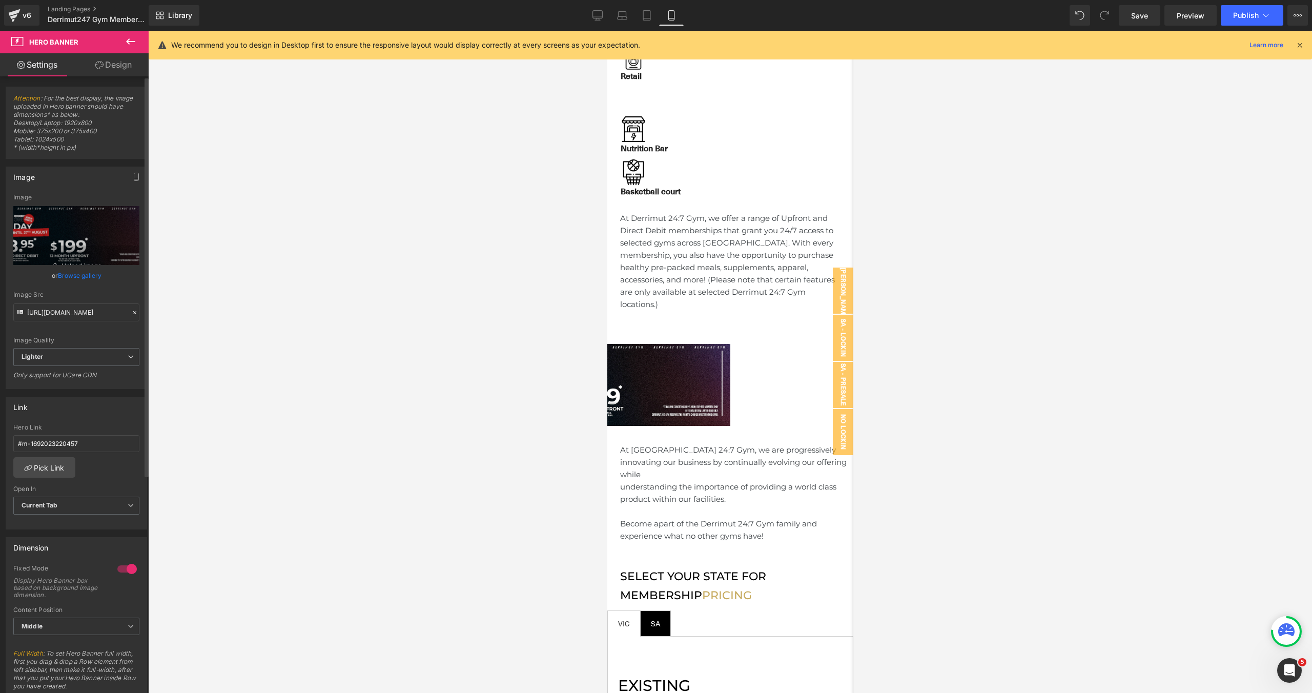
click at [85, 275] on link "Browse gallery" at bounding box center [80, 276] width 44 height 18
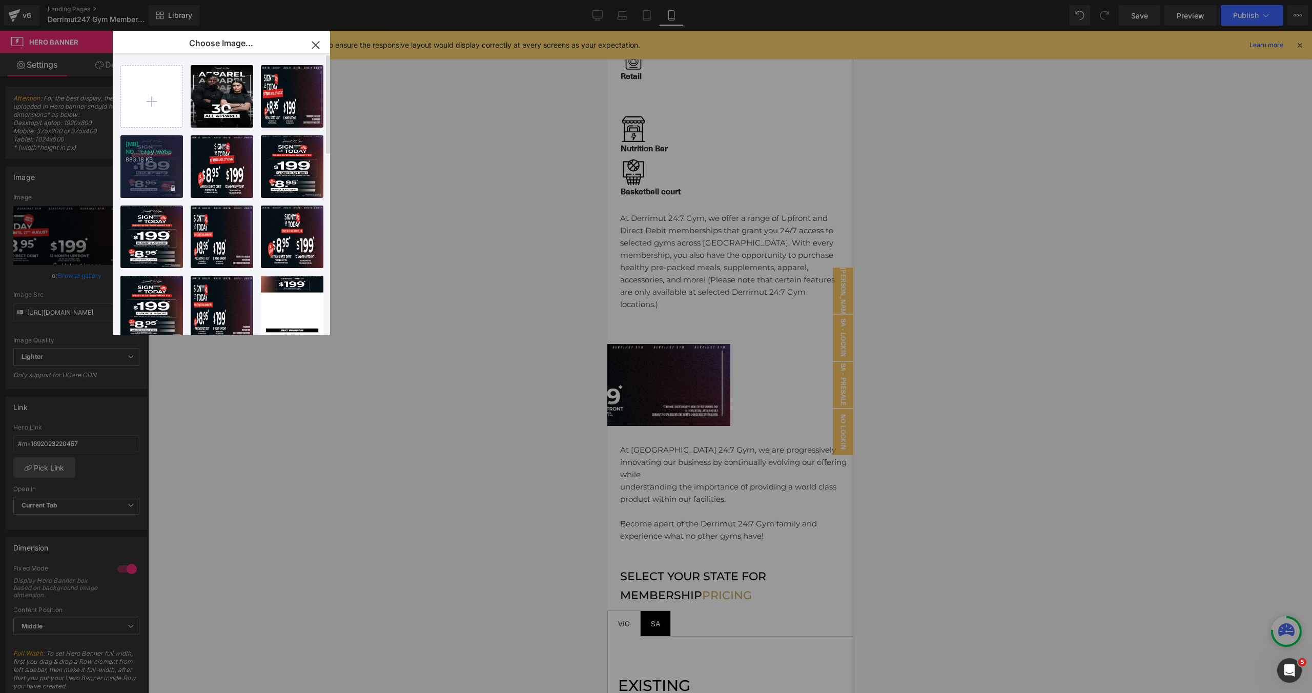
click at [139, 178] on div "[MB] NO...copy.webp 883.18 KB" at bounding box center [151, 166] width 63 height 63
type input "[URL][DOMAIN_NAME]"
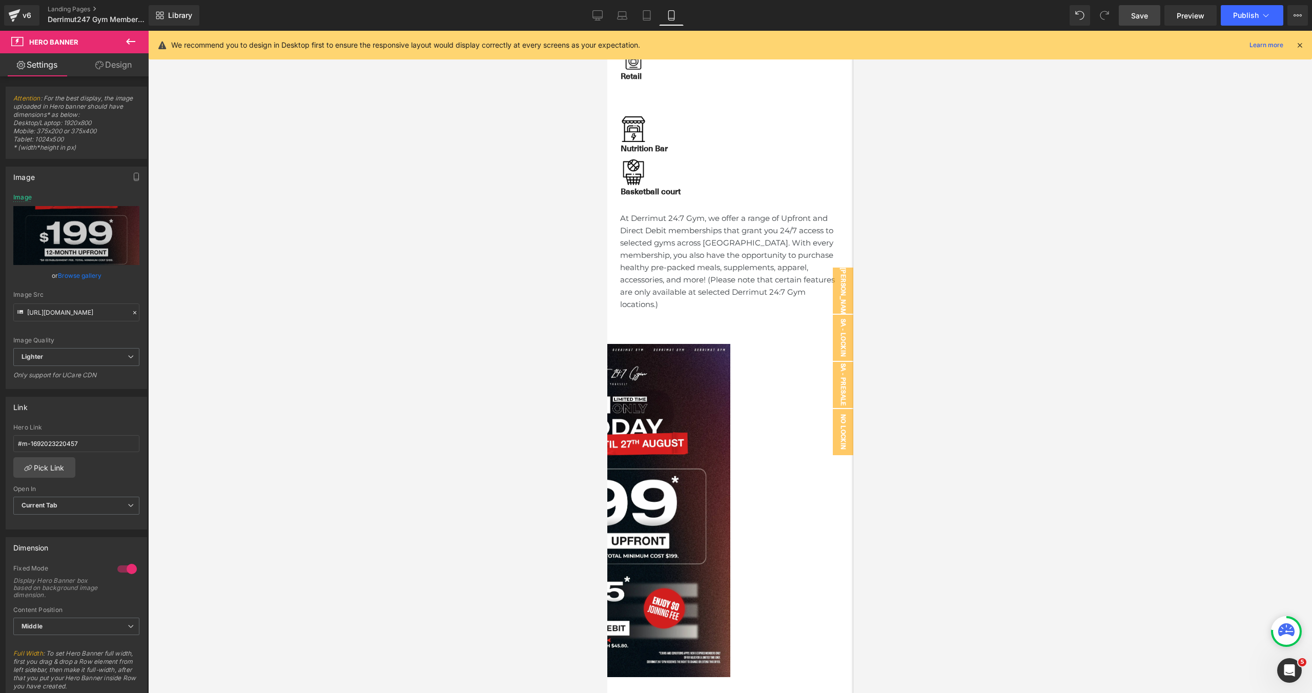
click at [1137, 19] on span "Save" at bounding box center [1139, 15] width 17 height 11
click at [1306, 19] on button "View Live Page View with current Template Save Template to Library Schedule Pub…" at bounding box center [1298, 15] width 21 height 21
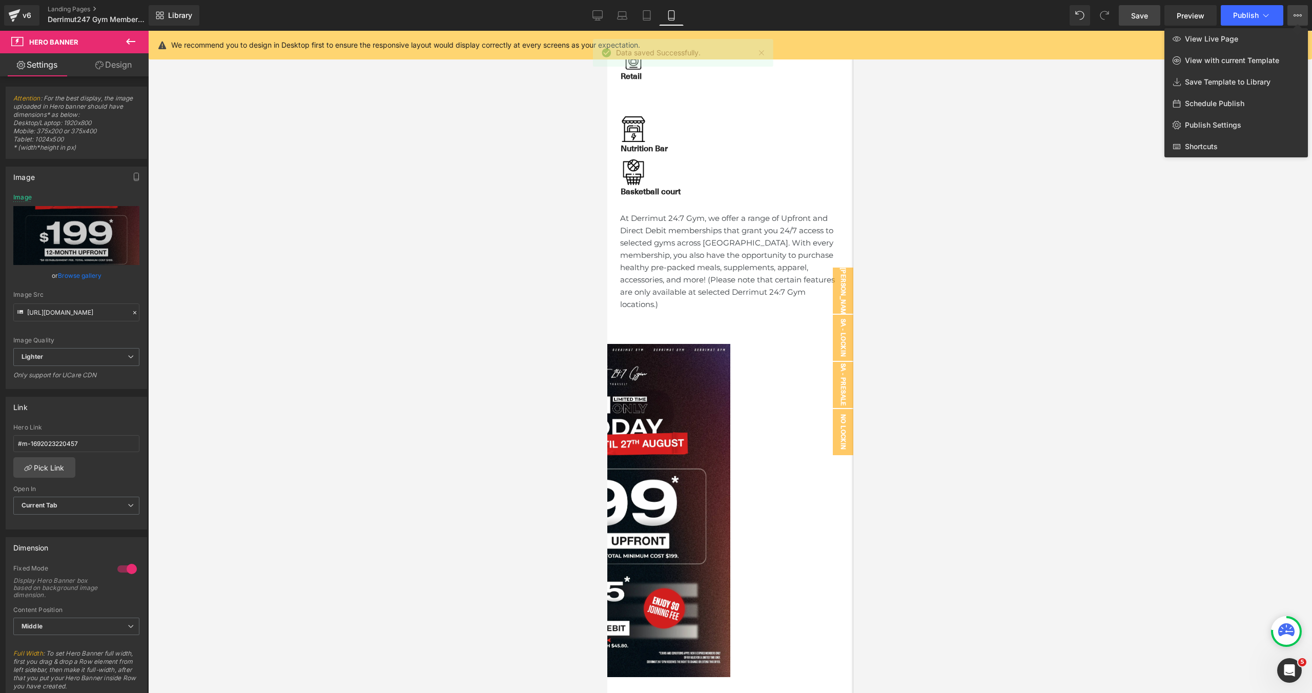
click at [1246, 104] on div "Schedule Publish" at bounding box center [1237, 104] width 144 height 22
select select
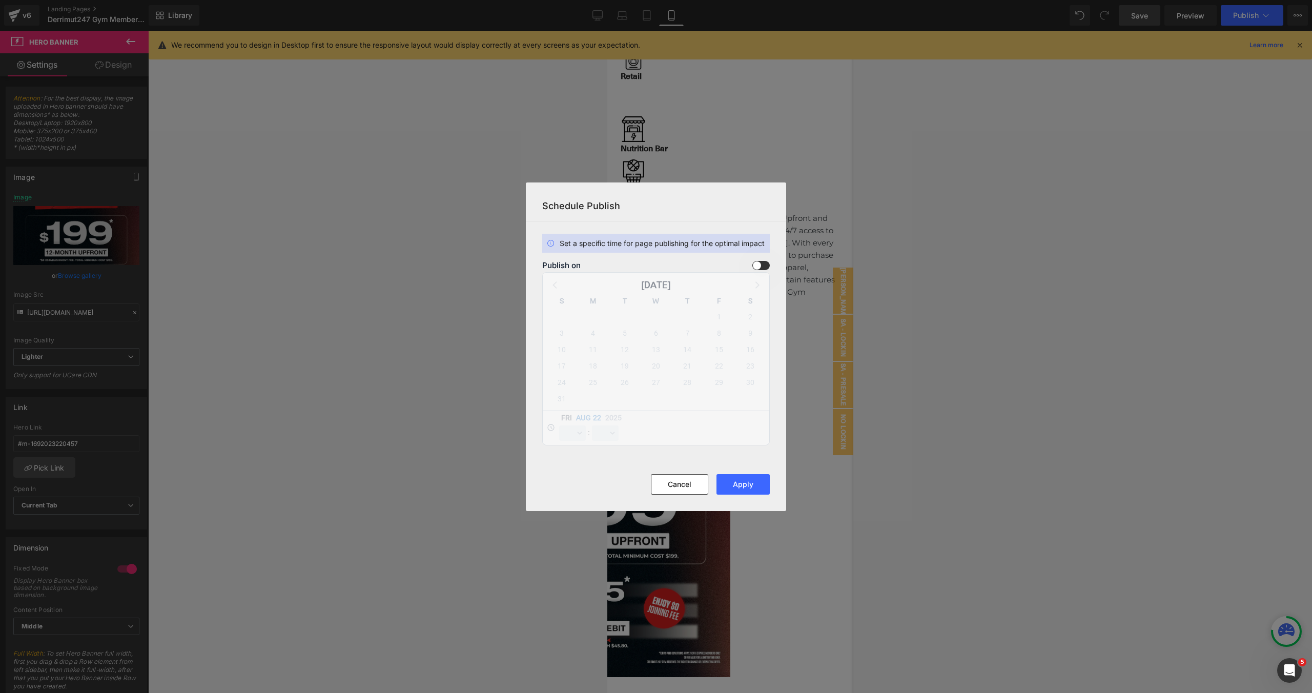
click at [756, 263] on span at bounding box center [761, 265] width 17 height 9
click at [0, 0] on input "checkbox" at bounding box center [0, 0] width 0 height 0
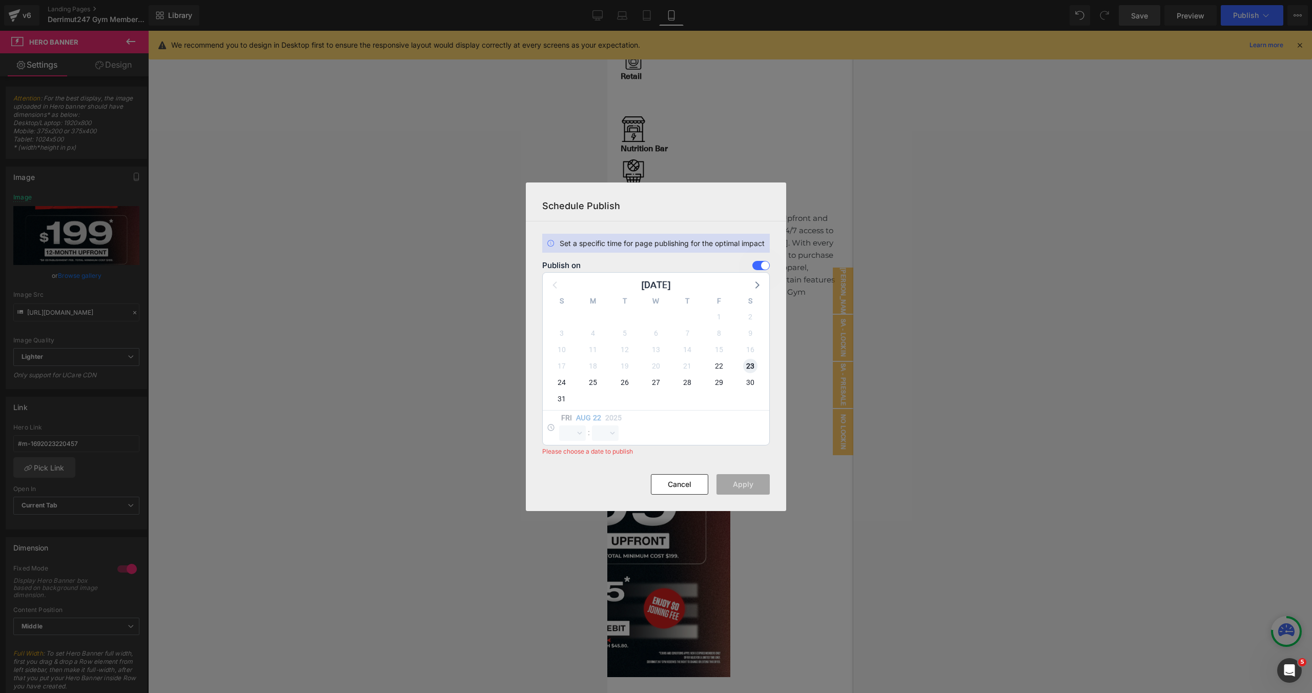
click at [747, 368] on span "23" at bounding box center [750, 366] width 14 height 14
select select "11"
select select "36"
click at [573, 434] on select "00 01 02 03 04 05 06 07 08 09 10 11 12 13 14 15 16 17 18 19 20 21 22 23" at bounding box center [572, 432] width 27 height 15
click at [559, 425] on select "00 01 02 03 04 05 06 07 08 09 10 11 12 13 14 15 16 17 18 19 20 21 22 23" at bounding box center [572, 432] width 27 height 15
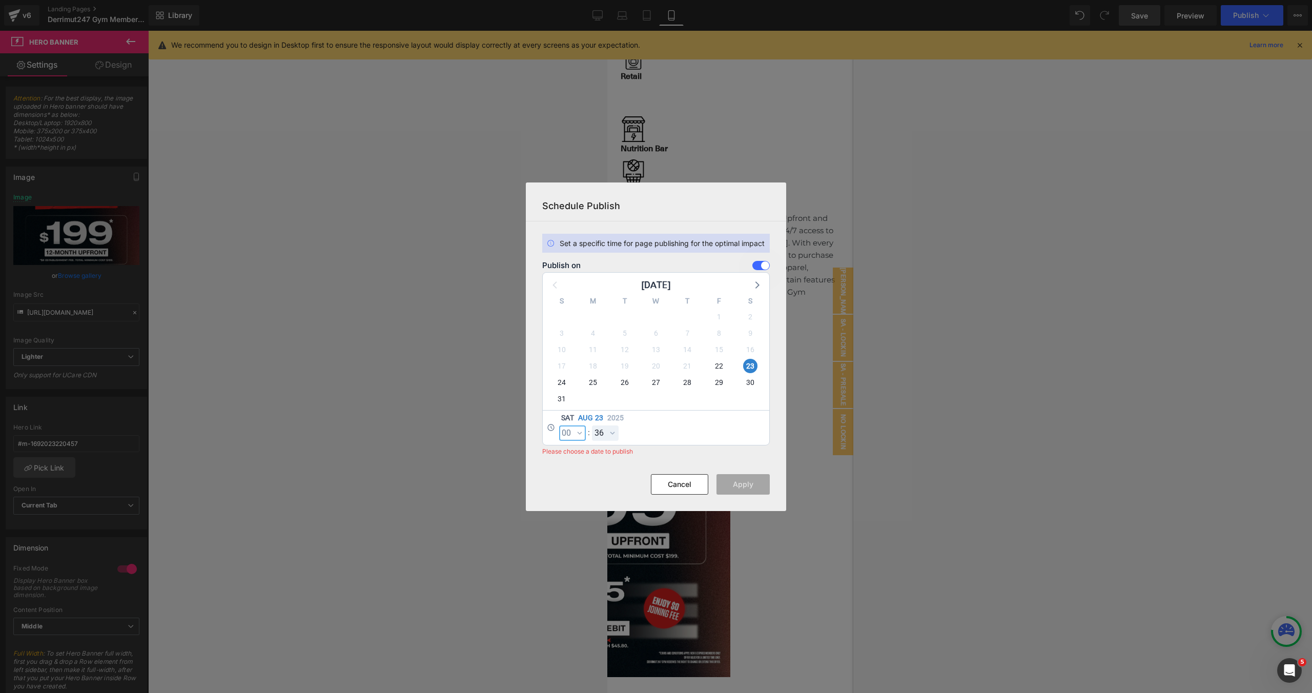
select select "0"
click at [602, 433] on select "00 01 02 03 04 05 06 07 08 09 10 11 12 13 14 15 16 17 18 19 20 21 22 23 24 25 2…" at bounding box center [605, 432] width 27 height 15
click at [592, 425] on select "00 01 02 03 04 05 06 07 08 09 10 11 12 13 14 15 16 17 18 19 20 21 22 23 24 25 2…" at bounding box center [605, 432] width 27 height 15
select select "0"
click at [766, 484] on button "Apply" at bounding box center [743, 484] width 53 height 21
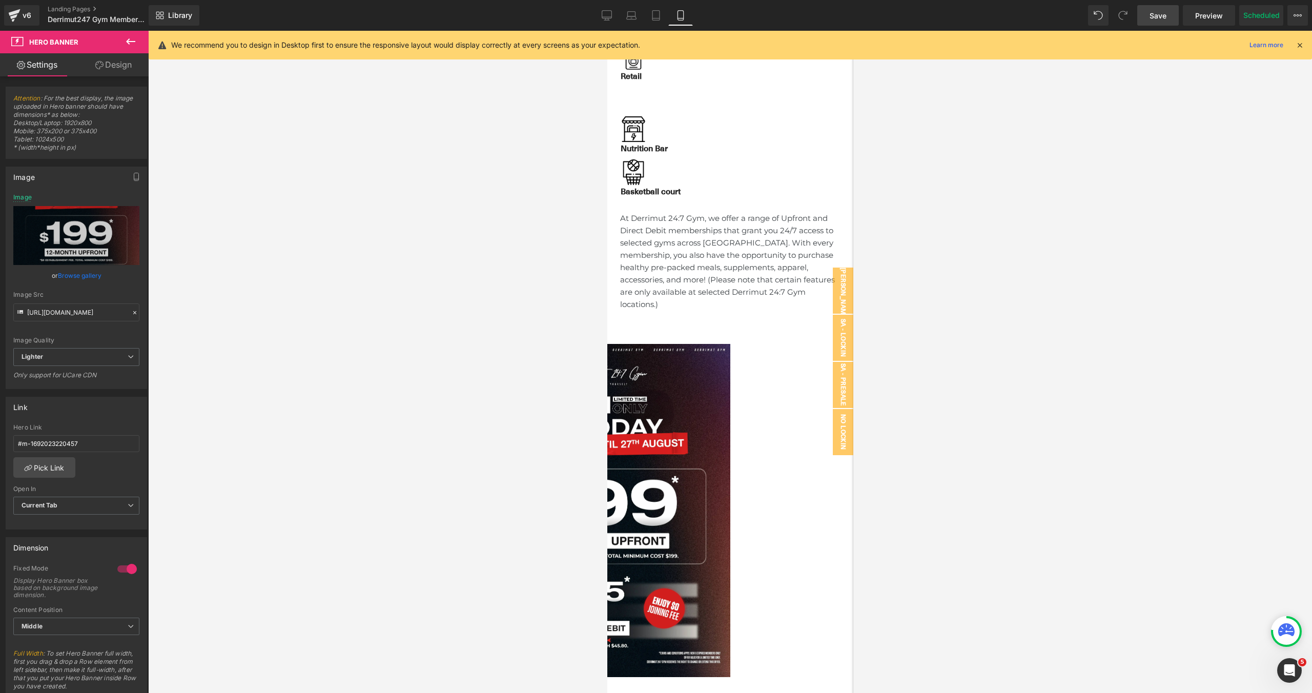
click at [948, 451] on div at bounding box center [730, 362] width 1164 height 662
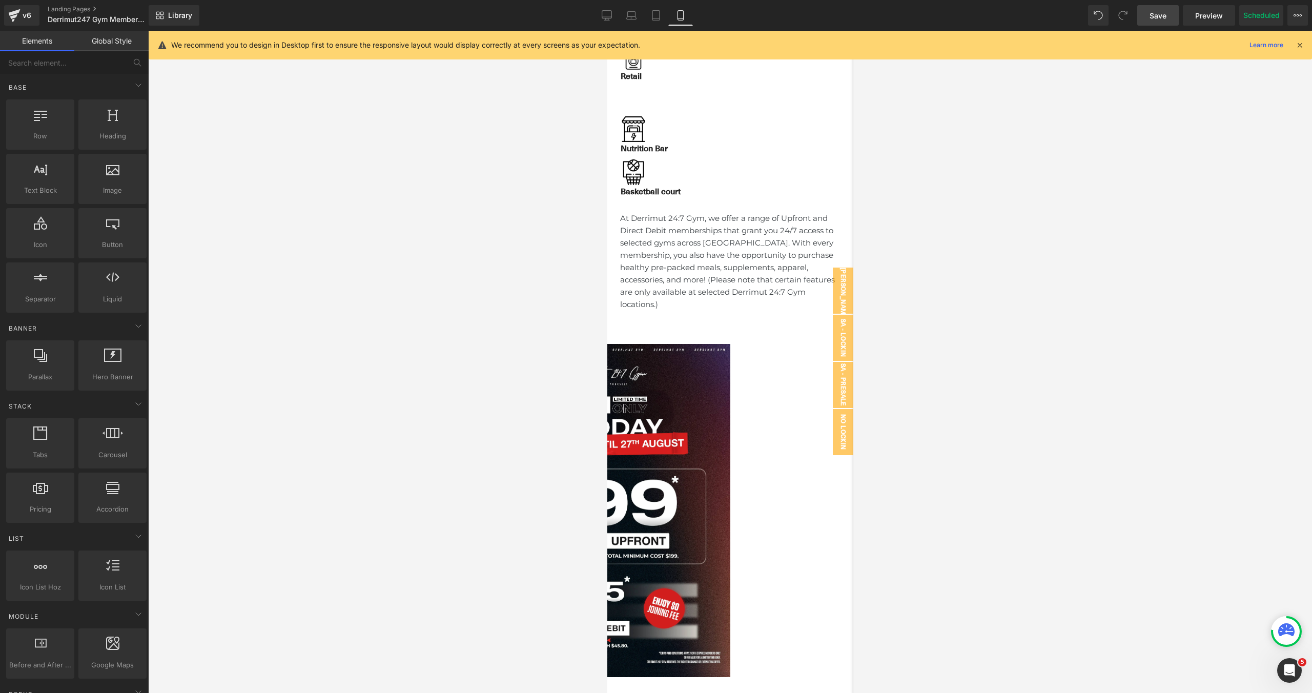
click at [1170, 22] on link "Save" at bounding box center [1159, 15] width 42 height 21
click at [977, 452] on div at bounding box center [730, 362] width 1164 height 662
click at [21, 15] on div "v6" at bounding box center [27, 15] width 13 height 13
